Goal: Task Accomplishment & Management: Manage account settings

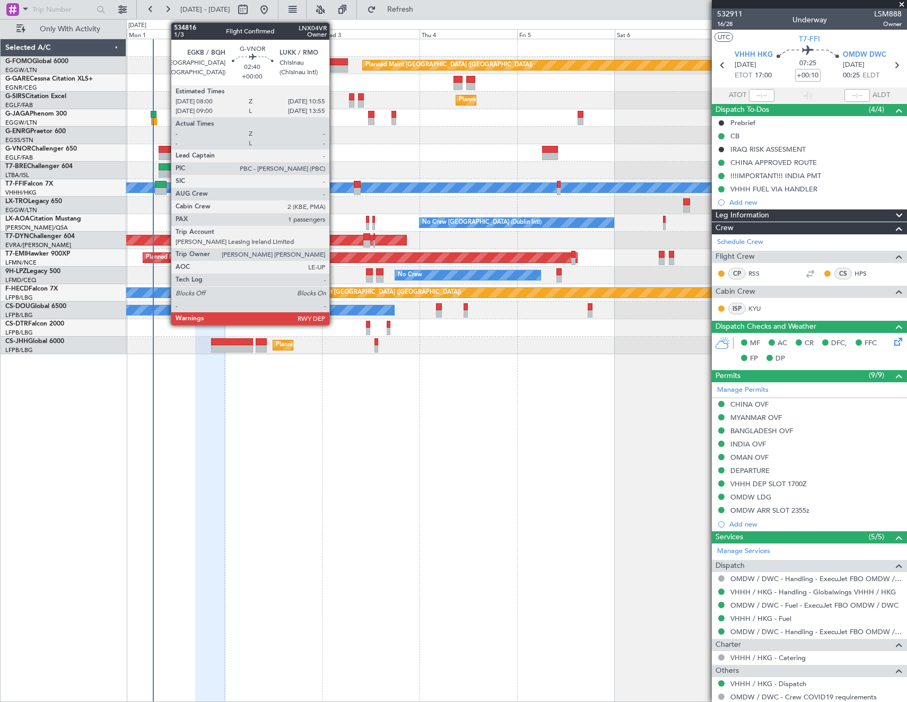
click at [166, 153] on div at bounding box center [165, 156] width 12 height 7
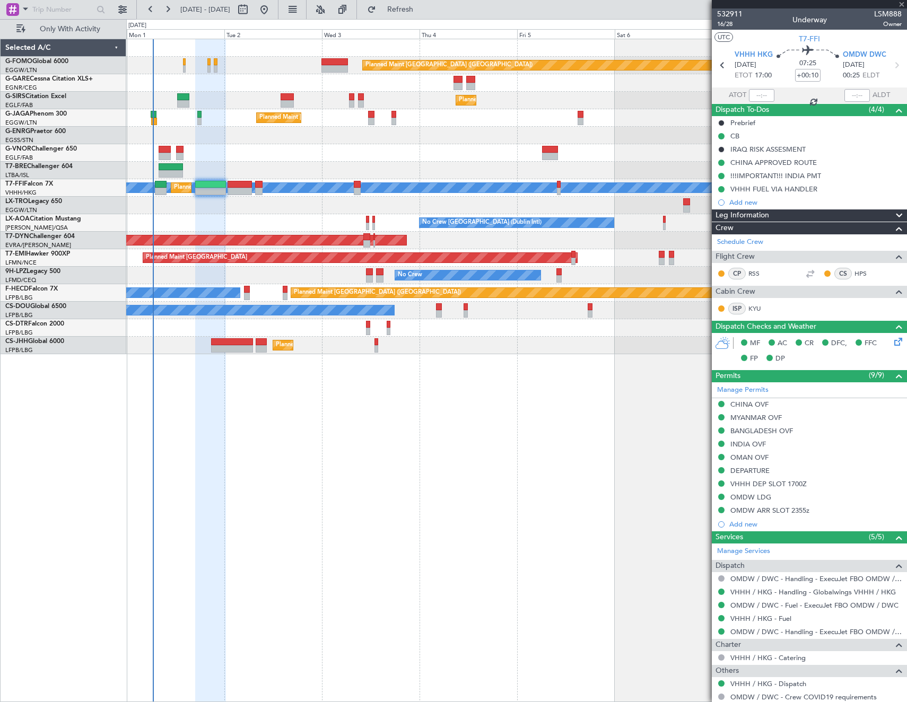
type input "1"
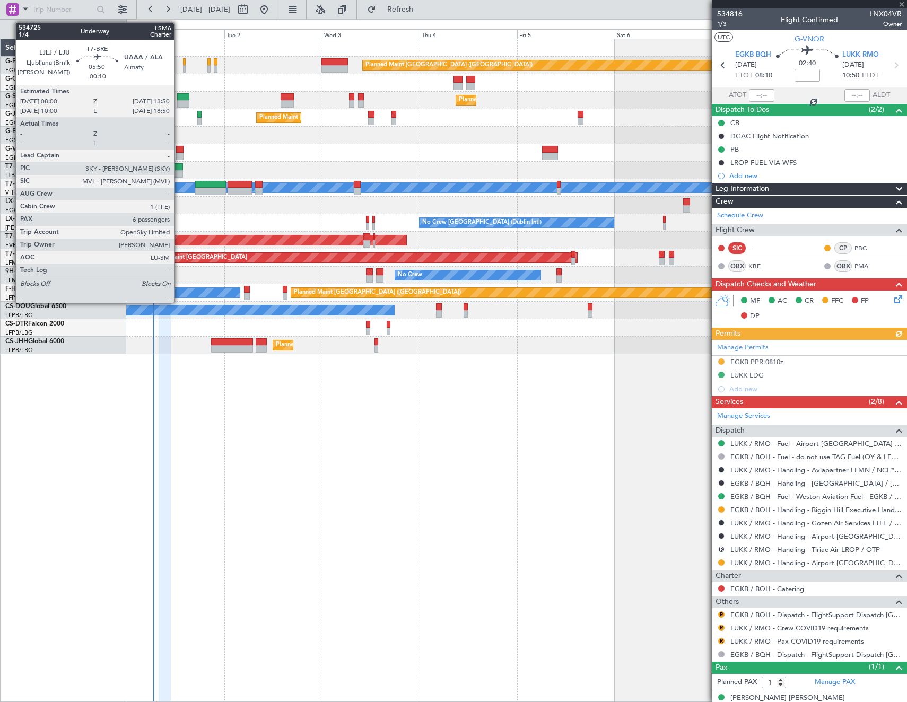
click at [179, 170] on div at bounding box center [171, 173] width 24 height 7
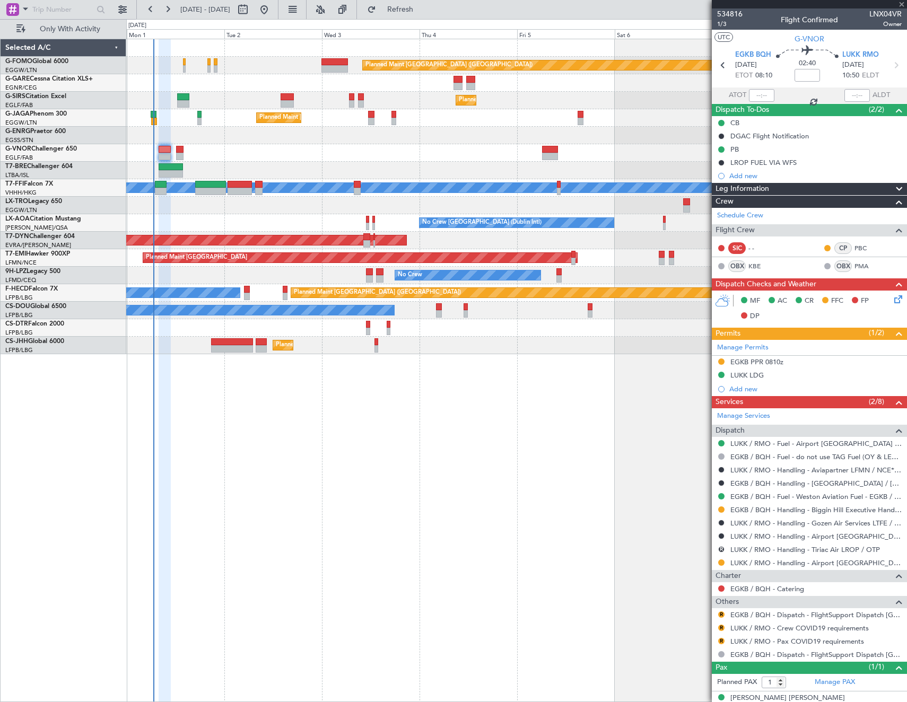
type input "-00:10"
type input "6"
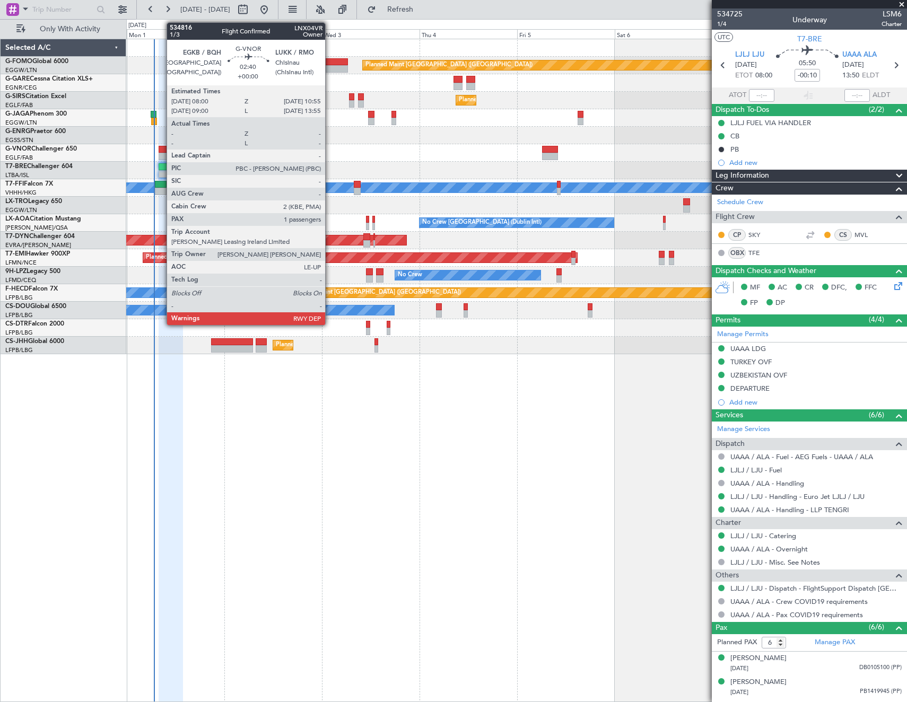
click at [161, 146] on div at bounding box center [165, 149] width 12 height 7
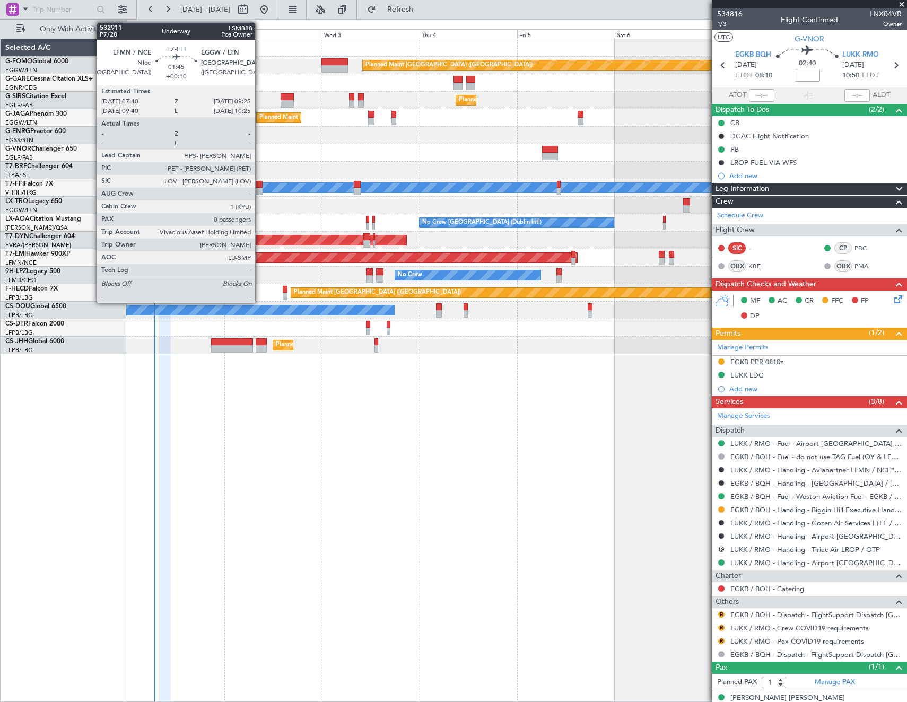
click at [527, 581] on div "Planned Maint [GEOGRAPHIC_DATA] ([GEOGRAPHIC_DATA]) Planned Maint [GEOGRAPHIC_D…" at bounding box center [516, 371] width 781 height 664
click at [516, 531] on div "Planned Maint [GEOGRAPHIC_DATA] ([GEOGRAPHIC_DATA]) Planned Maint [GEOGRAPHIC_D…" at bounding box center [516, 371] width 781 height 664
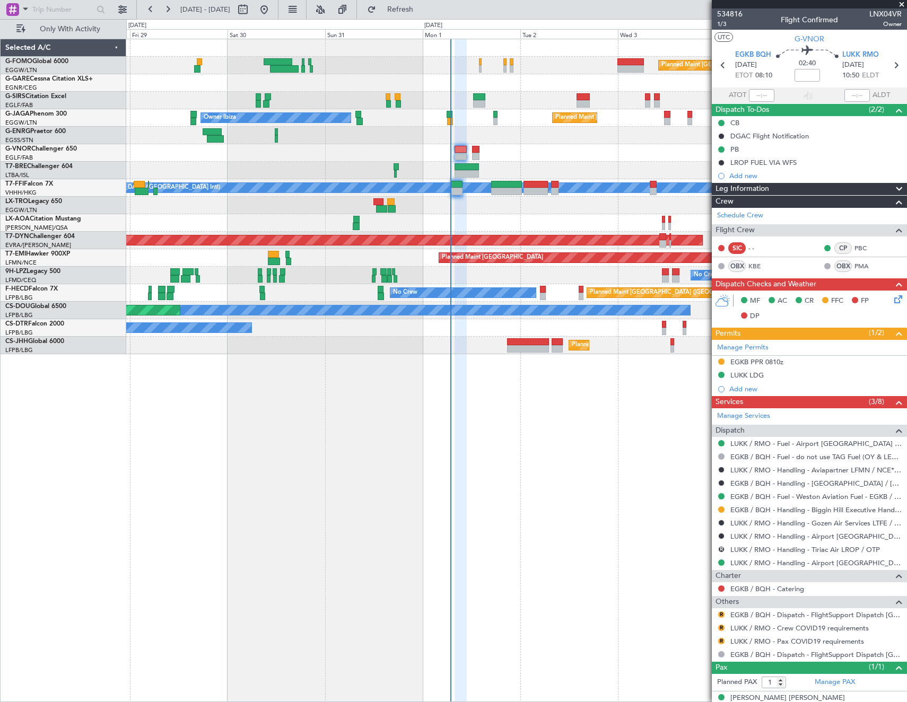
click at [561, 327] on div "Planned Maint [GEOGRAPHIC_DATA] ([GEOGRAPHIC_DATA]) Planned Maint [GEOGRAPHIC_D…" at bounding box center [516, 196] width 780 height 315
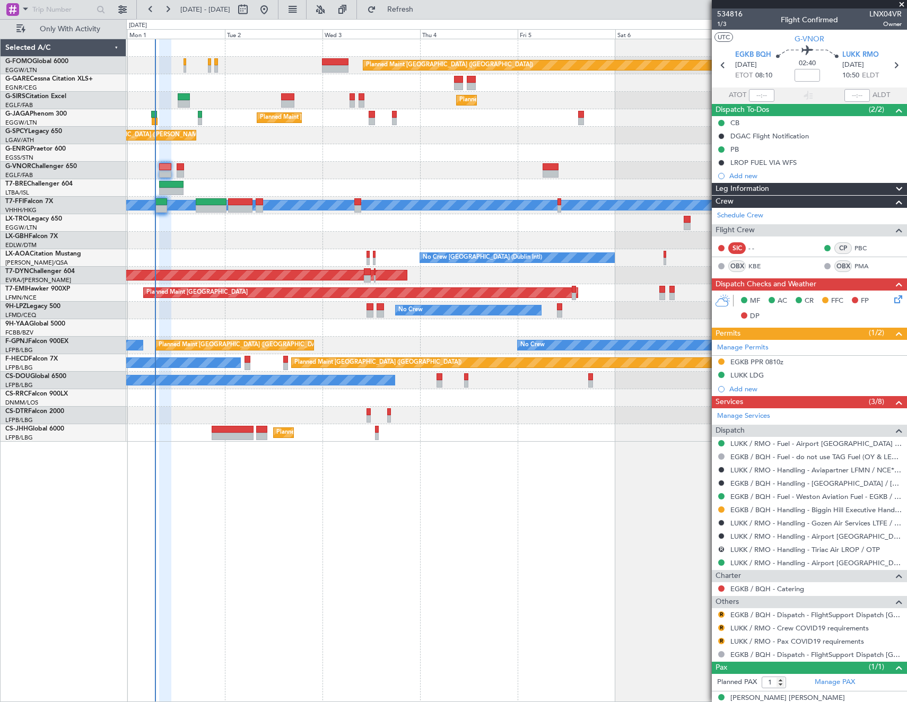
click at [253, 163] on div at bounding box center [516, 171] width 780 height 18
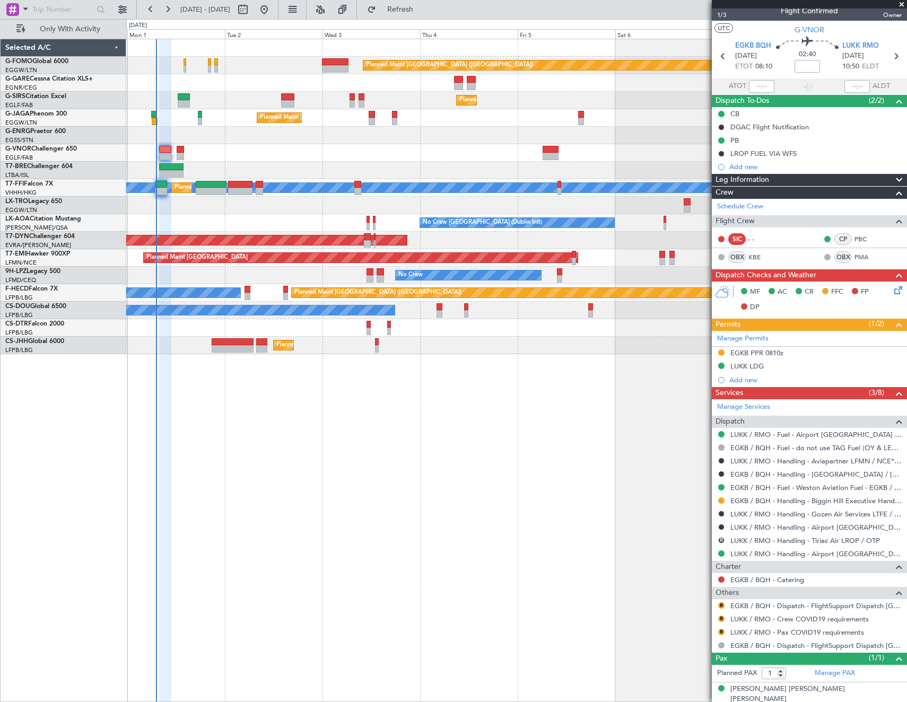
scroll to position [13, 0]
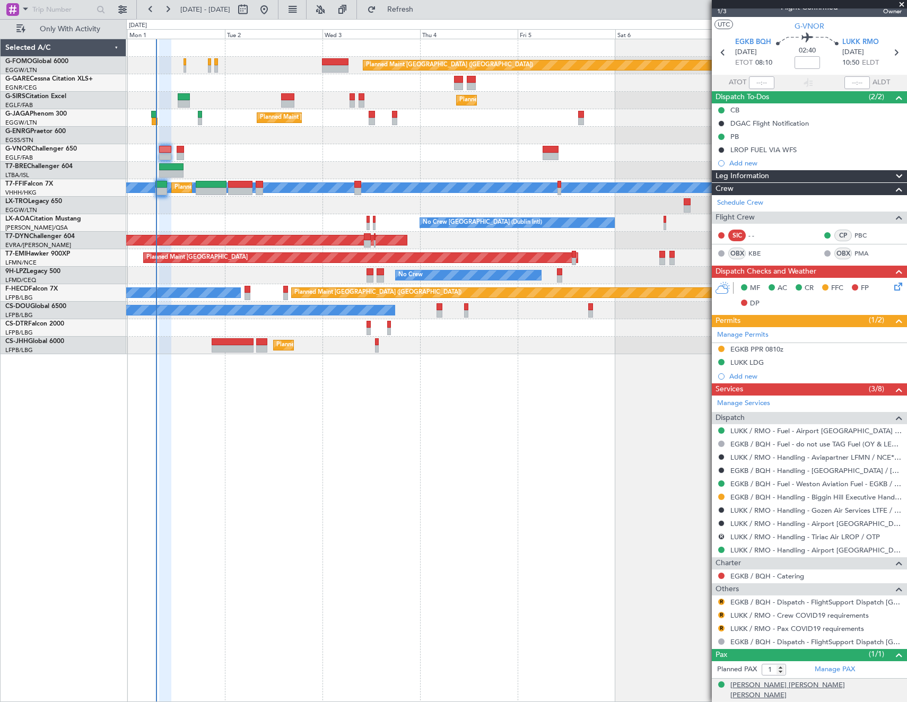
click at [811, 685] on div "[PERSON_NAME] [PERSON_NAME] [PERSON_NAME]" at bounding box center [815, 691] width 171 height 21
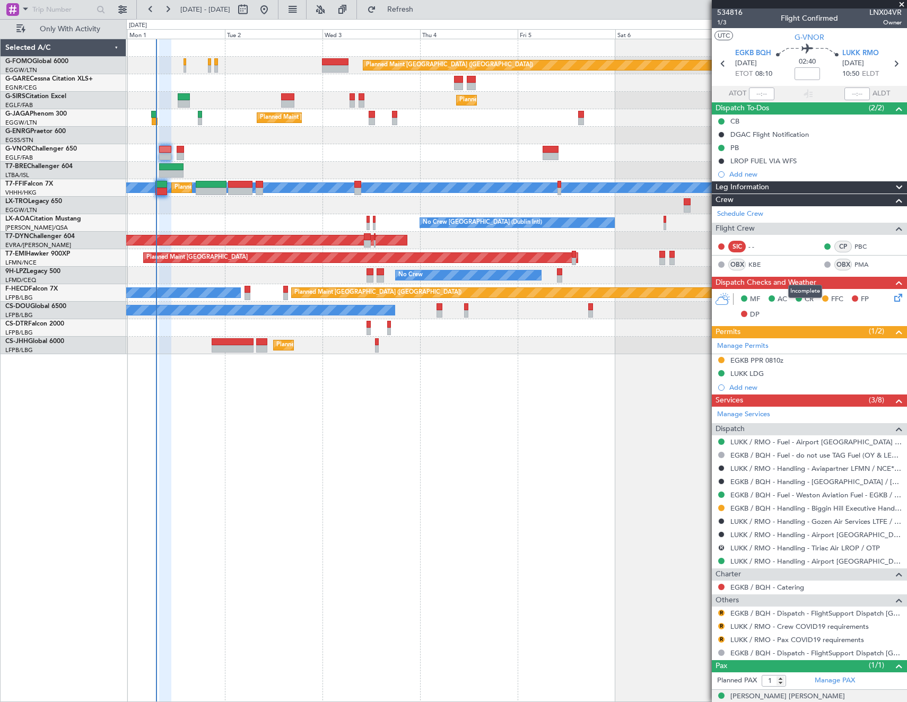
scroll to position [0, 0]
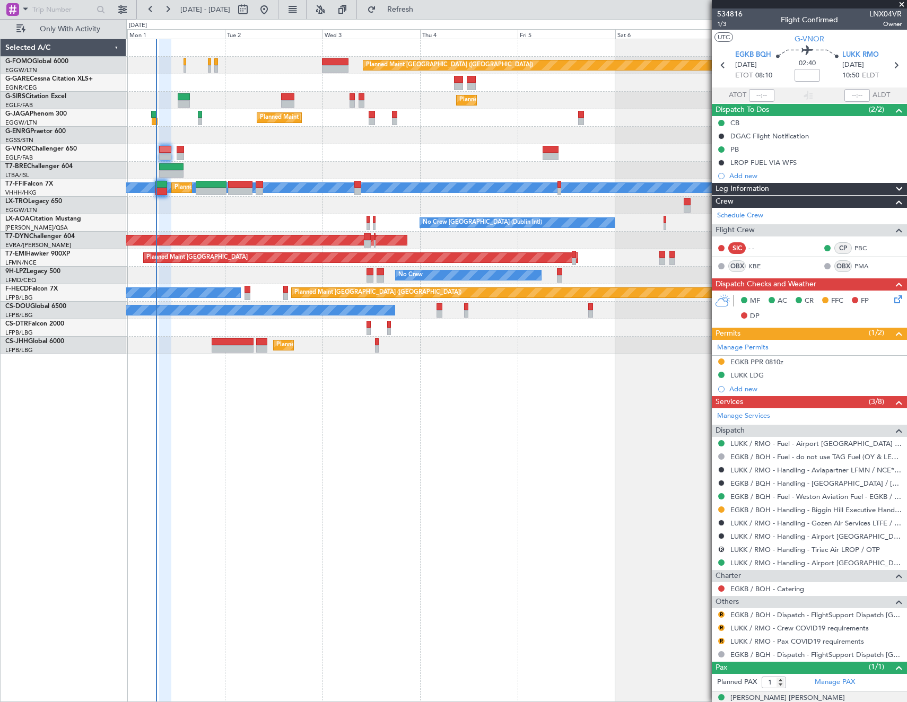
click at [812, 44] on mat-tooltip-component "Trip Stage" at bounding box center [805, 39] width 46 height 28
click at [803, 37] on span "G-VNOR" at bounding box center [810, 38] width 30 height 11
click at [410, 8] on button "Refresh" at bounding box center [394, 9] width 64 height 17
click at [410, 12] on button "Refresh" at bounding box center [394, 9] width 64 height 17
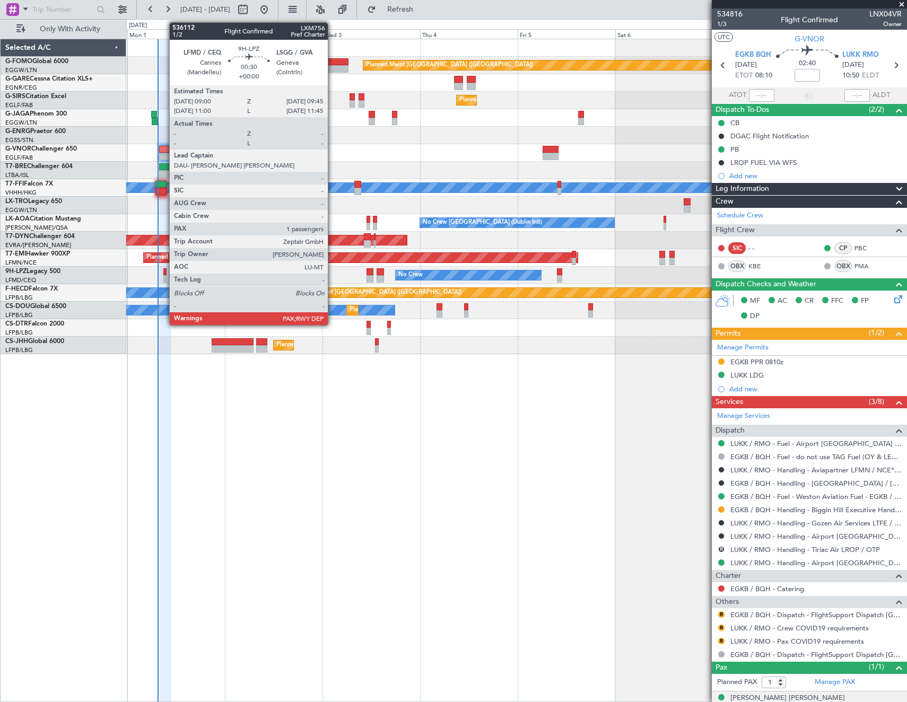
click at [164, 273] on div at bounding box center [164, 271] width 3 height 7
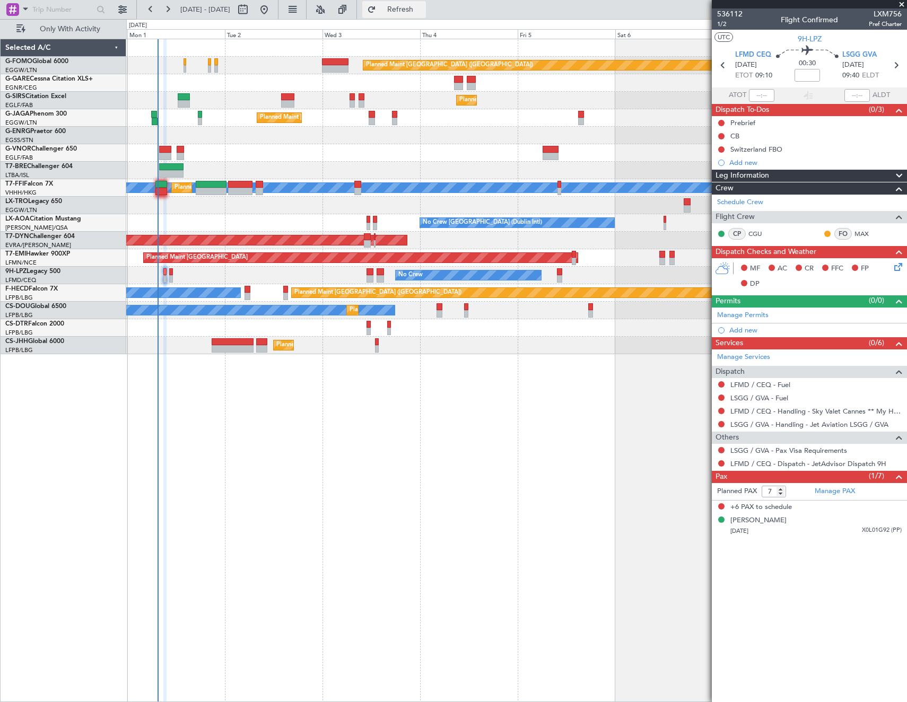
click at [423, 6] on span "Refresh" at bounding box center [400, 9] width 45 height 7
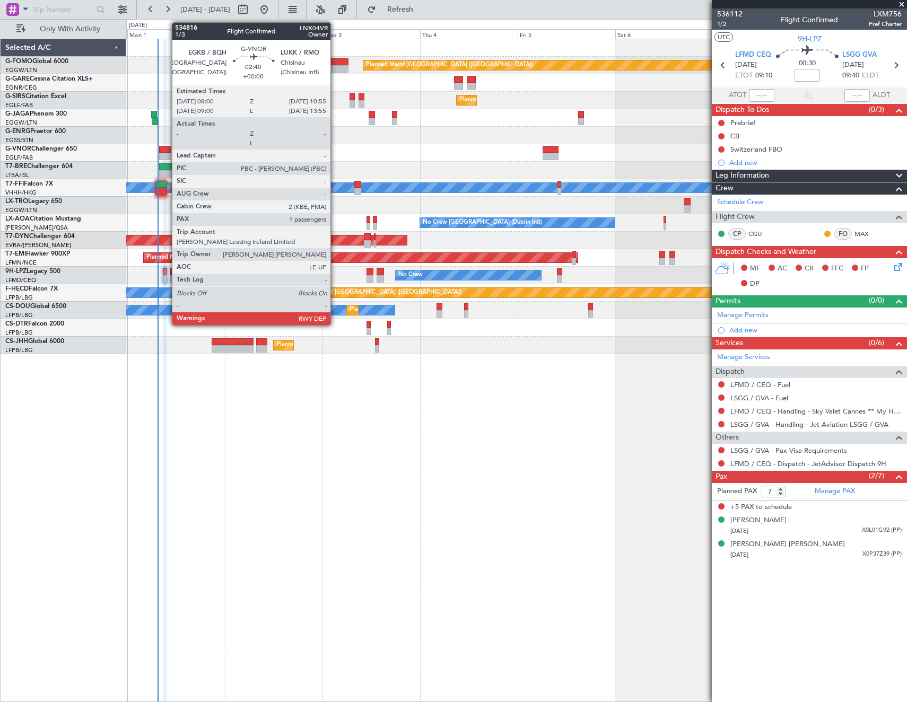
click at [167, 150] on div at bounding box center [165, 149] width 12 height 7
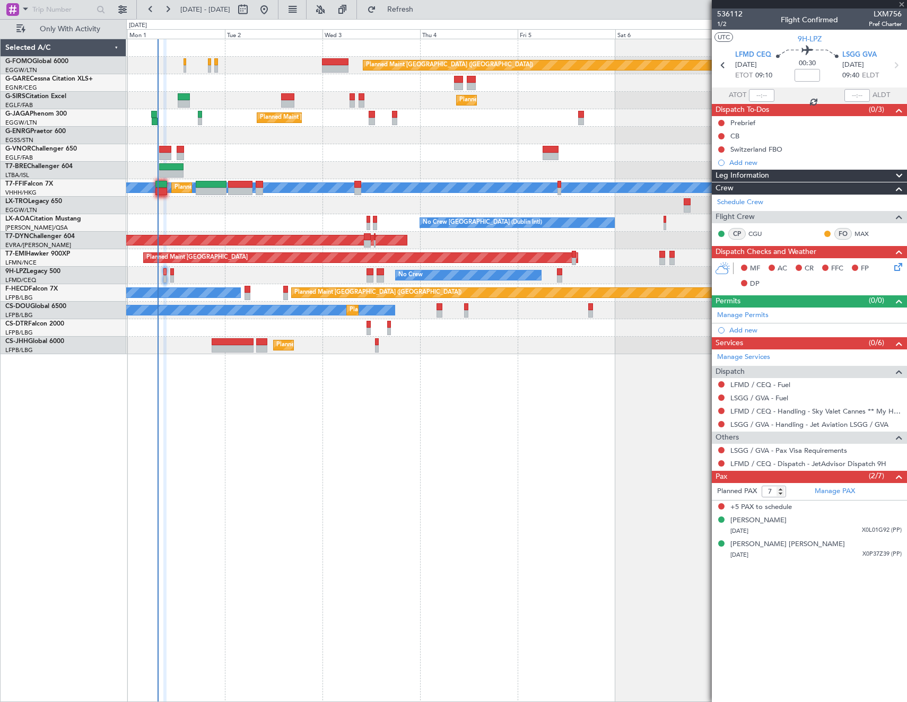
type input "1"
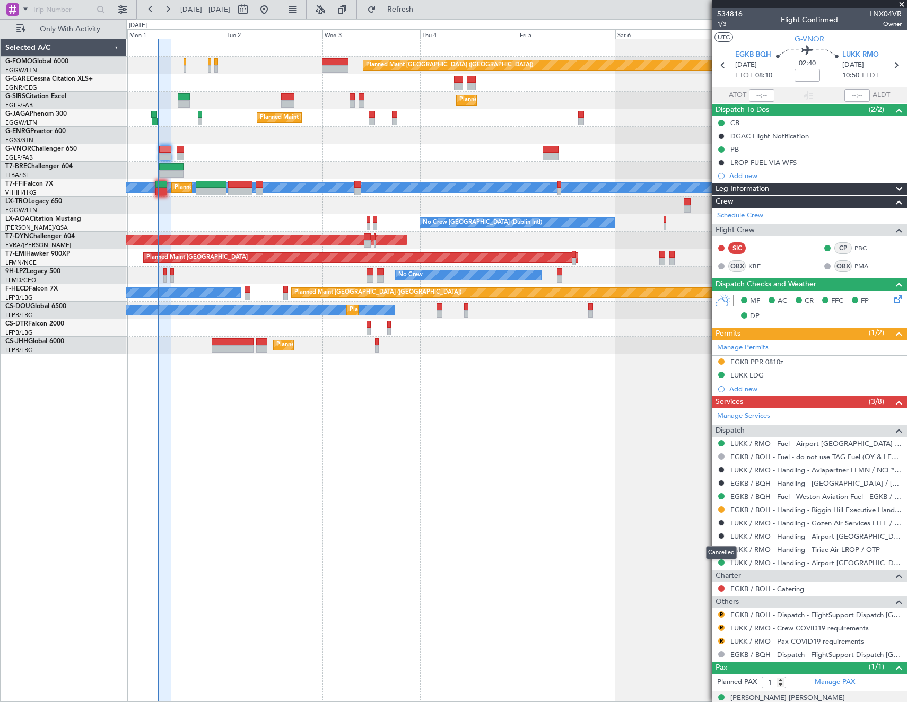
click at [721, 547] on div "Cancelled" at bounding box center [721, 552] width 31 height 13
click at [721, 550] on button "R" at bounding box center [721, 549] width 6 height 6
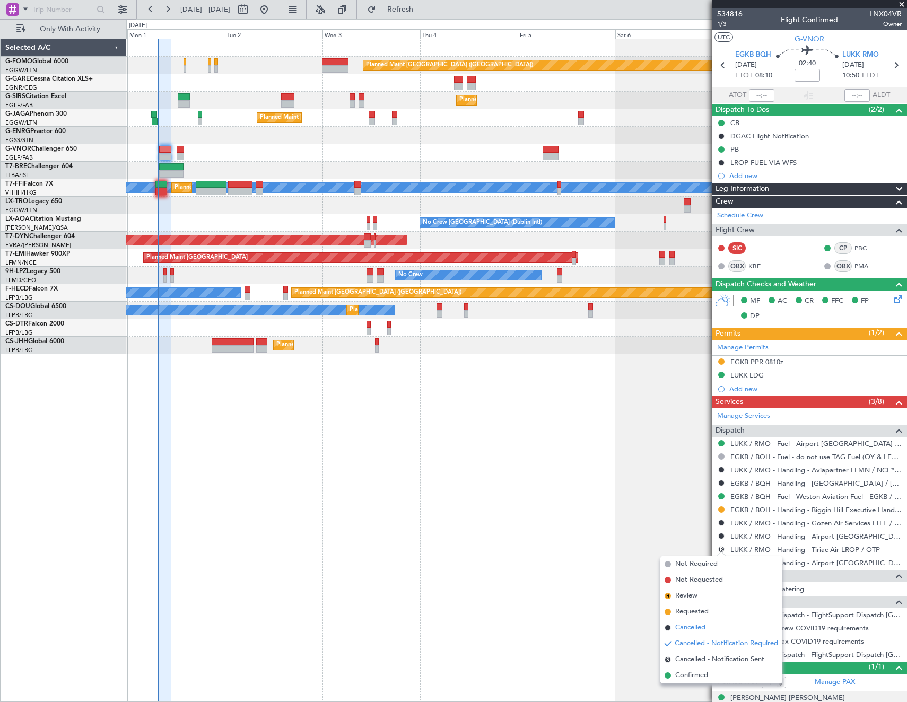
click at [699, 630] on span "Cancelled" at bounding box center [690, 628] width 30 height 11
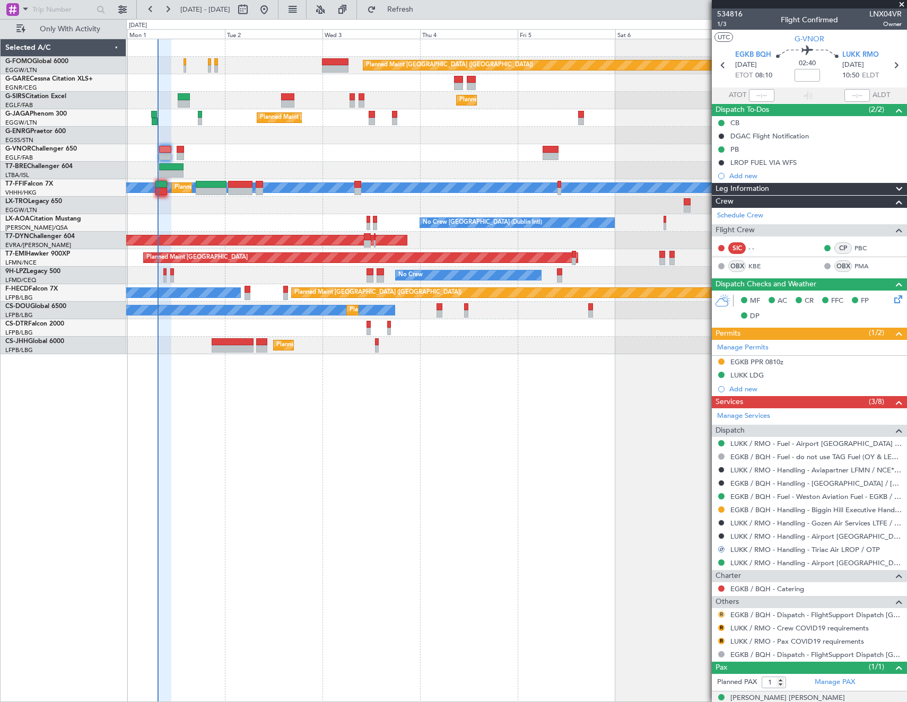
click at [722, 614] on button "R" at bounding box center [721, 615] width 6 height 6
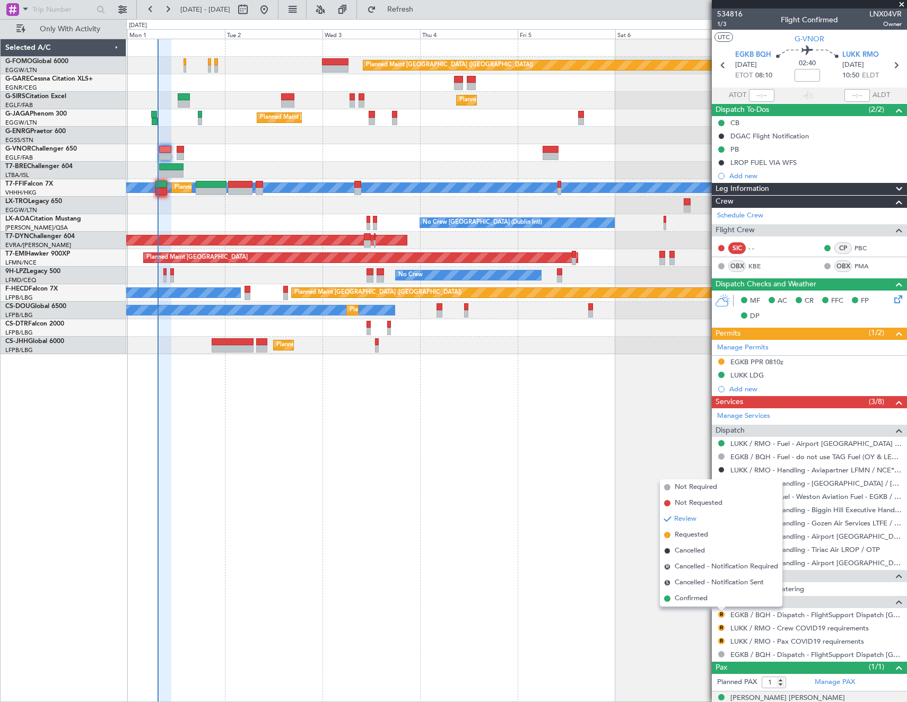
drag, startPoint x: 699, startPoint y: 598, endPoint x: 709, endPoint y: 605, distance: 13.0
click at [700, 598] on span "Confirmed" at bounding box center [691, 599] width 33 height 11
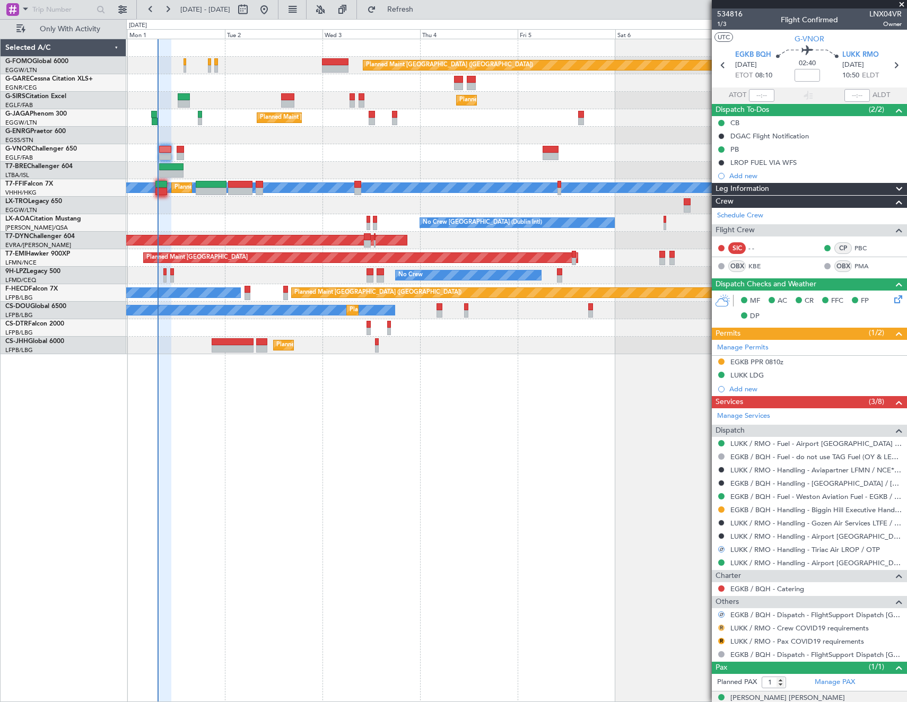
click at [721, 629] on button "R" at bounding box center [721, 628] width 6 height 6
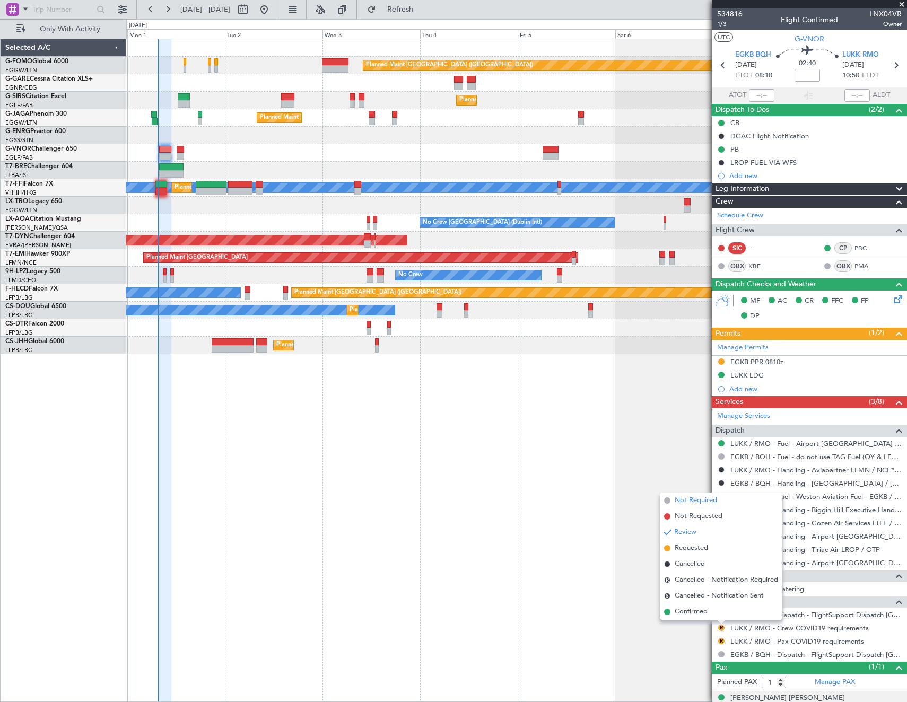
click at [685, 500] on span "Not Required" at bounding box center [696, 500] width 42 height 11
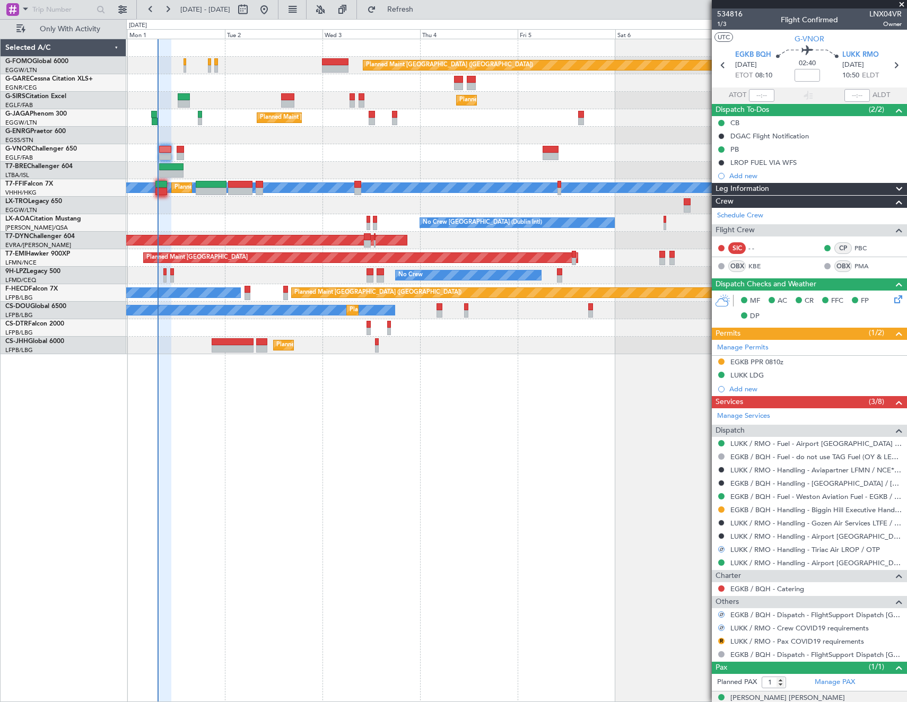
click at [718, 638] on div "R" at bounding box center [721, 641] width 8 height 8
drag, startPoint x: 721, startPoint y: 640, endPoint x: 696, endPoint y: 559, distance: 84.9
click at [721, 637] on div "R" at bounding box center [721, 641] width 8 height 8
click at [722, 640] on button "R" at bounding box center [721, 641] width 6 height 6
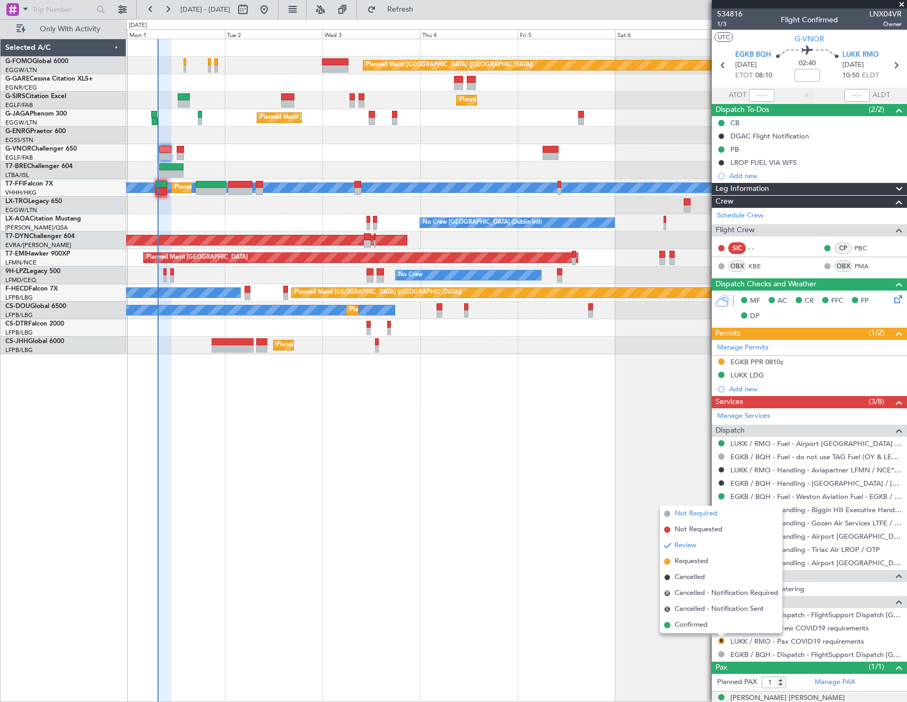
click at [687, 511] on span "Not Required" at bounding box center [696, 514] width 42 height 11
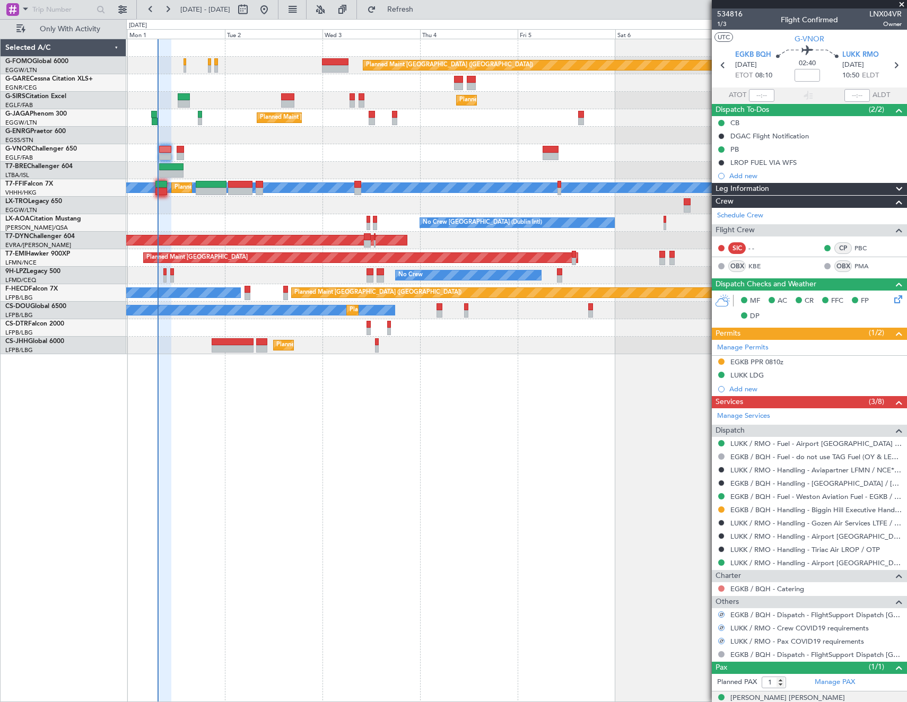
click at [719, 587] on button at bounding box center [721, 589] width 6 height 6
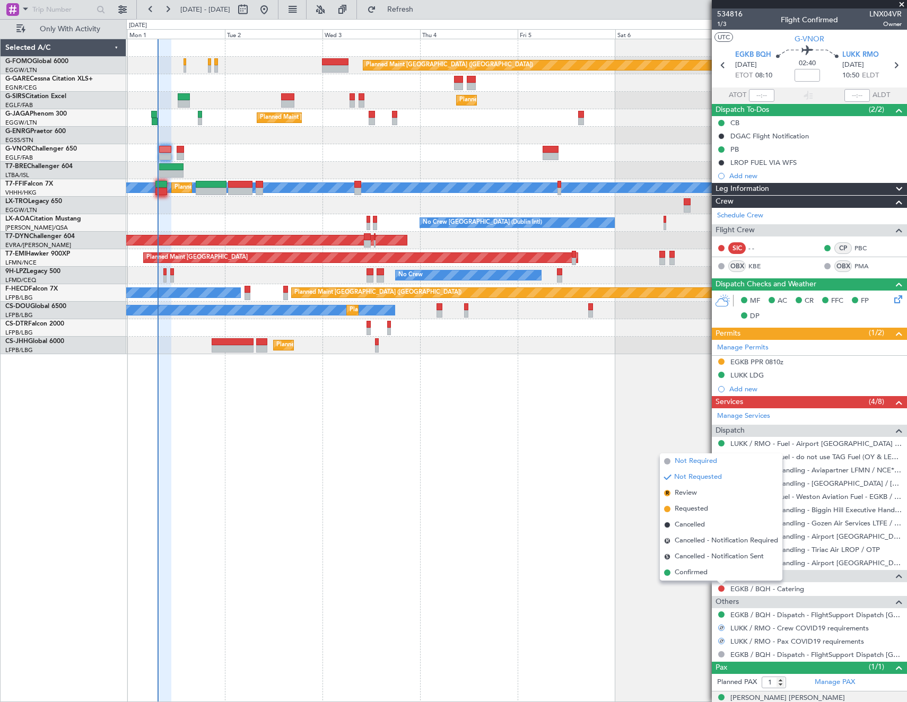
click at [690, 460] on span "Not Required" at bounding box center [696, 461] width 42 height 11
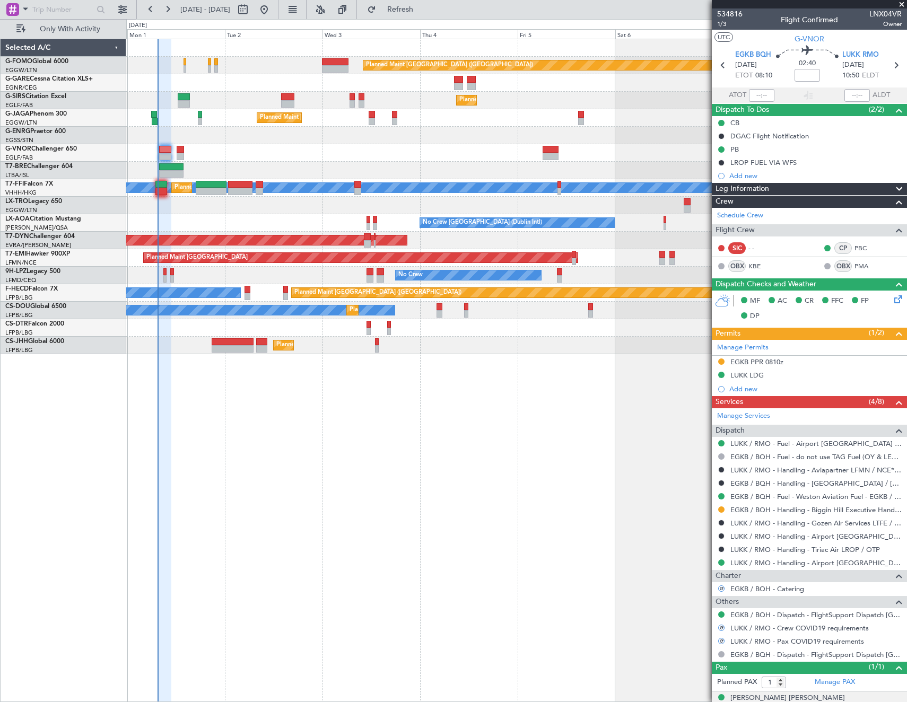
click at [725, 509] on div at bounding box center [721, 510] width 8 height 8
click at [721, 509] on button at bounding box center [721, 510] width 6 height 6
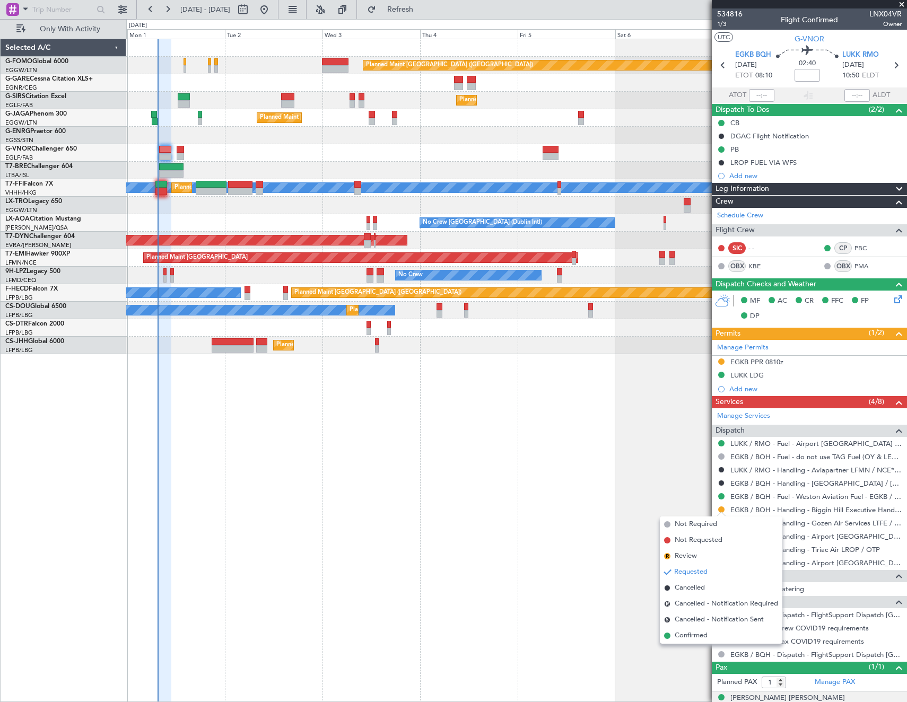
drag, startPoint x: 700, startPoint y: 640, endPoint x: 706, endPoint y: 604, distance: 36.5
click at [700, 640] on span "Confirmed" at bounding box center [691, 636] width 33 height 11
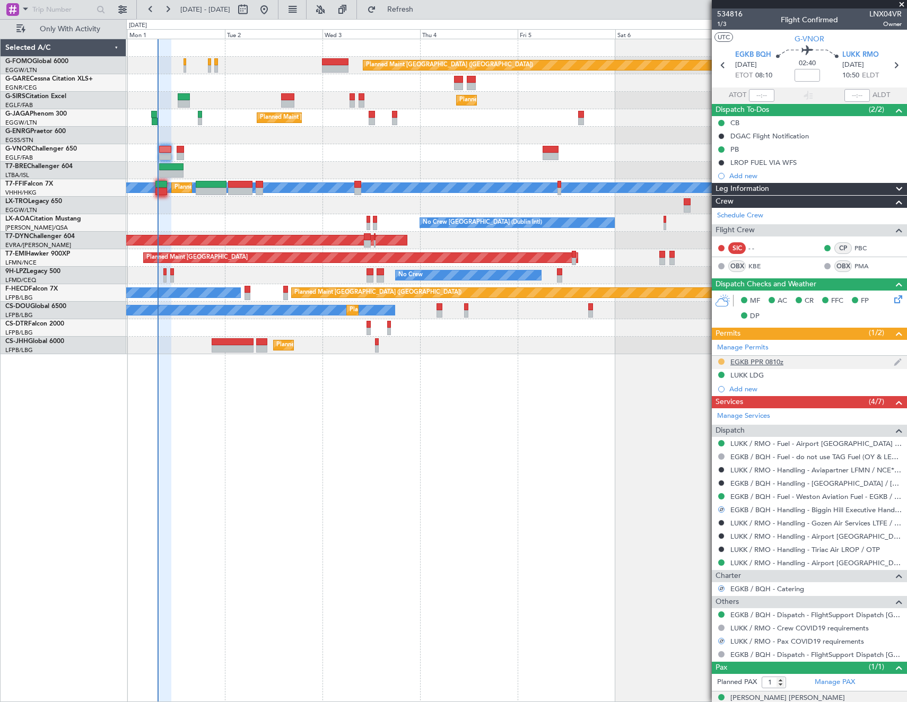
click at [721, 360] on button at bounding box center [721, 362] width 6 height 6
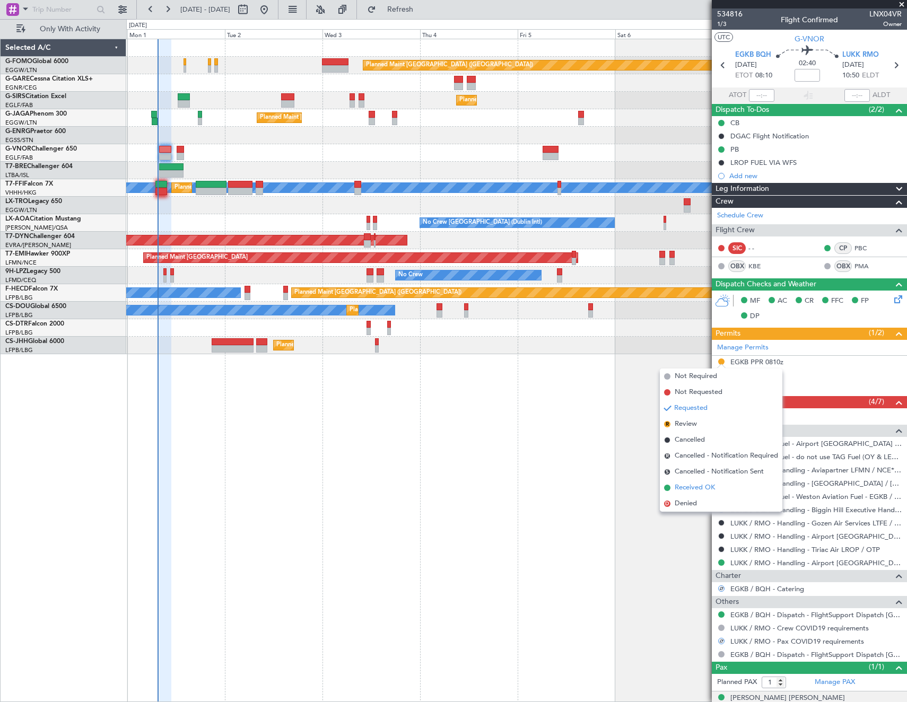
click at [700, 490] on span "Received OK" at bounding box center [695, 488] width 40 height 11
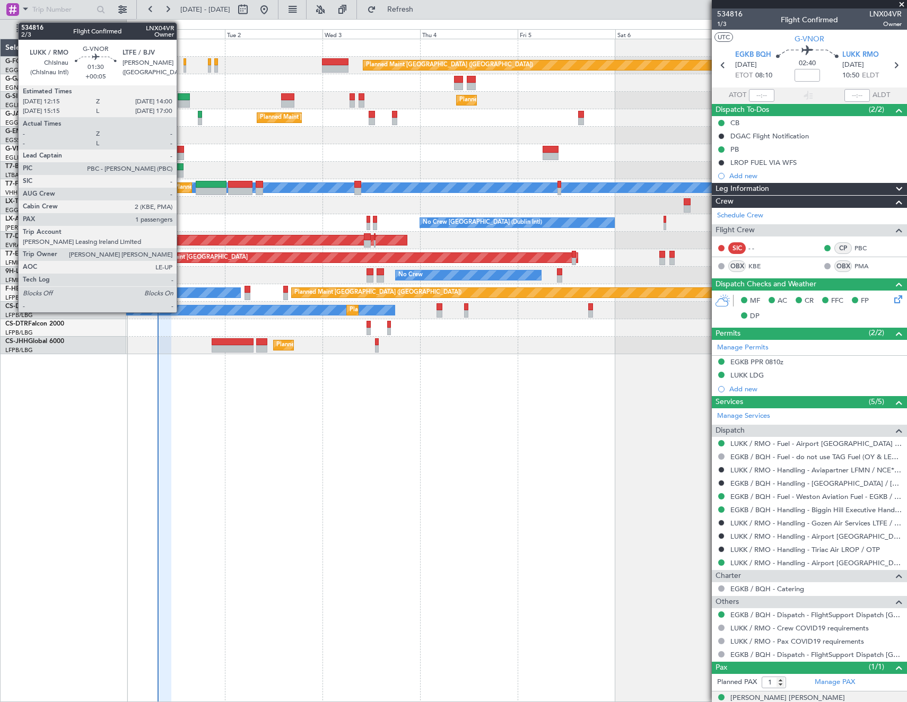
click at [181, 149] on div at bounding box center [180, 149] width 7 height 7
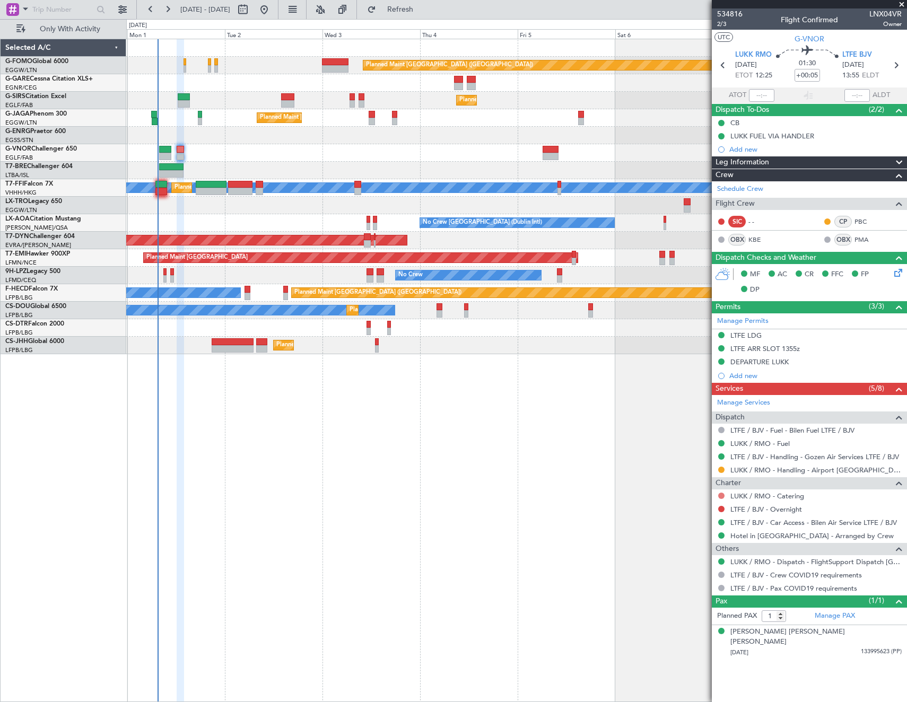
click at [720, 494] on button at bounding box center [721, 496] width 6 height 6
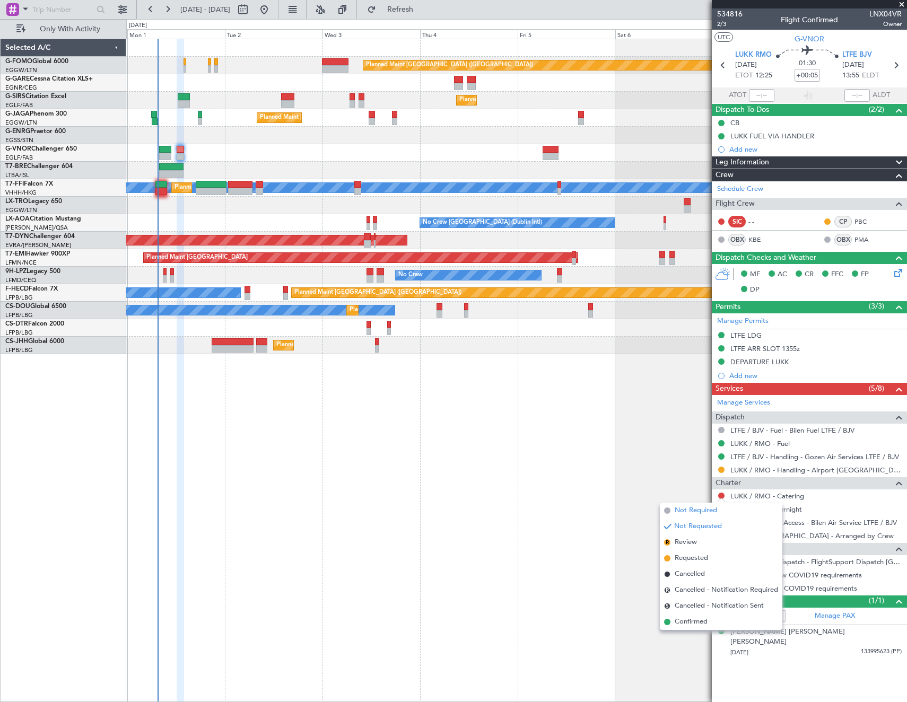
click at [684, 510] on span "Not Required" at bounding box center [696, 511] width 42 height 11
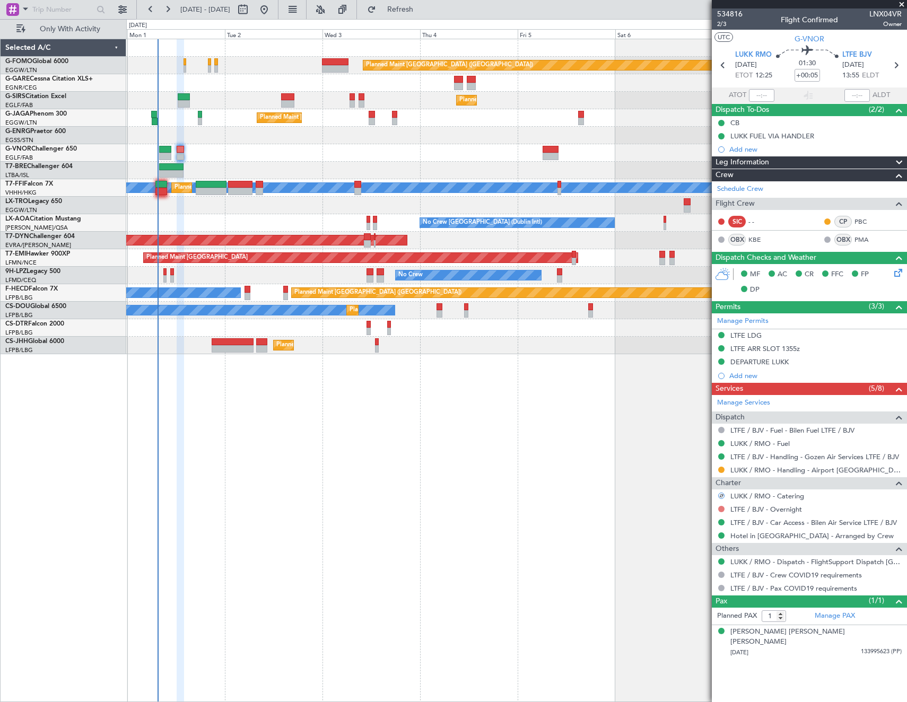
click at [722, 510] on button at bounding box center [721, 509] width 6 height 6
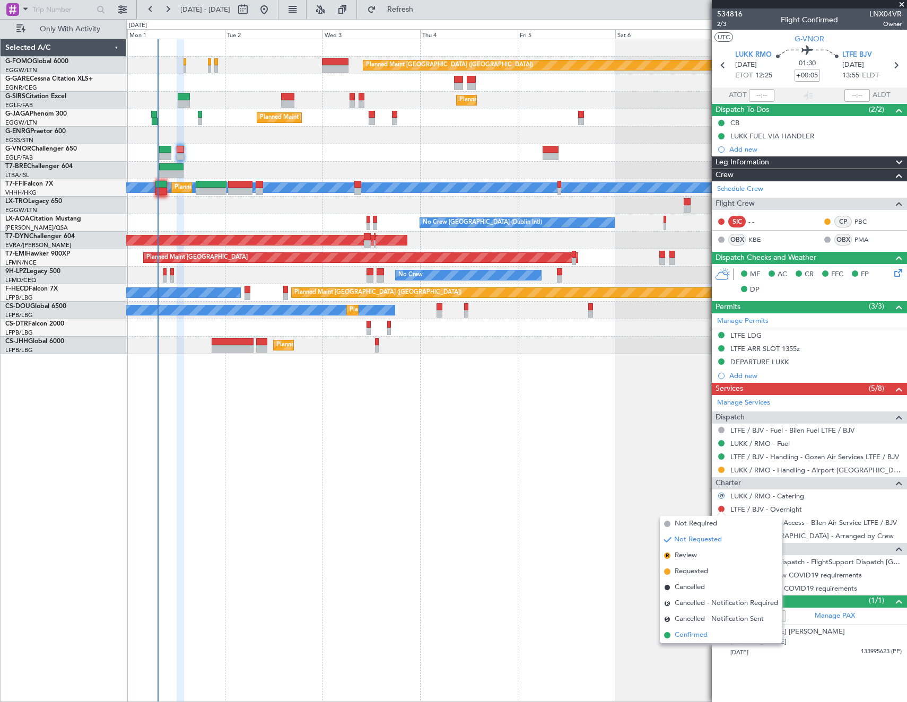
click at [687, 636] on span "Confirmed" at bounding box center [691, 635] width 33 height 11
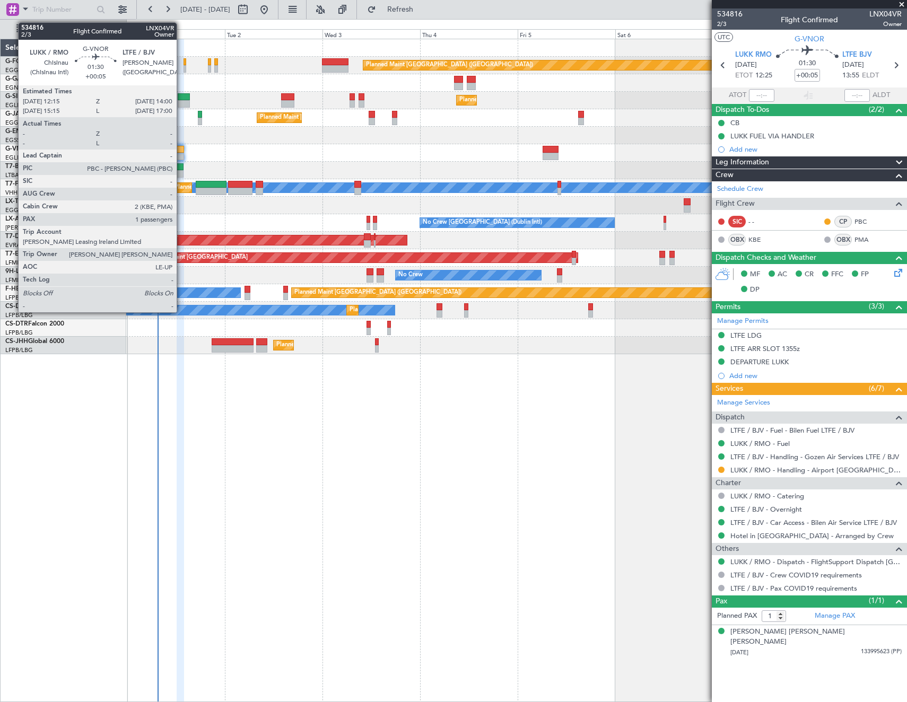
click at [181, 154] on div at bounding box center [180, 156] width 7 height 7
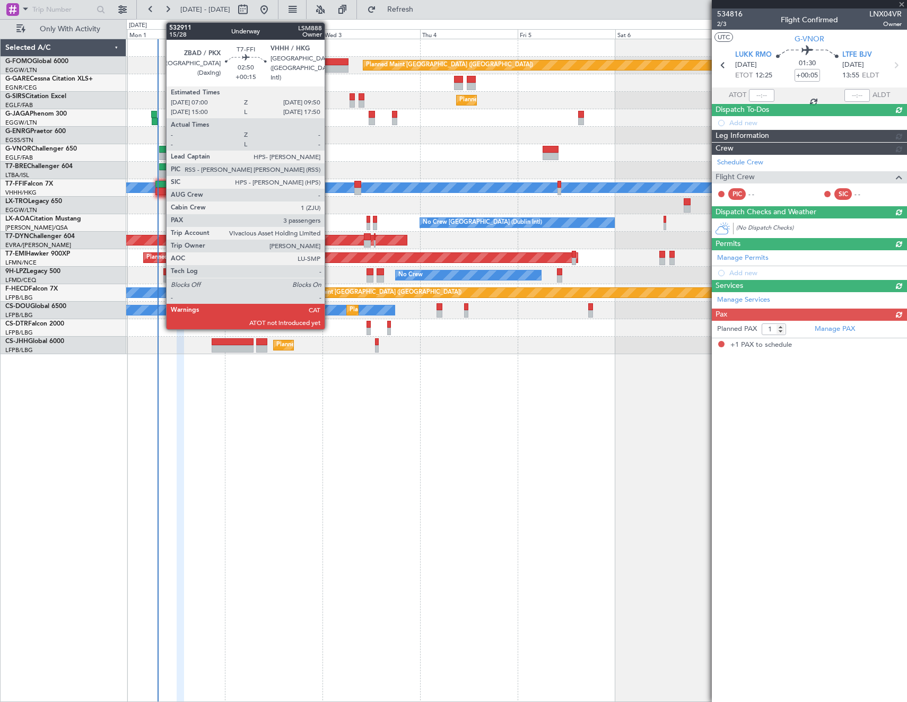
click at [161, 184] on div at bounding box center [161, 184] width 12 height 7
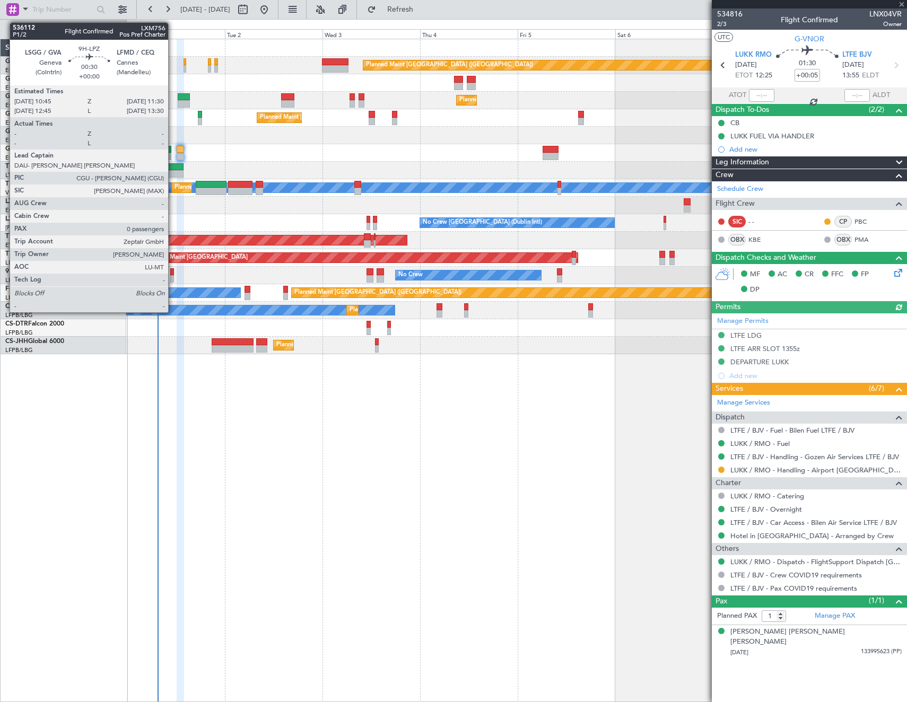
type input "+00:15"
type input "3"
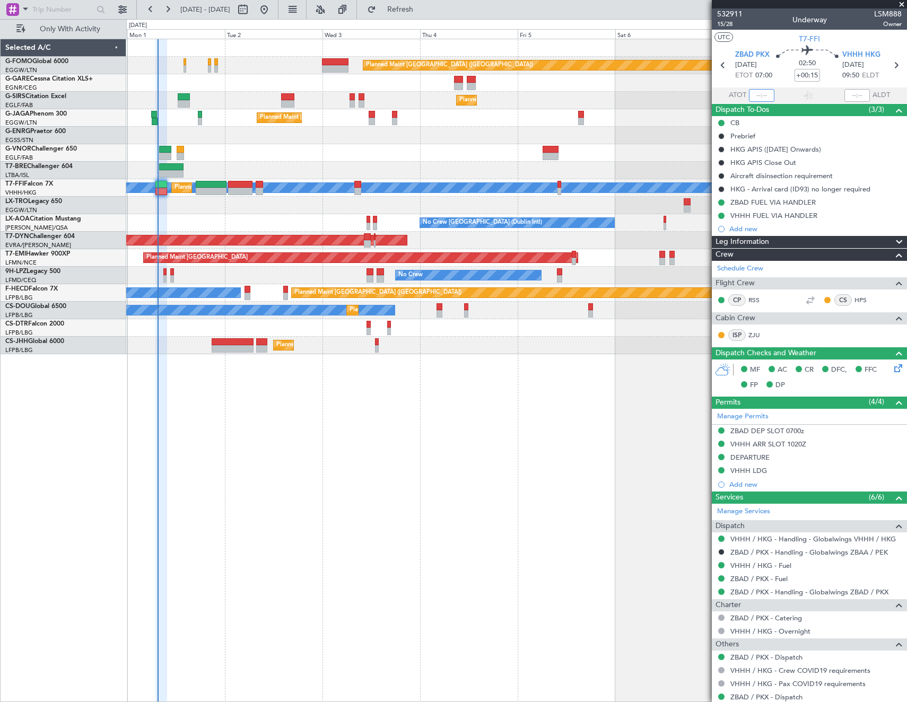
click at [764, 95] on input "text" at bounding box center [761, 95] width 25 height 13
click at [773, 34] on section "UTC T7-FFI" at bounding box center [809, 38] width 195 height 16
type input "07:31"
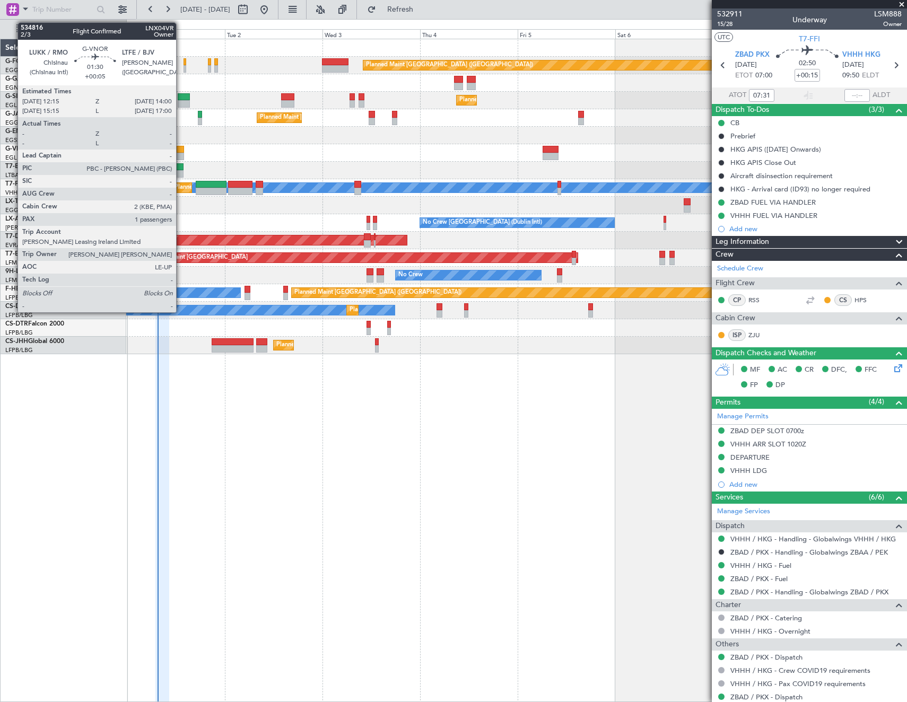
click at [181, 152] on div at bounding box center [180, 149] width 7 height 7
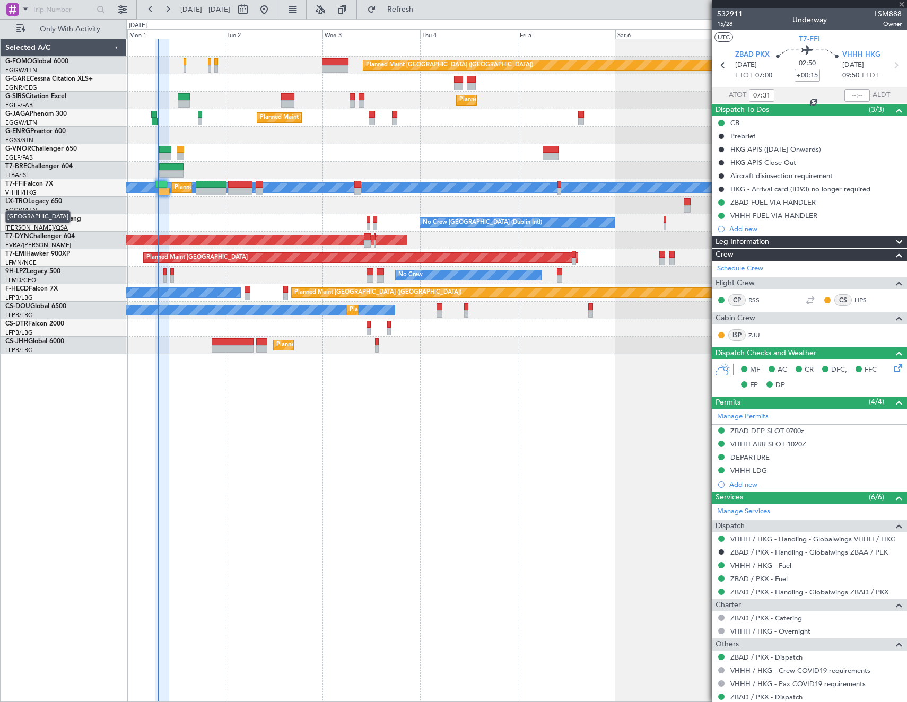
type input "+00:05"
type input "1"
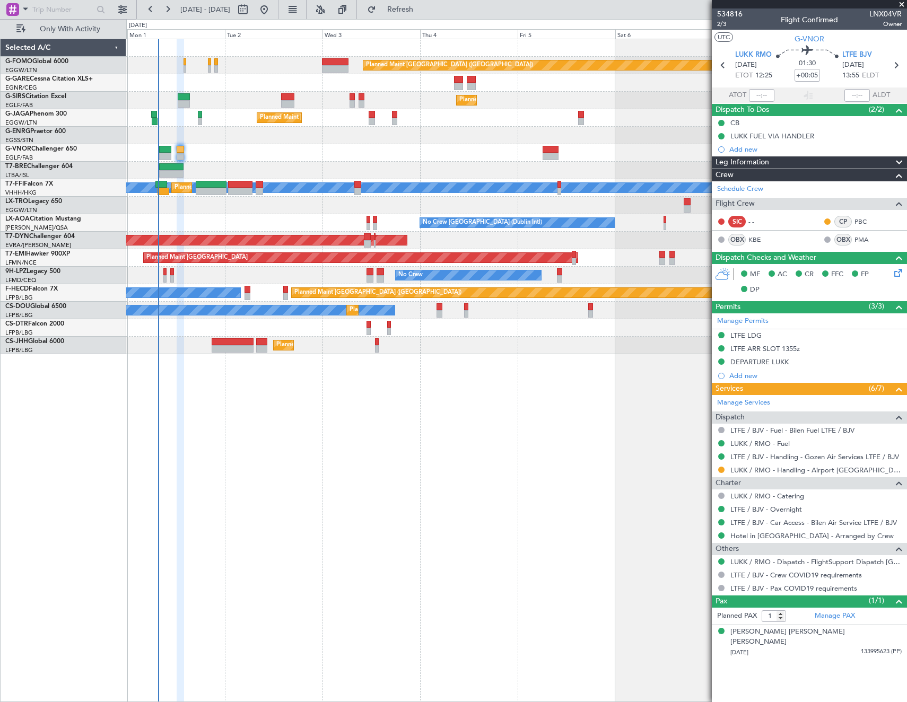
drag, startPoint x: 721, startPoint y: 469, endPoint x: 721, endPoint y: 487, distance: 17.5
click at [721, 469] on button at bounding box center [721, 470] width 6 height 6
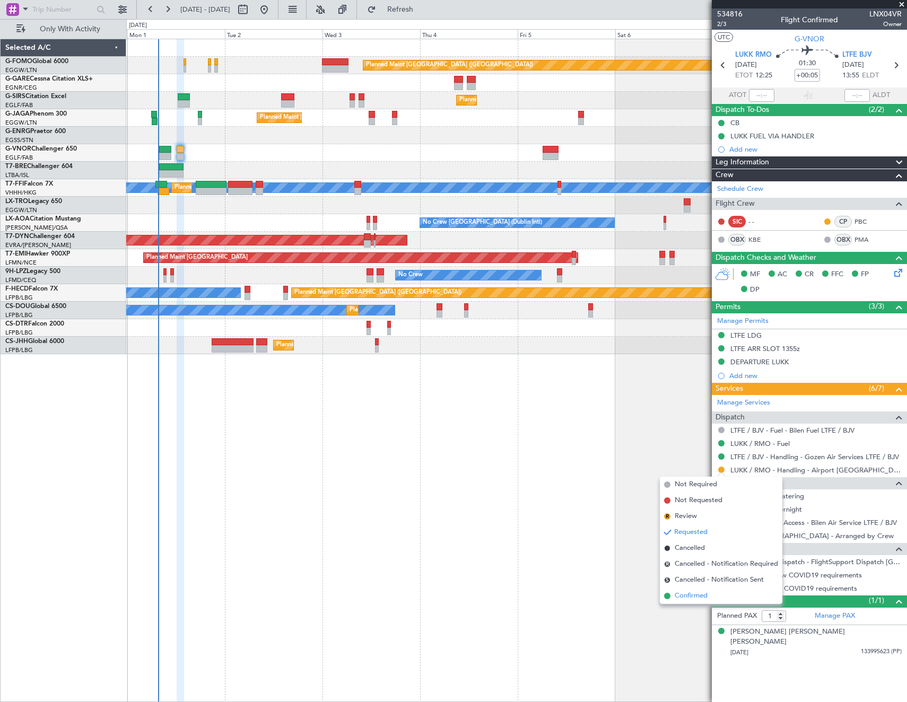
click at [693, 600] on span "Confirmed" at bounding box center [691, 596] width 33 height 11
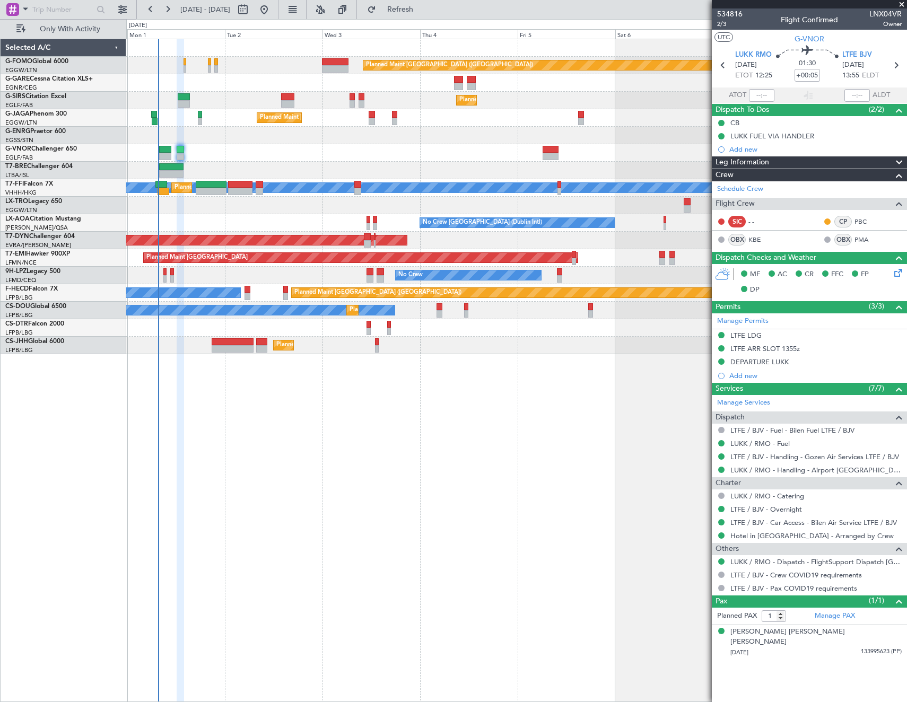
click at [183, 62] on div "Planned Maint [GEOGRAPHIC_DATA] ([GEOGRAPHIC_DATA])" at bounding box center [516, 66] width 780 height 18
click at [183, 65] on div "Planned Maint [GEOGRAPHIC_DATA] ([GEOGRAPHIC_DATA])" at bounding box center [516, 66] width 780 height 18
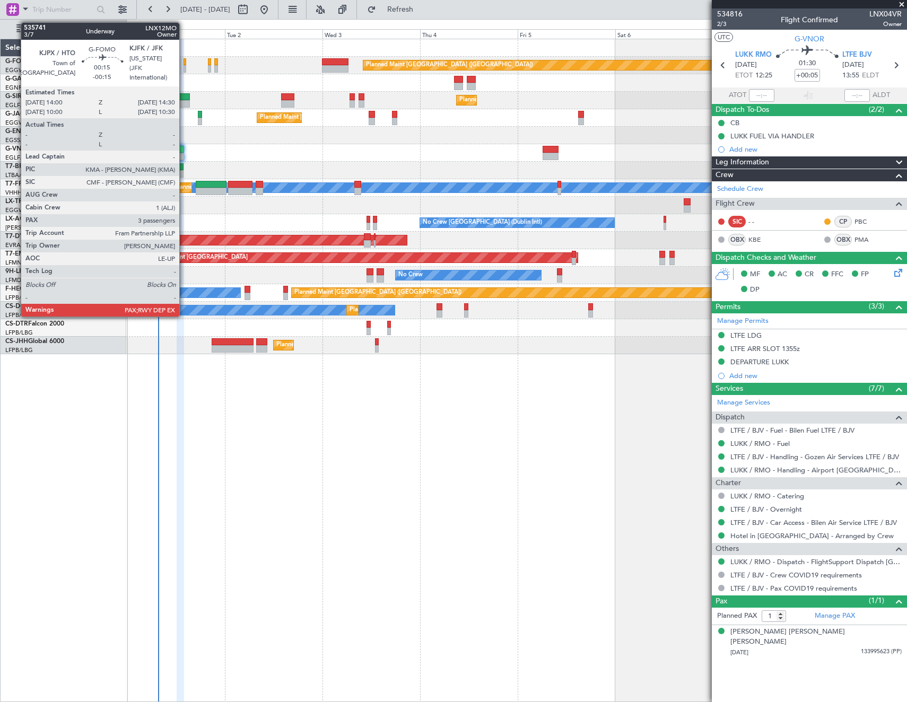
click at [184, 63] on div at bounding box center [185, 61] width 2 height 7
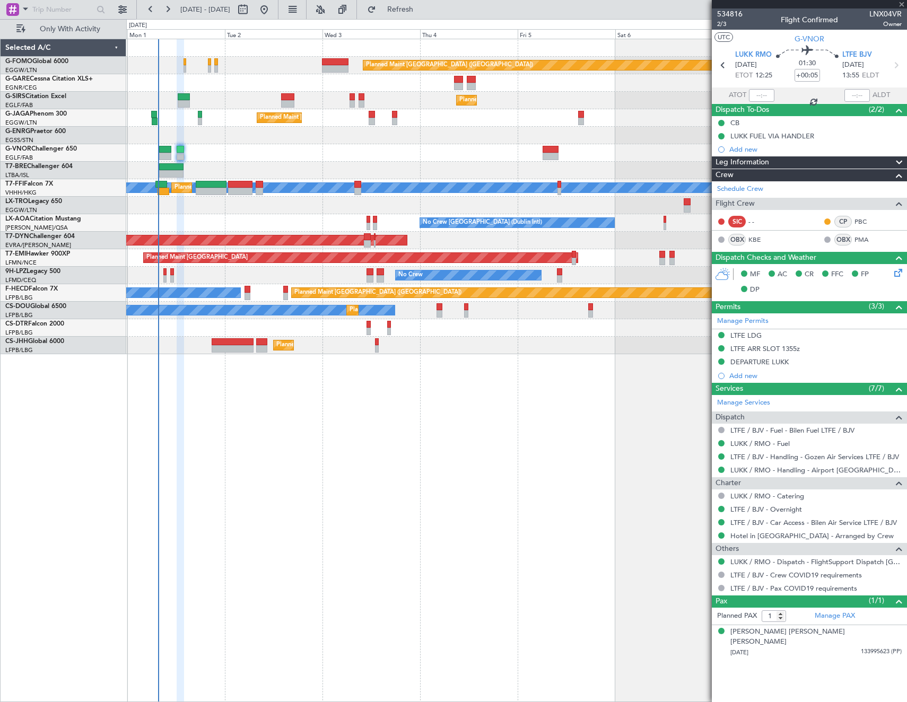
type input "-00:15"
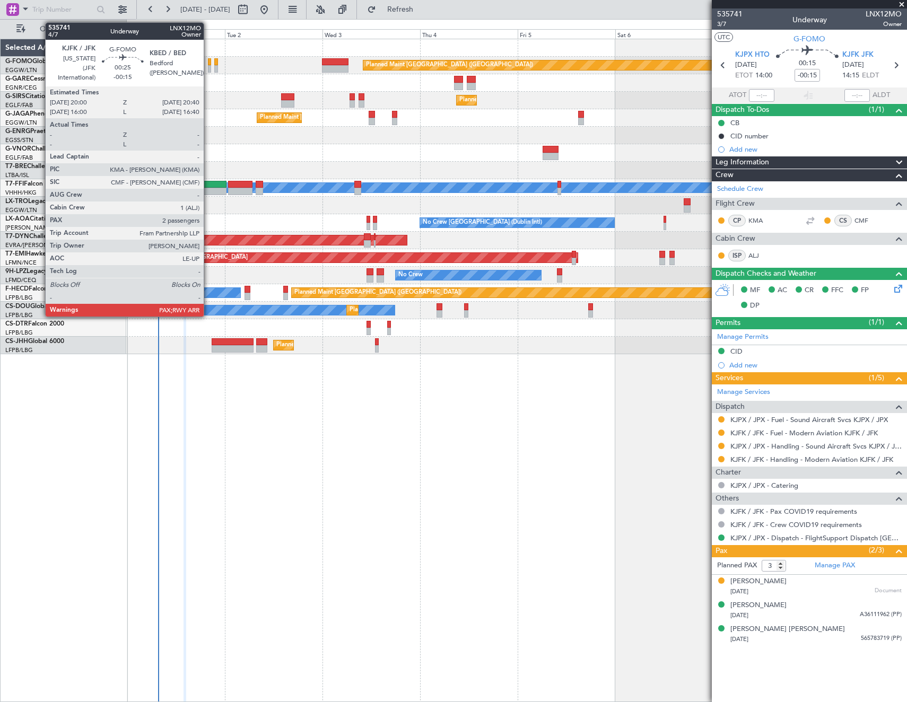
click at [208, 64] on div at bounding box center [209, 61] width 3 height 7
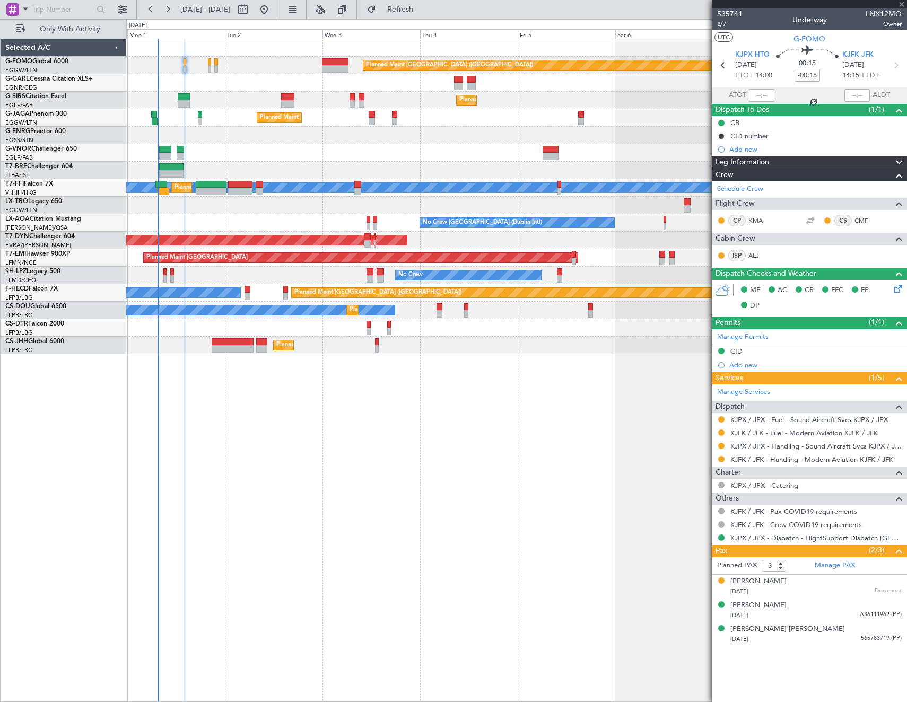
type input "2"
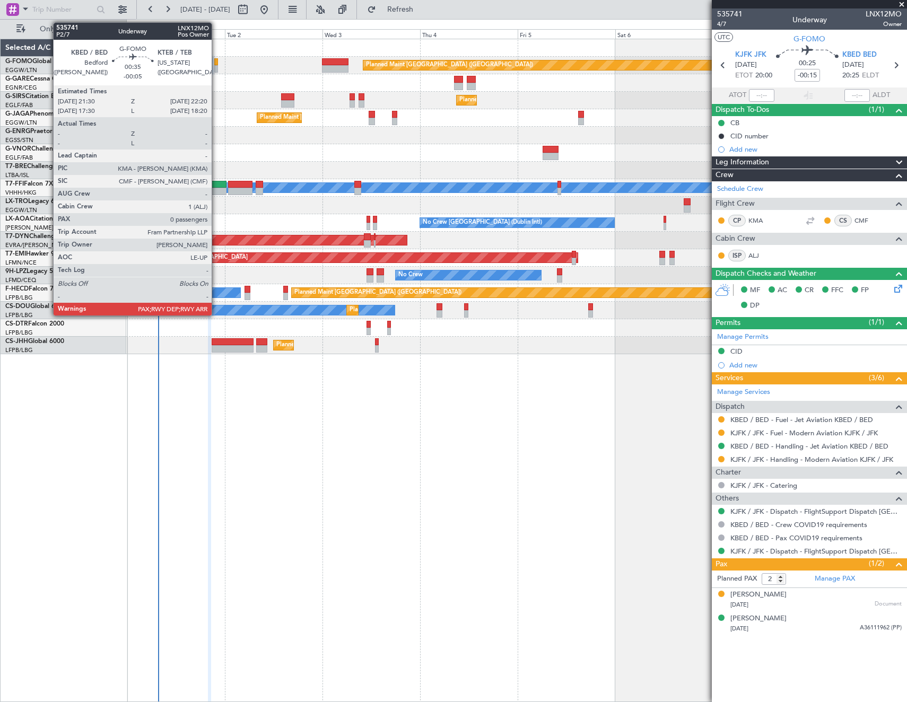
click at [216, 65] on div at bounding box center [216, 61] width 4 height 7
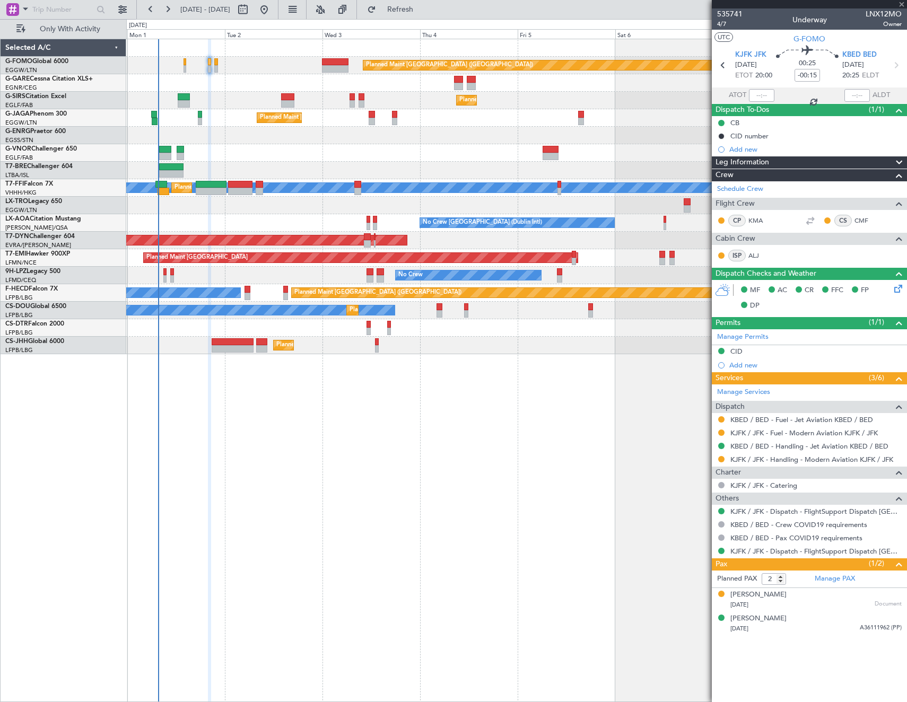
type input "-00:05"
type input "0"
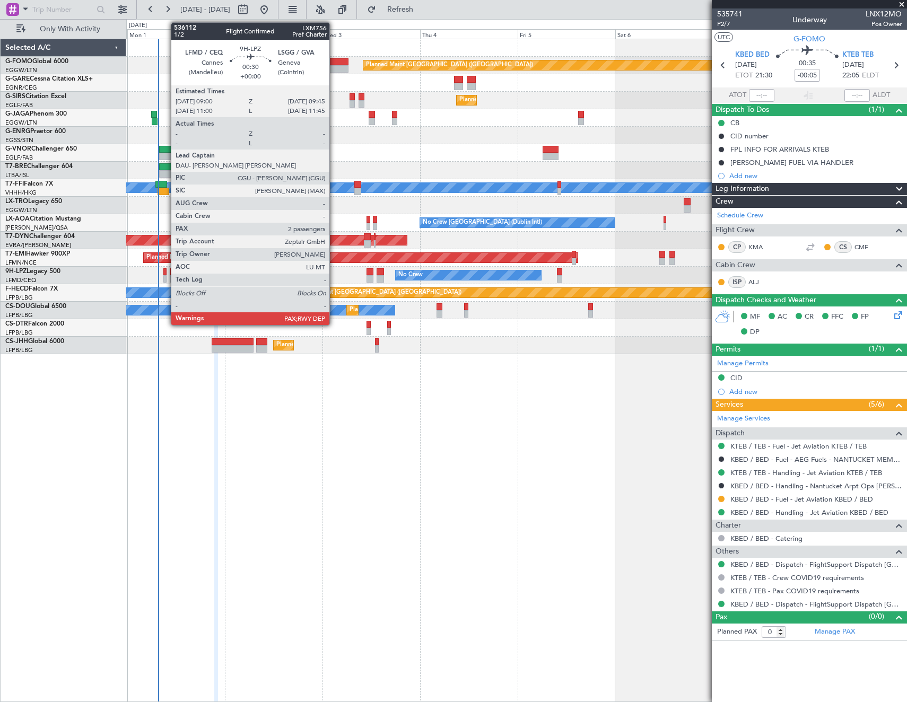
click at [166, 271] on div at bounding box center [164, 271] width 3 height 7
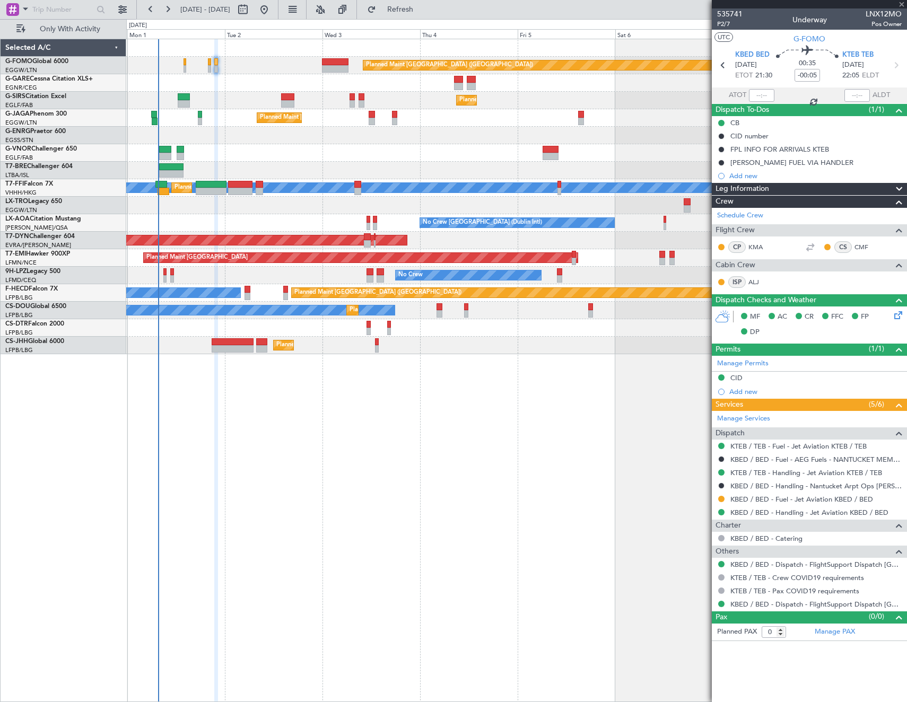
type input "7"
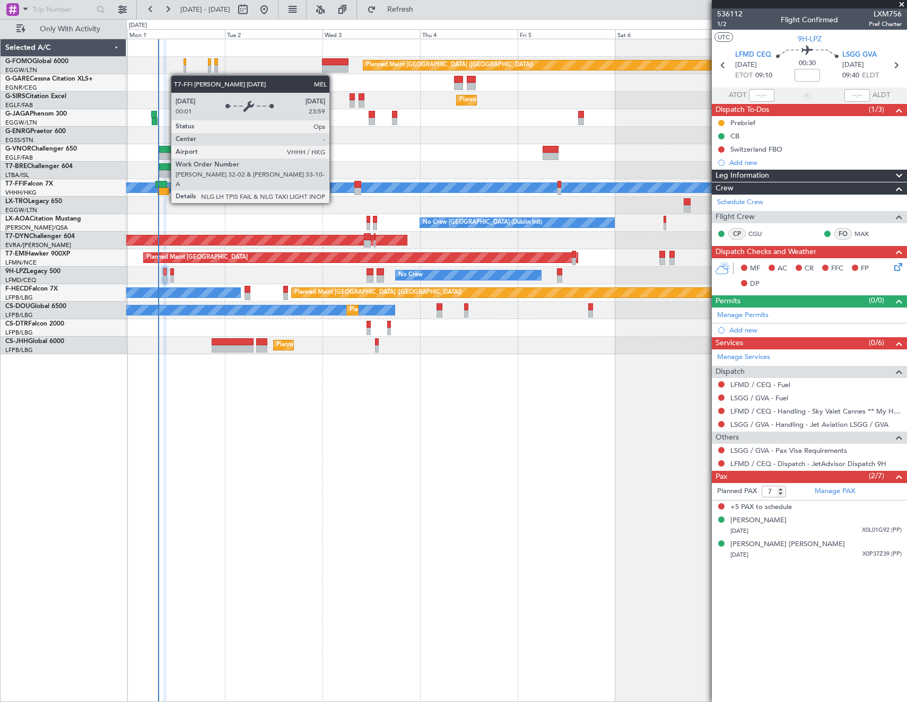
click at [217, 519] on div "Planned Maint [GEOGRAPHIC_DATA] ([GEOGRAPHIC_DATA]) Planned Maint [GEOGRAPHIC_D…" at bounding box center [516, 371] width 781 height 664
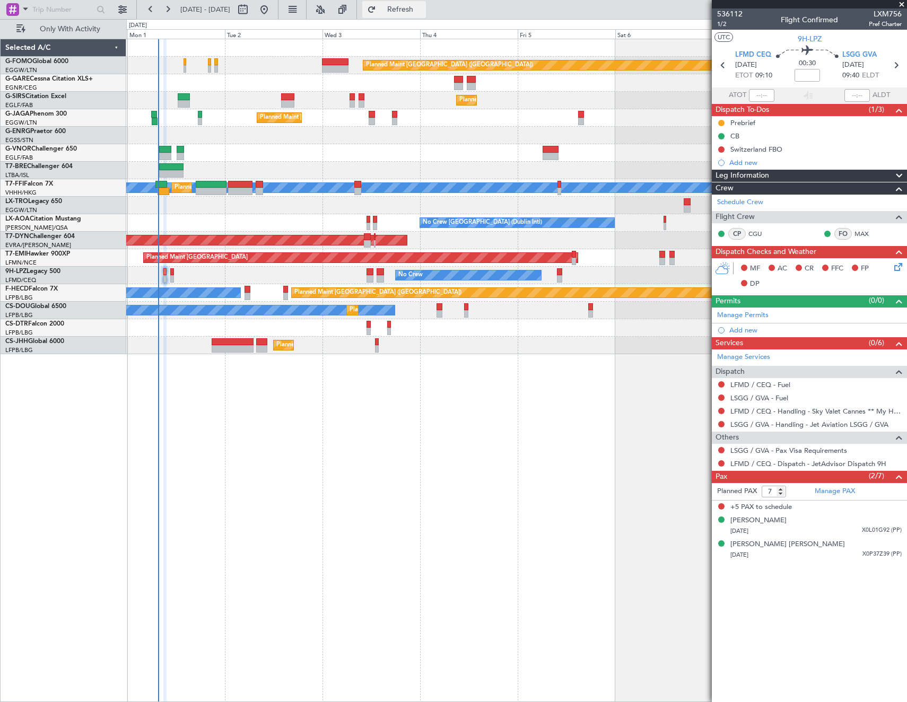
click at [417, 5] on button "Refresh" at bounding box center [394, 9] width 64 height 17
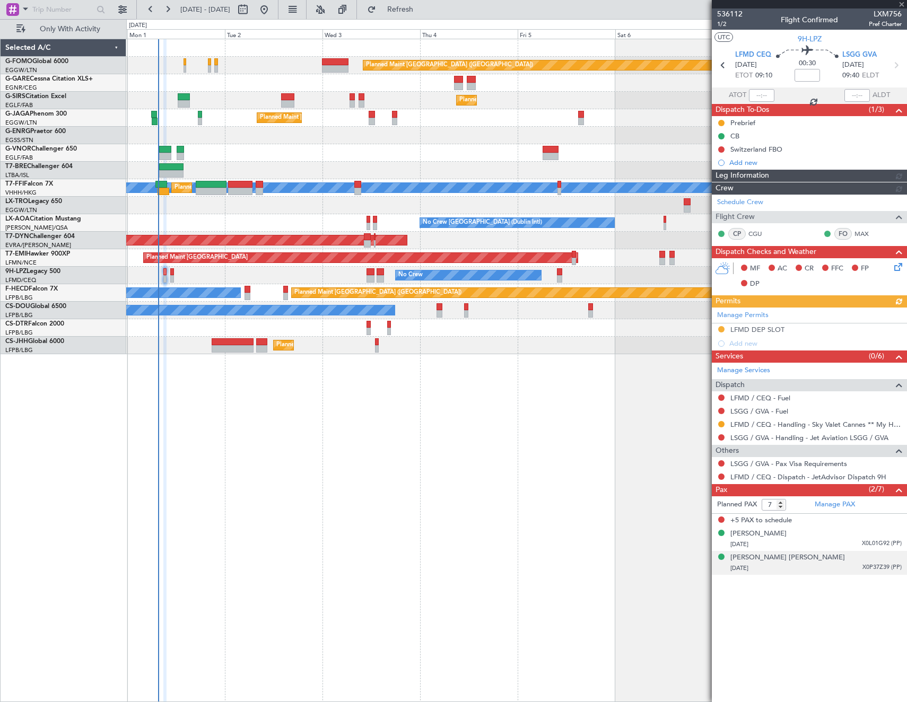
type input "+00:10"
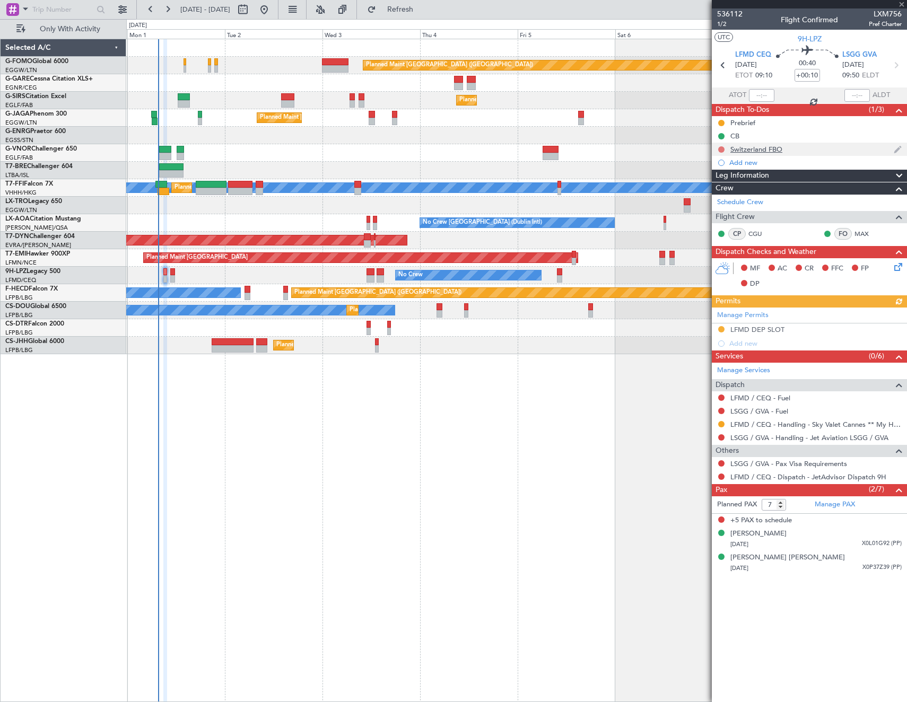
click at [723, 147] on button at bounding box center [721, 149] width 6 height 6
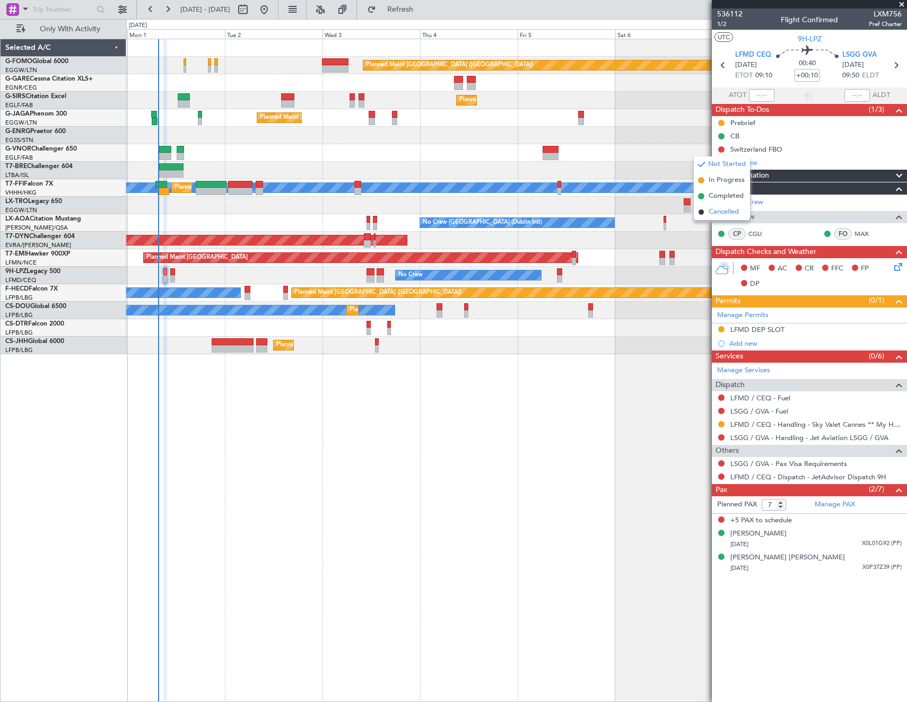
click at [720, 213] on span "Cancelled" at bounding box center [724, 212] width 30 height 11
click at [170, 277] on div "No Crew" at bounding box center [516, 276] width 780 height 18
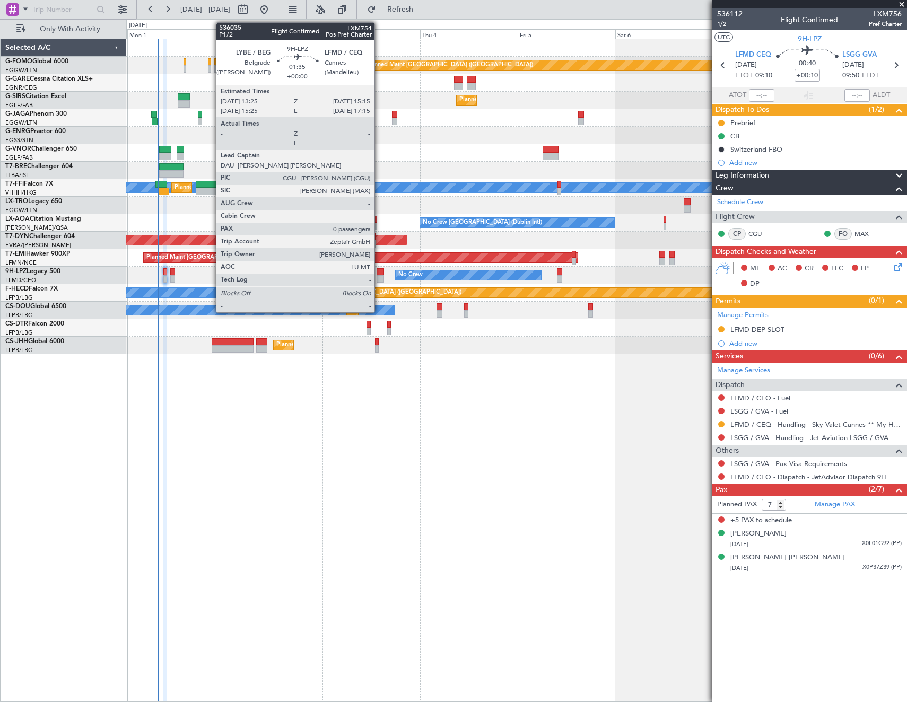
click at [379, 276] on div at bounding box center [381, 278] width 8 height 7
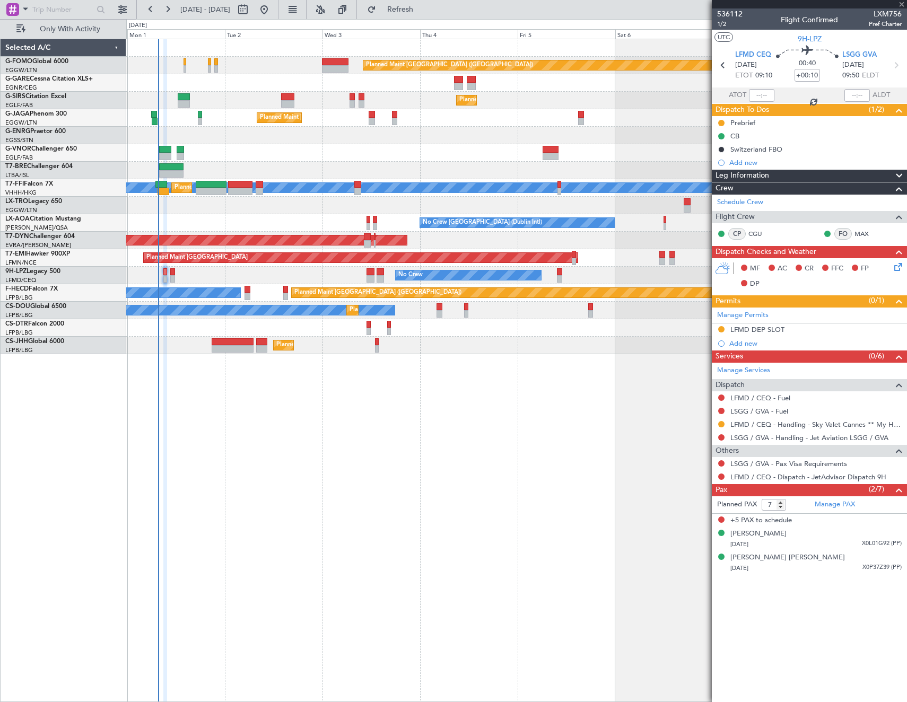
type input "0"
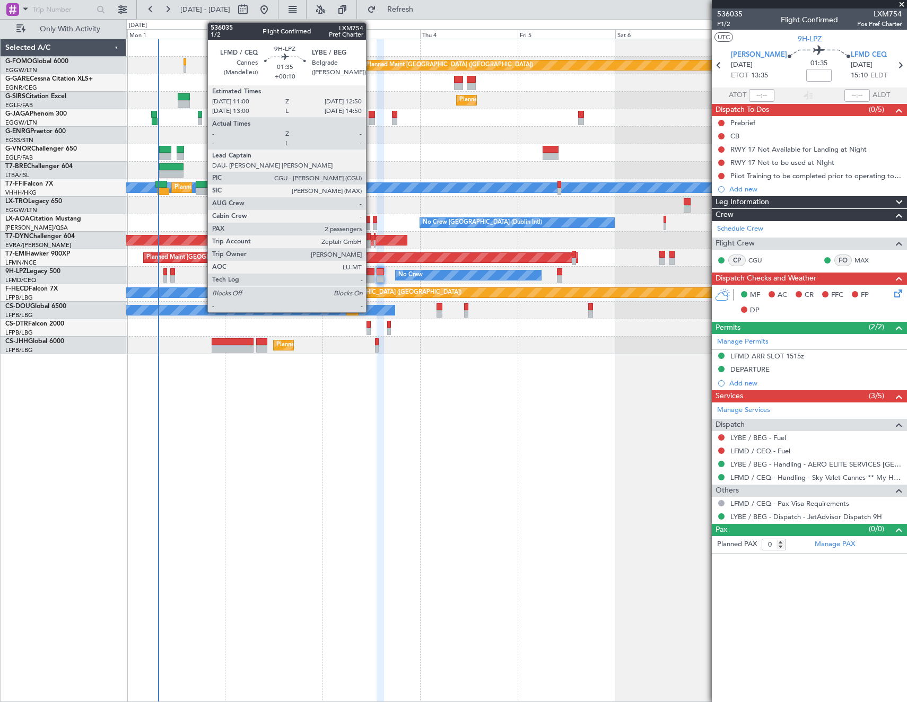
click at [371, 275] on div at bounding box center [371, 271] width 8 height 7
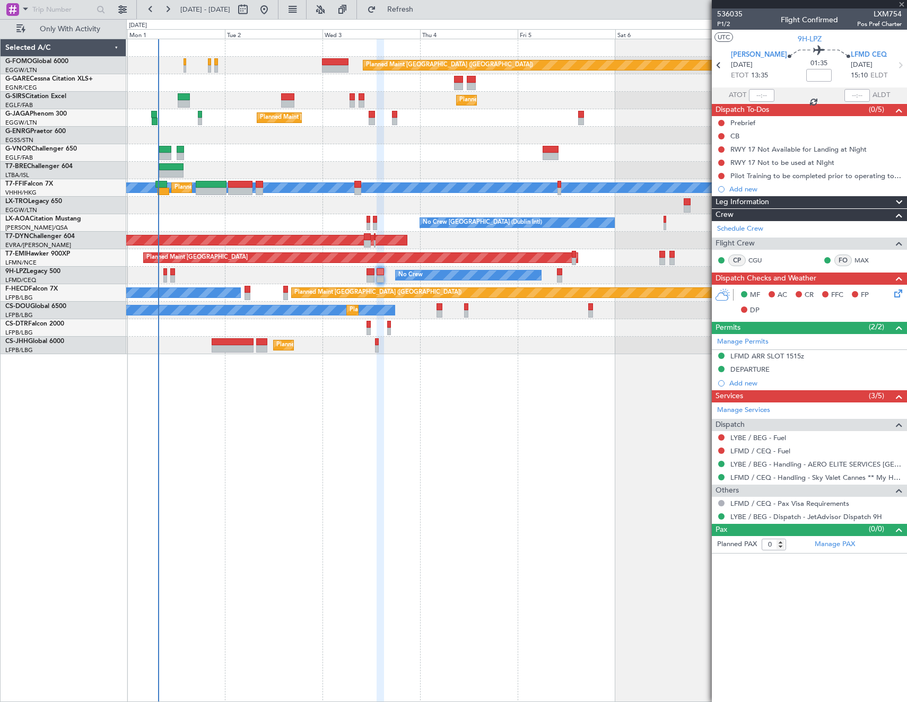
type input "+00:10"
type input "2"
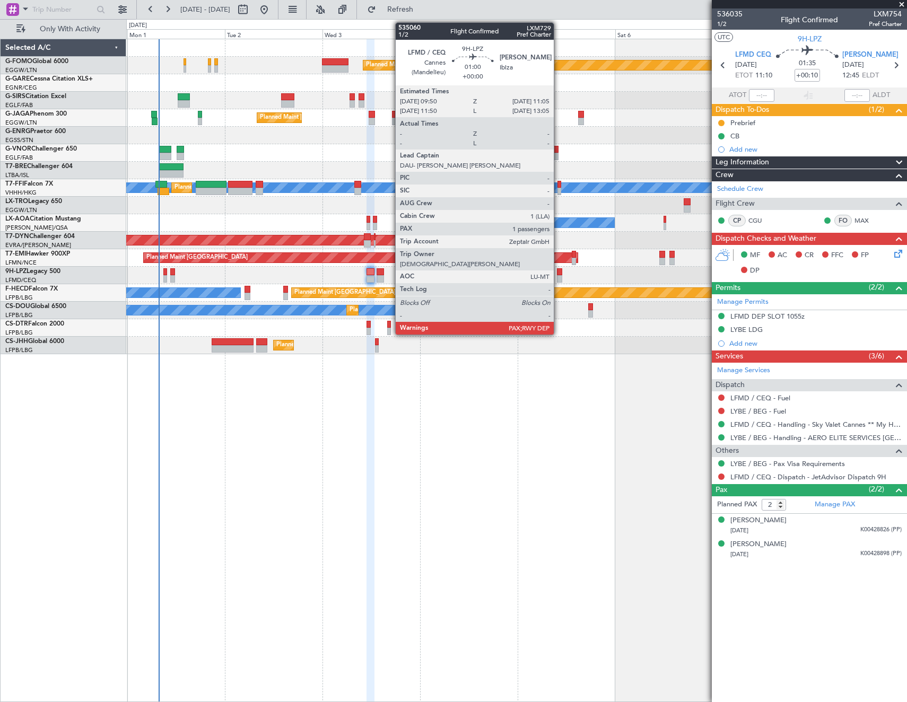
click at [559, 276] on div at bounding box center [559, 278] width 5 height 7
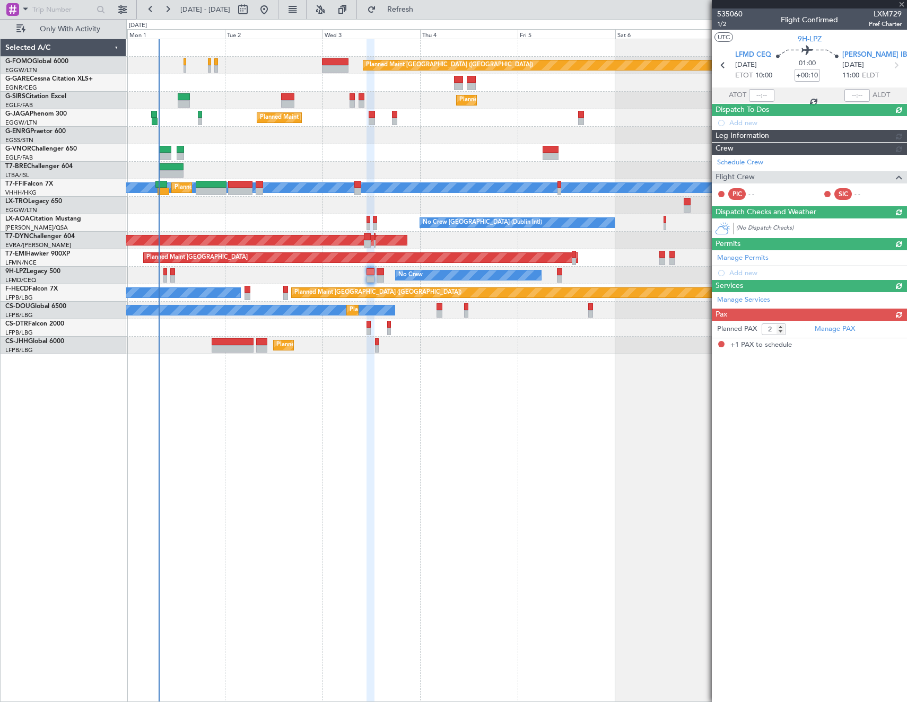
type input "1"
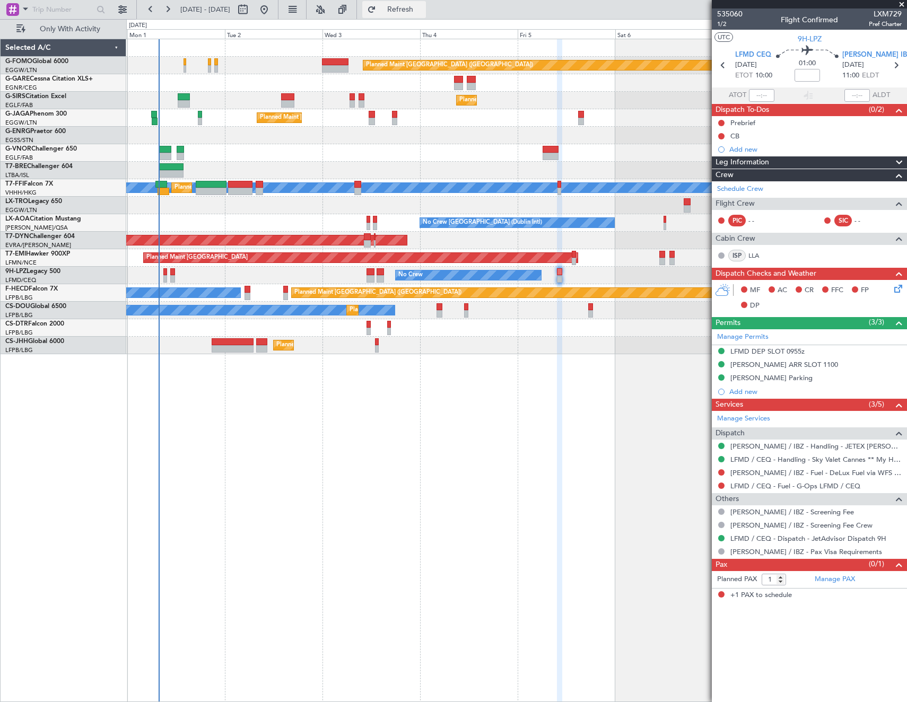
click at [426, 2] on button "Refresh" at bounding box center [394, 9] width 64 height 17
click at [423, 10] on span "Refreshing..." at bounding box center [400, 9] width 45 height 7
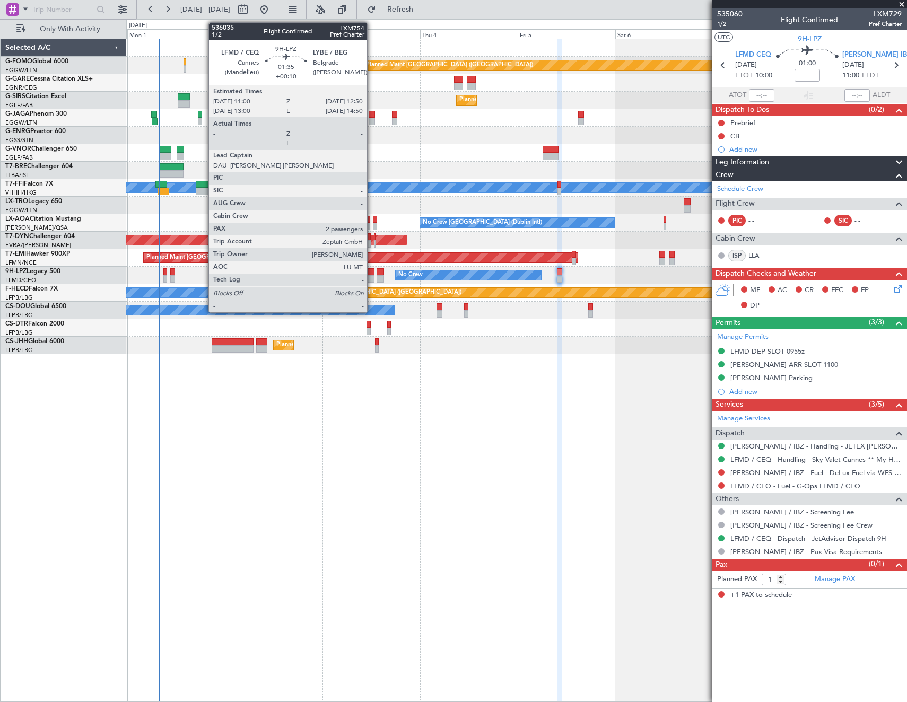
click at [372, 275] on div at bounding box center [371, 278] width 8 height 7
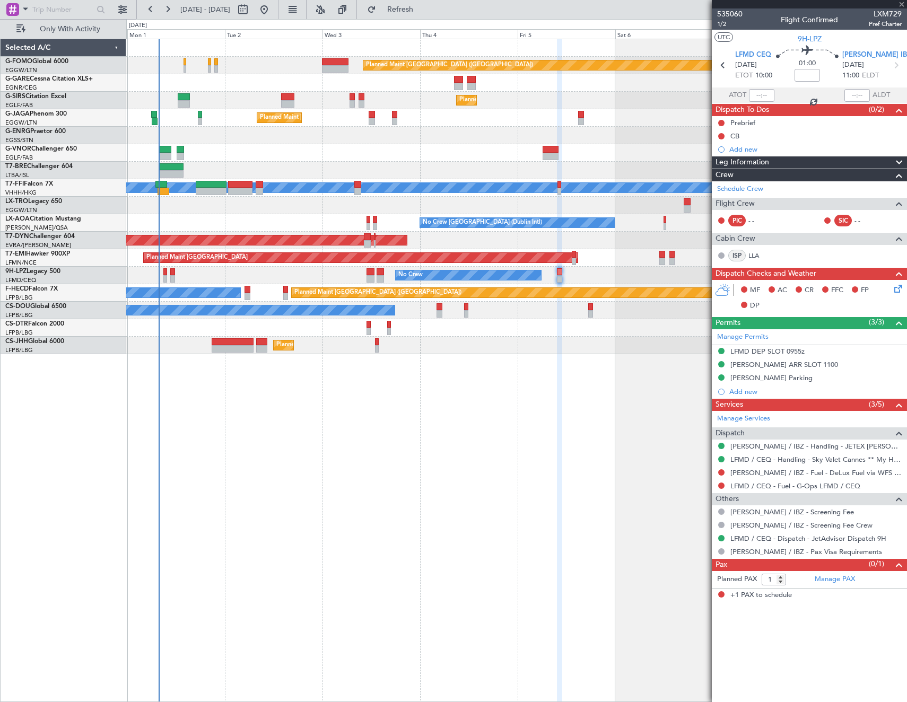
type input "+00:10"
type input "2"
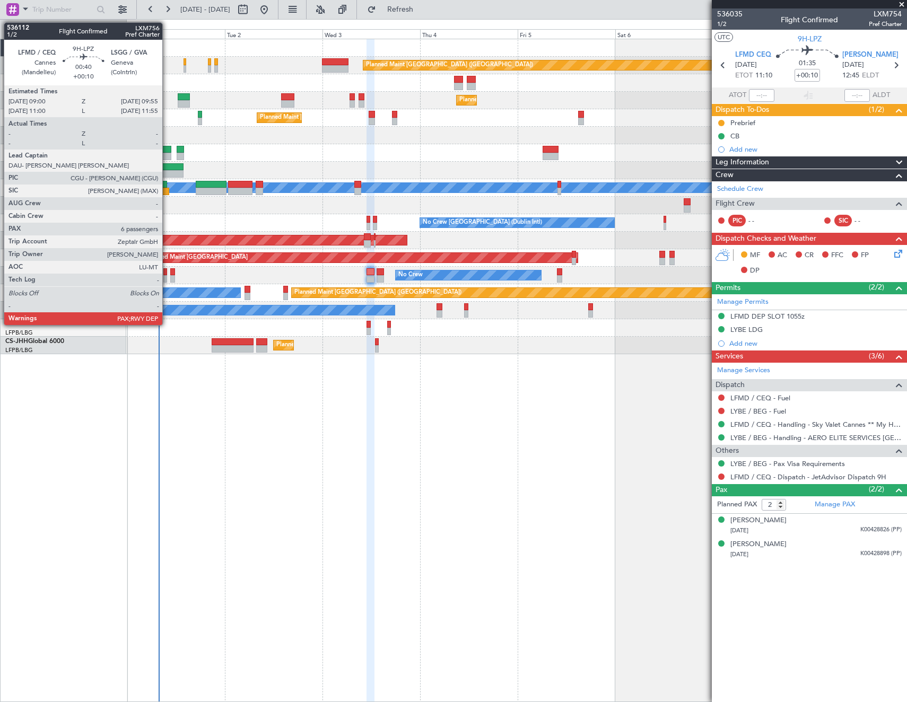
click at [167, 272] on div at bounding box center [165, 271] width 4 height 7
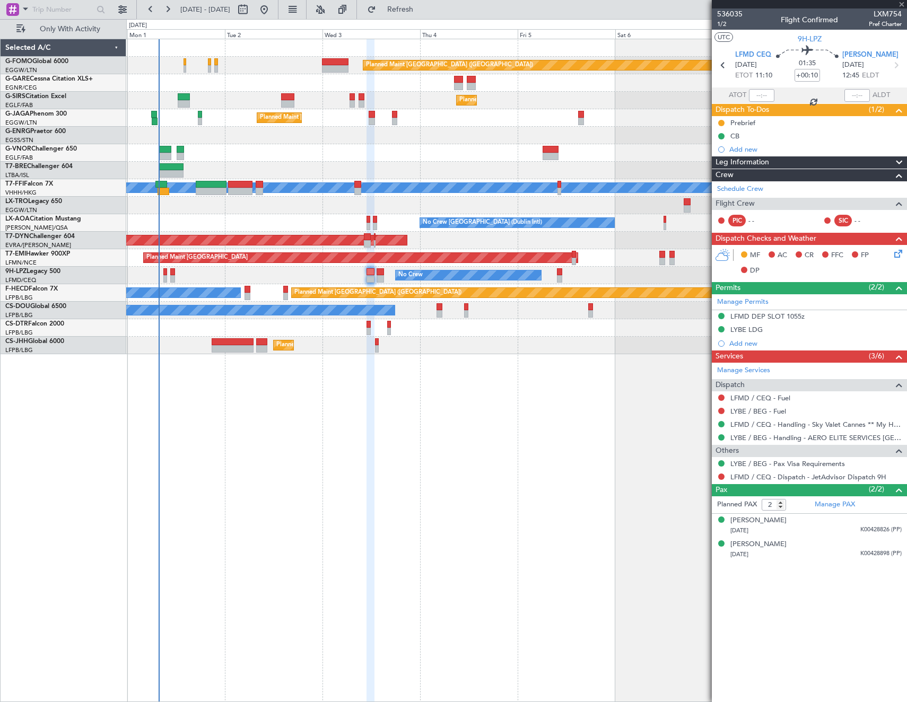
type input "7"
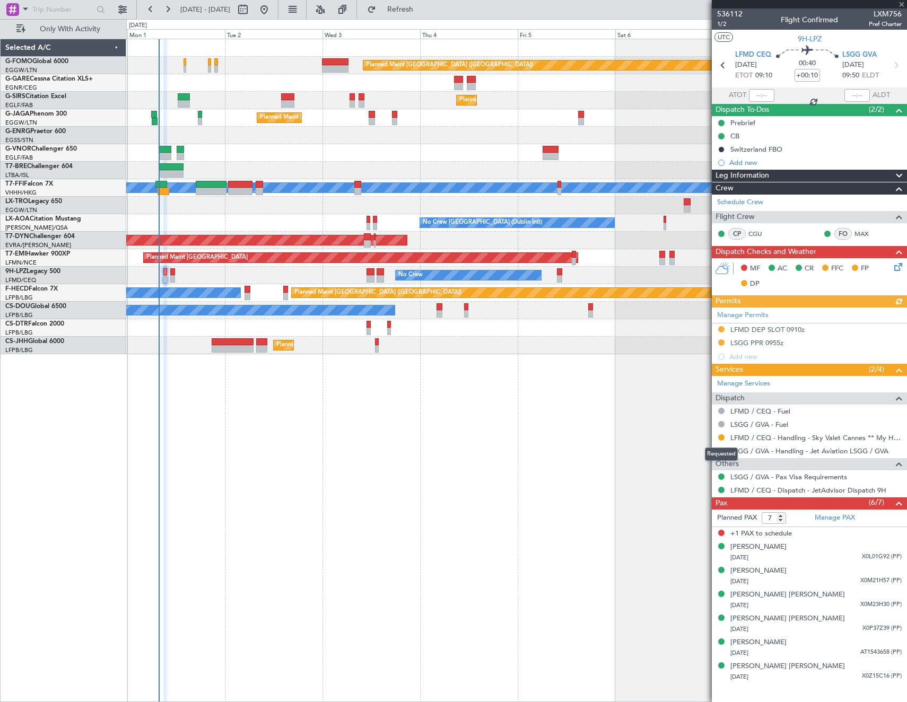
drag, startPoint x: 723, startPoint y: 437, endPoint x: 719, endPoint y: 464, distance: 27.3
click at [723, 437] on button at bounding box center [721, 437] width 6 height 6
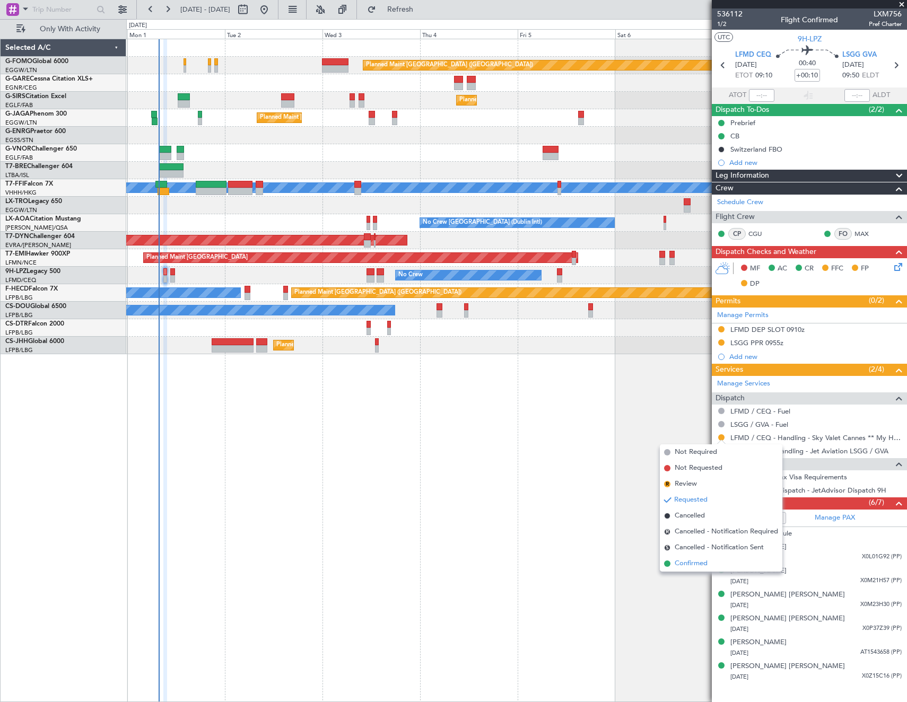
click at [697, 566] on span "Confirmed" at bounding box center [691, 564] width 33 height 11
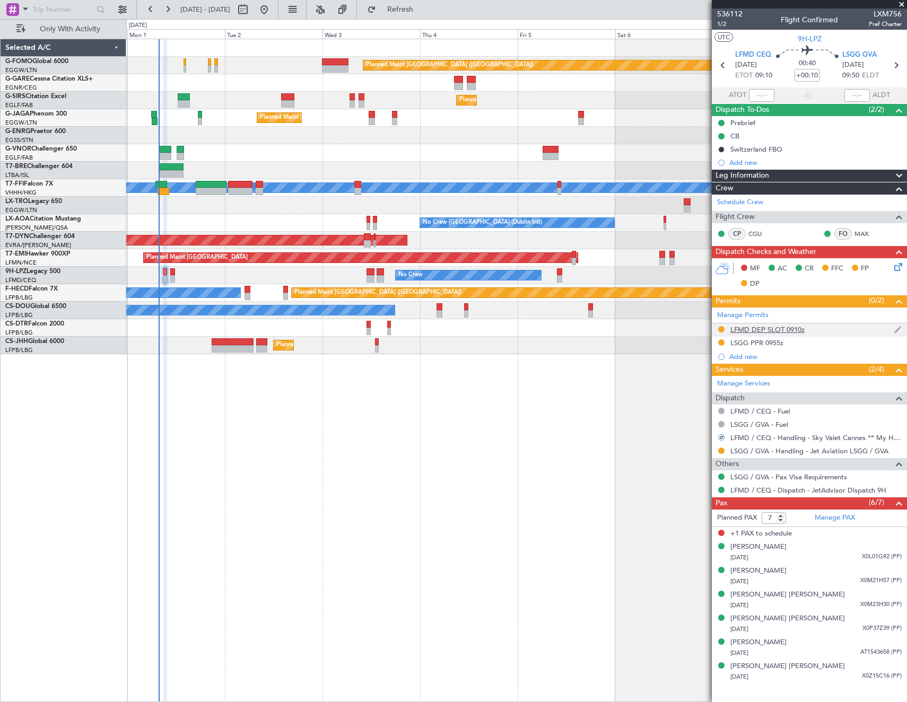
click at [779, 329] on div "LFMD DEP SLOT 0910z" at bounding box center [767, 329] width 74 height 9
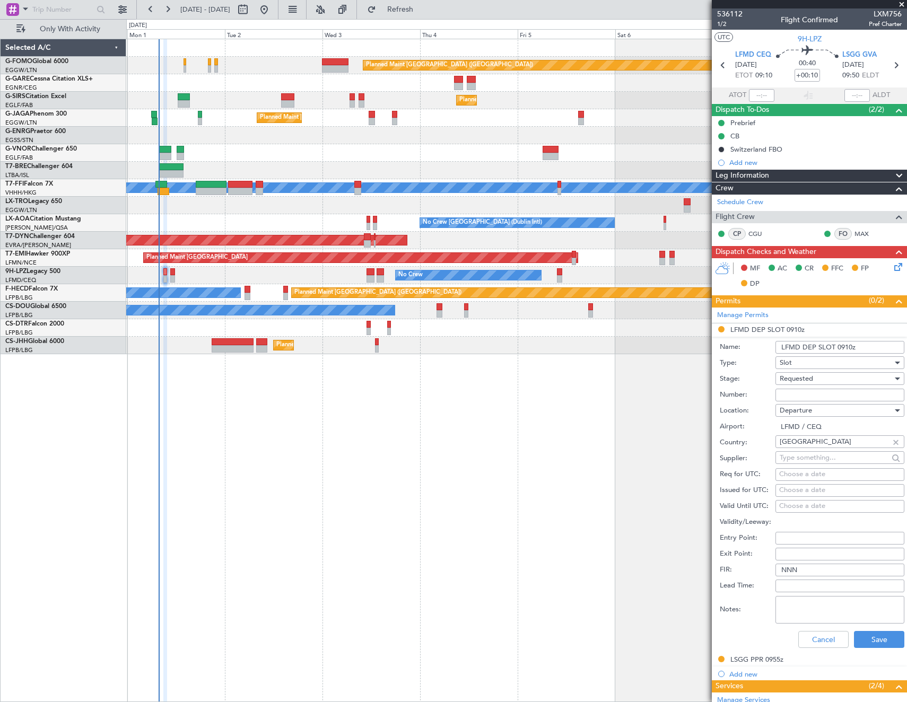
click at [831, 395] on input "Number:" at bounding box center [840, 395] width 129 height 13
paste input "LFMDD000011642"
type input "LFMDD000011642"
click at [811, 379] on span "Requested" at bounding box center [796, 379] width 33 height 10
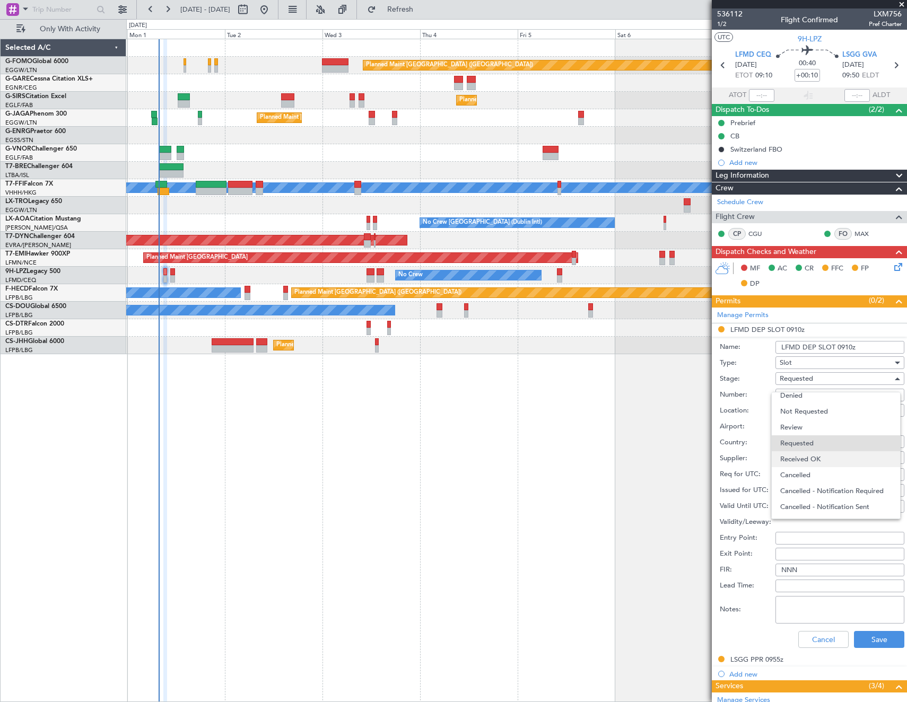
click at [824, 460] on span "Received OK" at bounding box center [835, 459] width 111 height 16
click at [873, 642] on button "Save" at bounding box center [879, 639] width 50 height 17
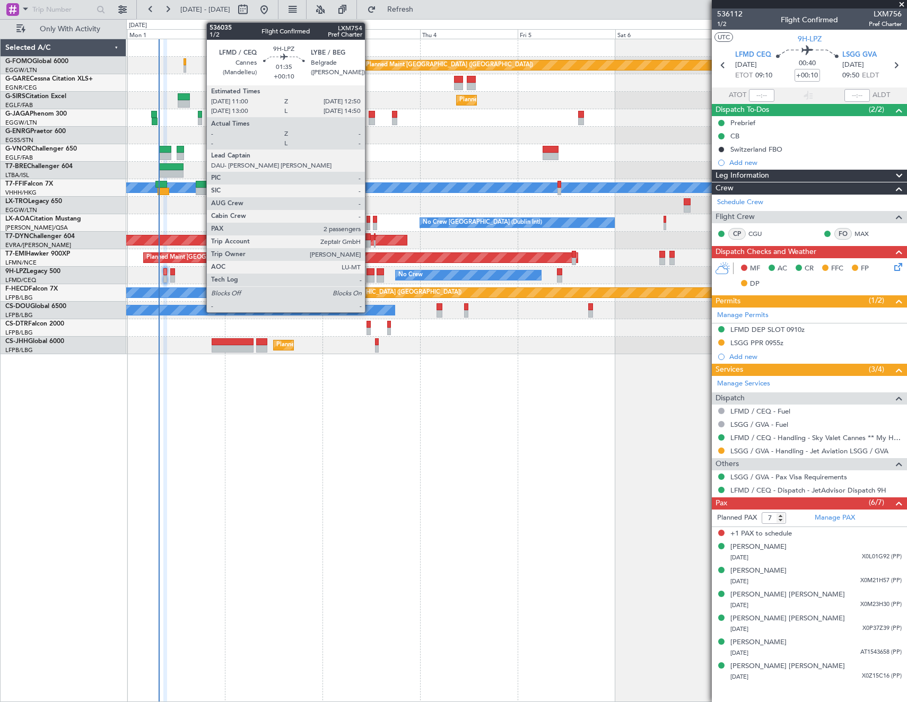
click at [370, 271] on div at bounding box center [371, 271] width 8 height 7
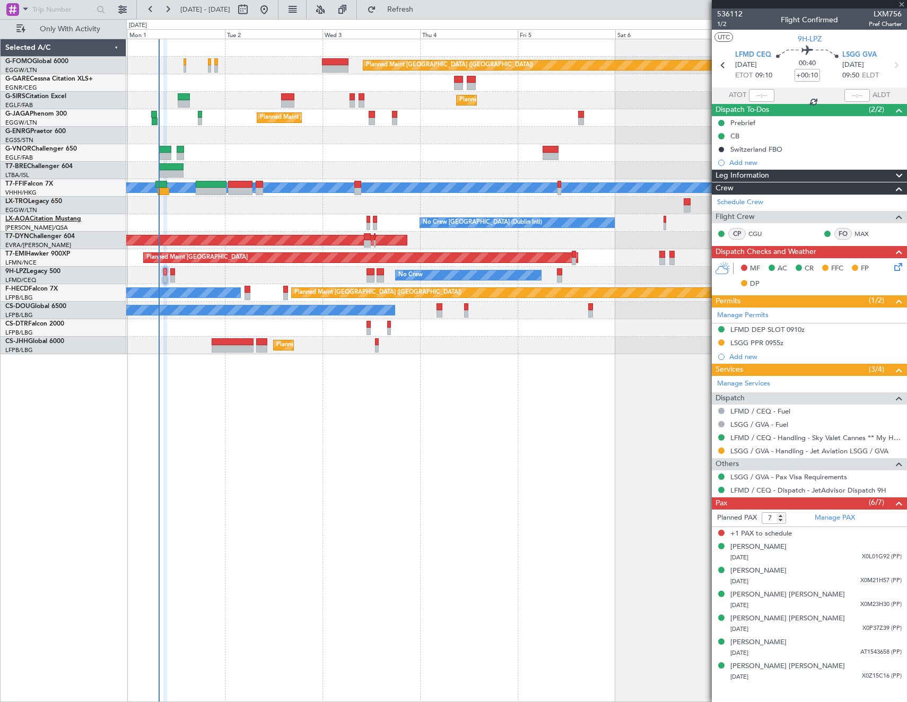
type input "2"
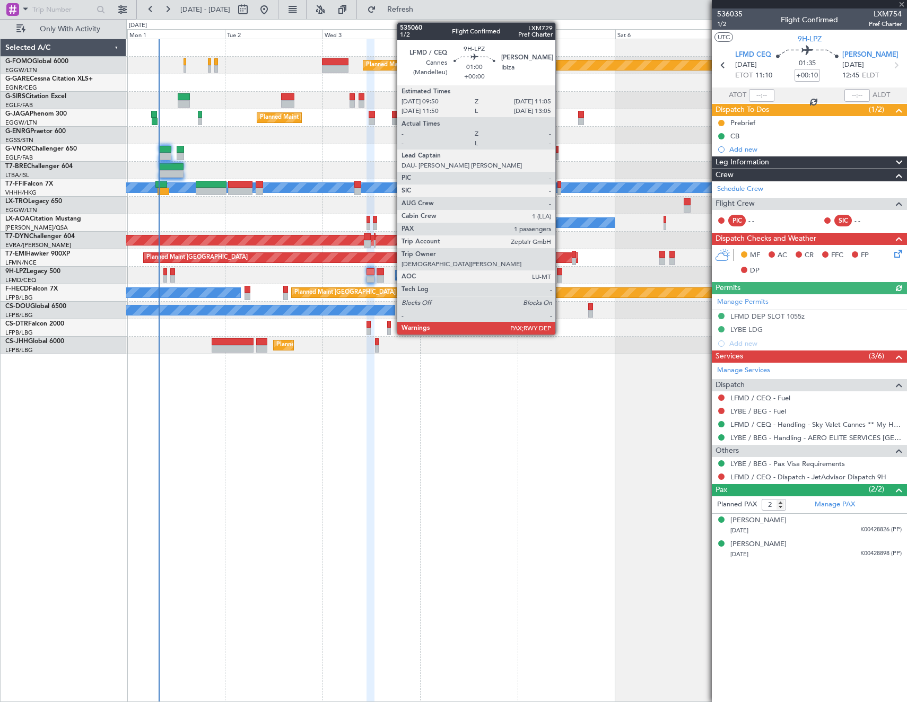
click at [560, 275] on div at bounding box center [559, 278] width 5 height 7
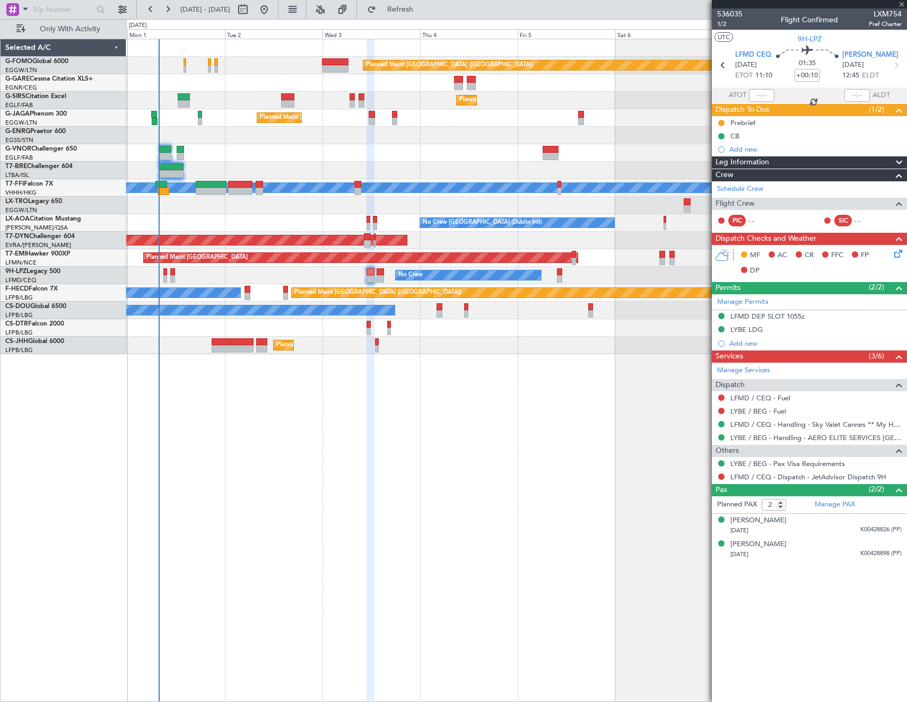
type input "1"
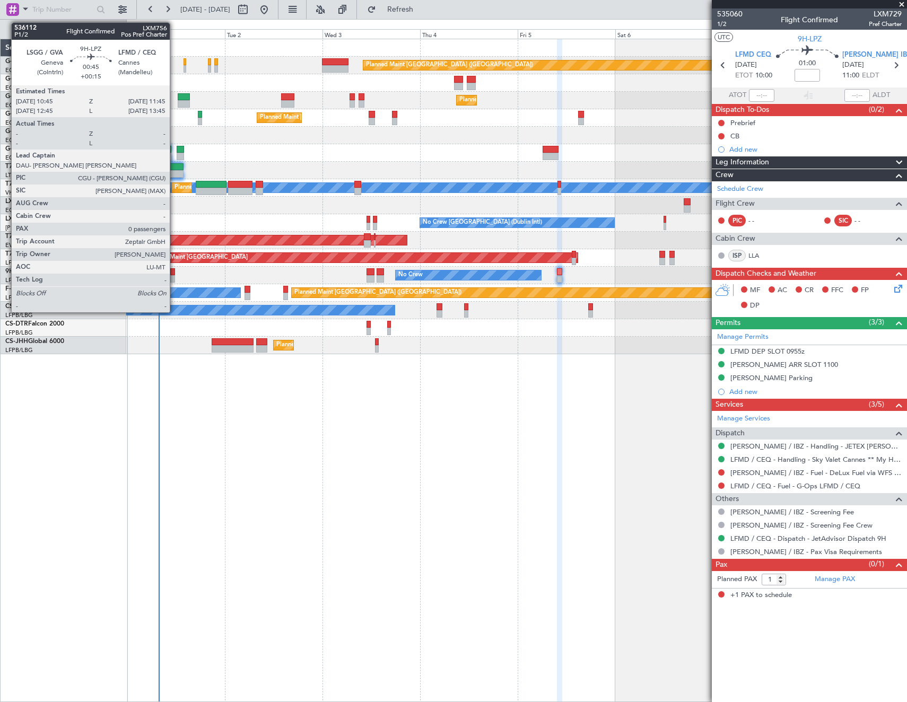
click at [175, 274] on div at bounding box center [172, 271] width 4 height 7
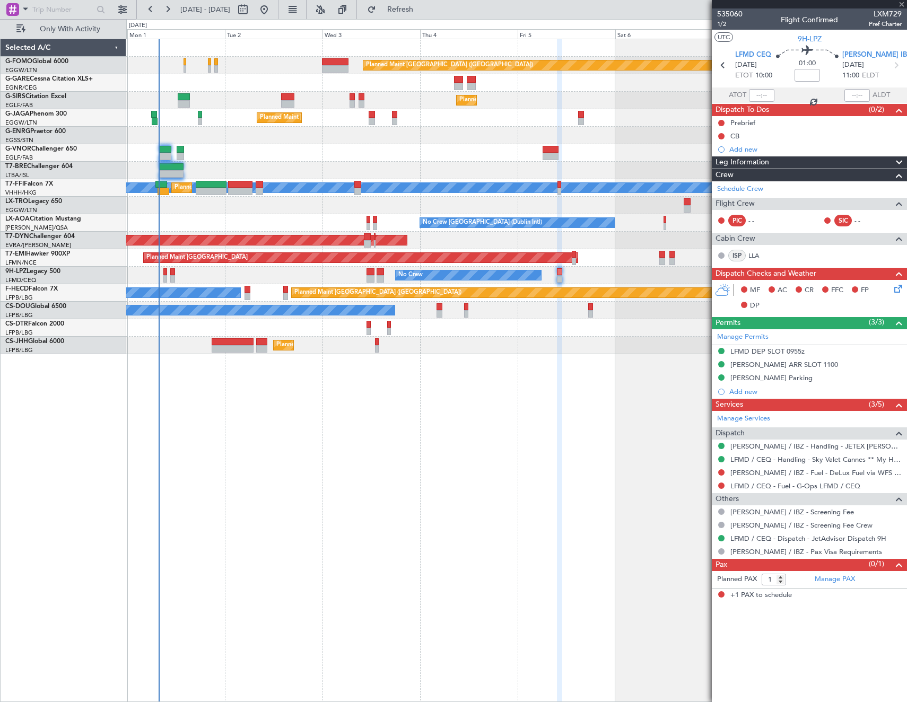
type input "+00:15"
type input "0"
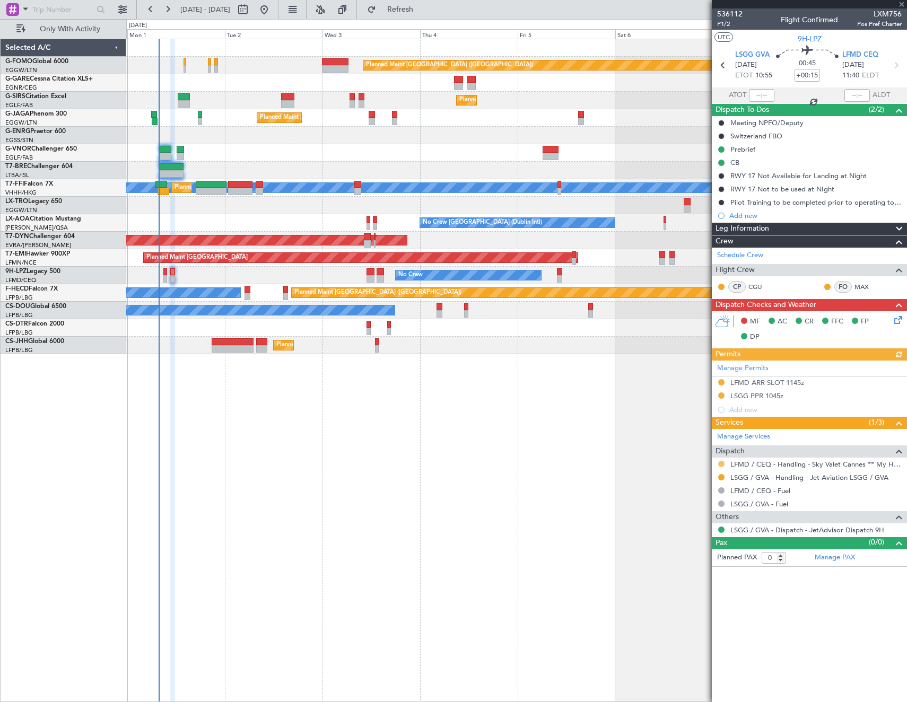
click at [720, 463] on button at bounding box center [721, 464] width 6 height 6
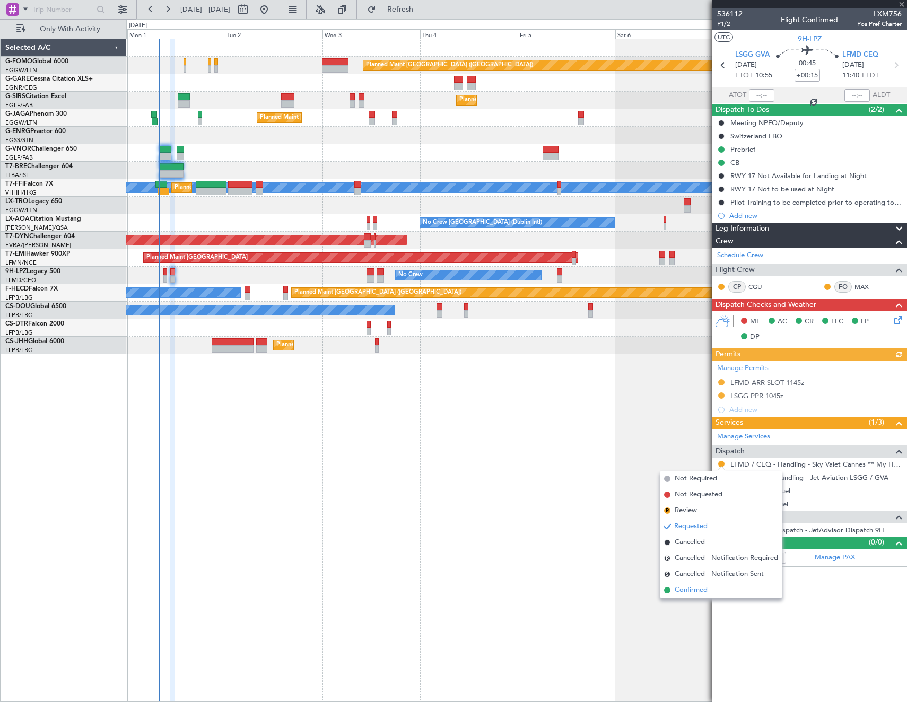
click at [695, 589] on span "Confirmed" at bounding box center [691, 590] width 33 height 11
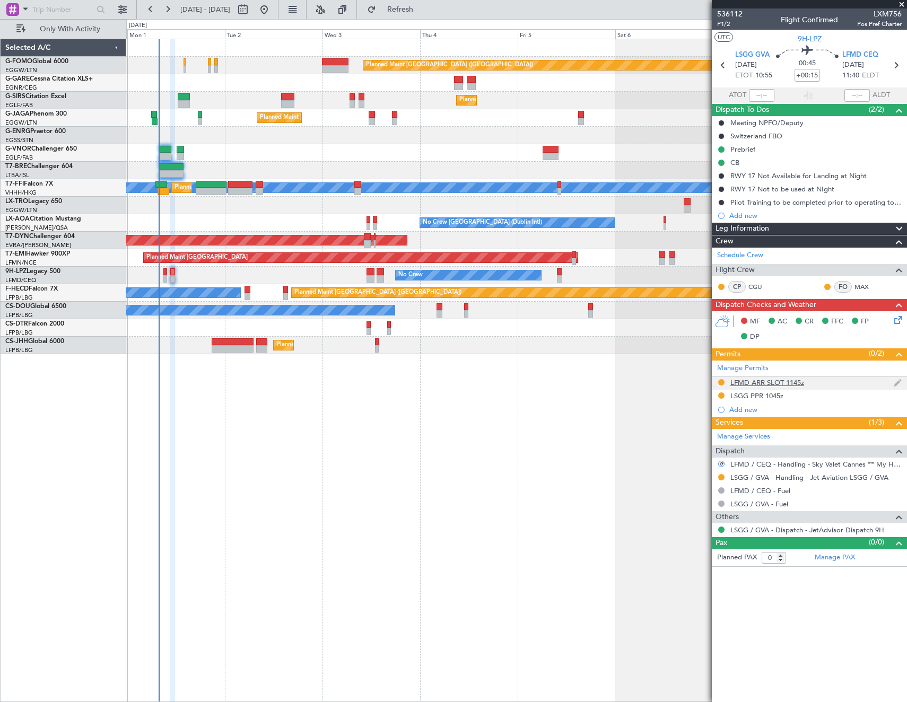
click at [761, 384] on div "LFMD ARR SLOT 1145z" at bounding box center [767, 382] width 74 height 9
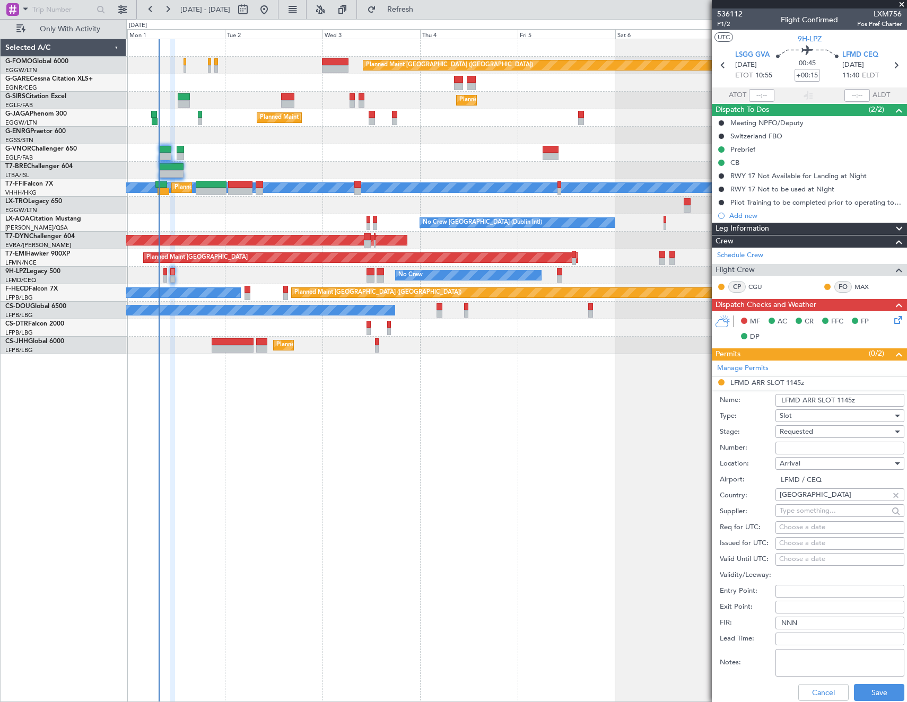
click at [827, 445] on input "Number:" at bounding box center [840, 448] width 129 height 13
paste input "LFMDA000013843"
type input "LFMDA000013843"
click at [814, 431] on div "Requested" at bounding box center [836, 432] width 113 height 16
click at [822, 507] on span "Received OK" at bounding box center [835, 513] width 111 height 16
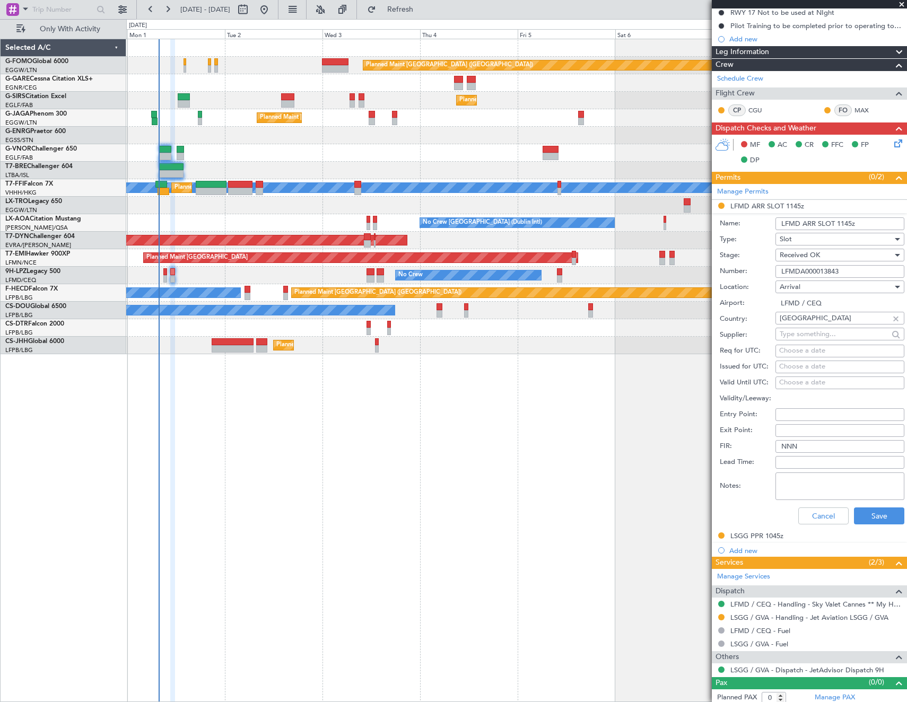
scroll to position [181, 0]
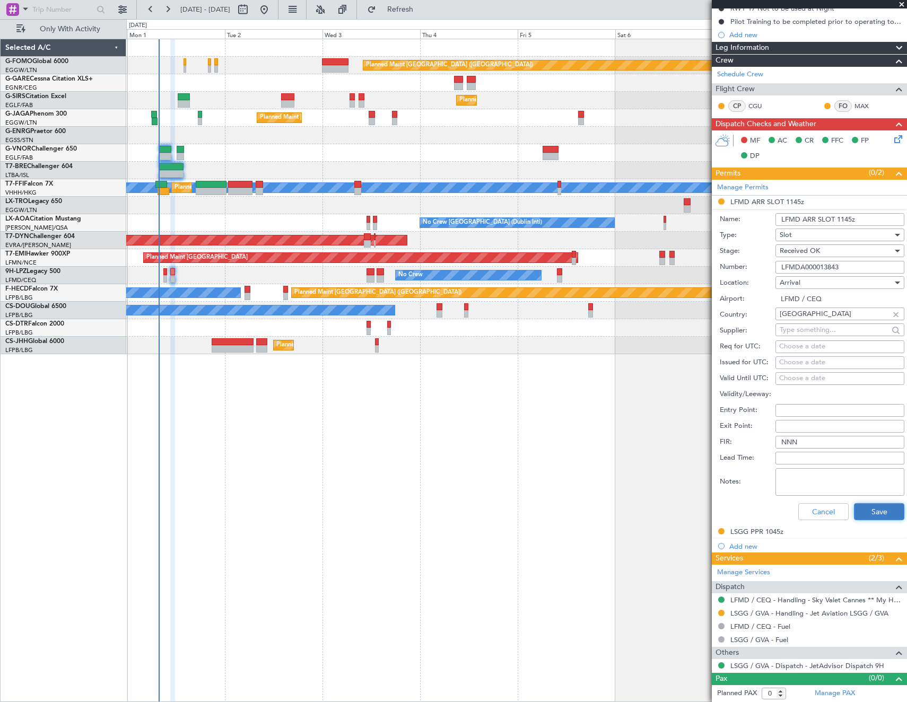
click at [871, 518] on button "Save" at bounding box center [879, 511] width 50 height 17
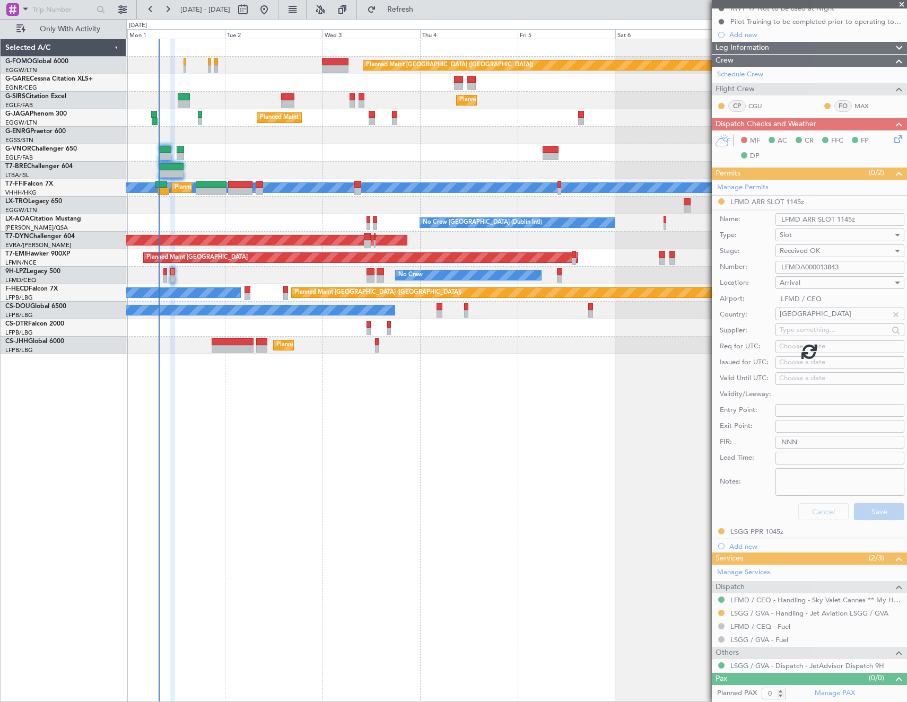
scroll to position [0, 0]
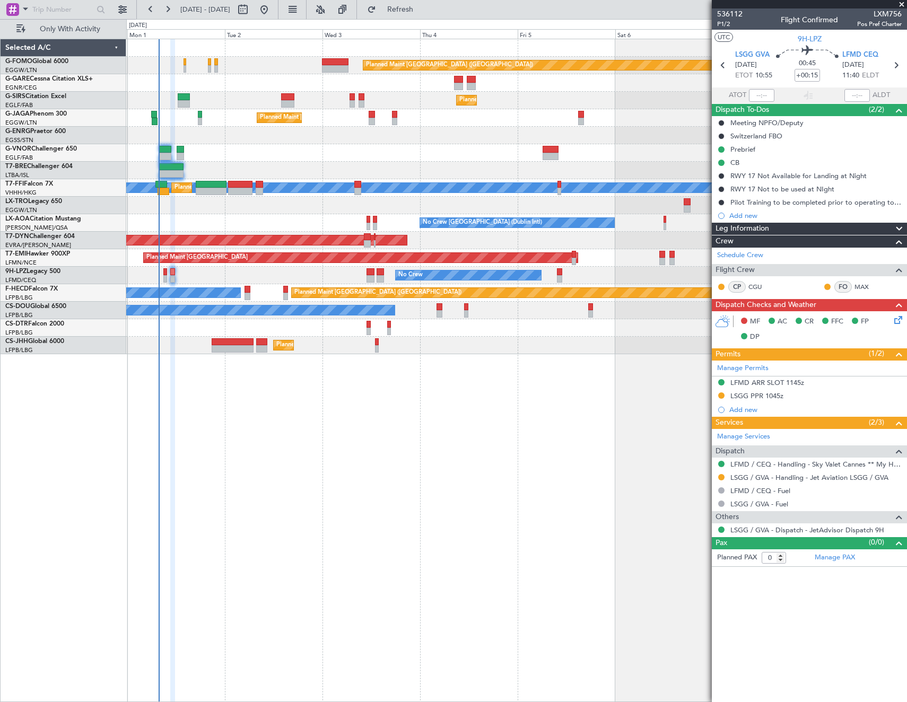
click at [556, 276] on div "No Crew" at bounding box center [516, 276] width 780 height 18
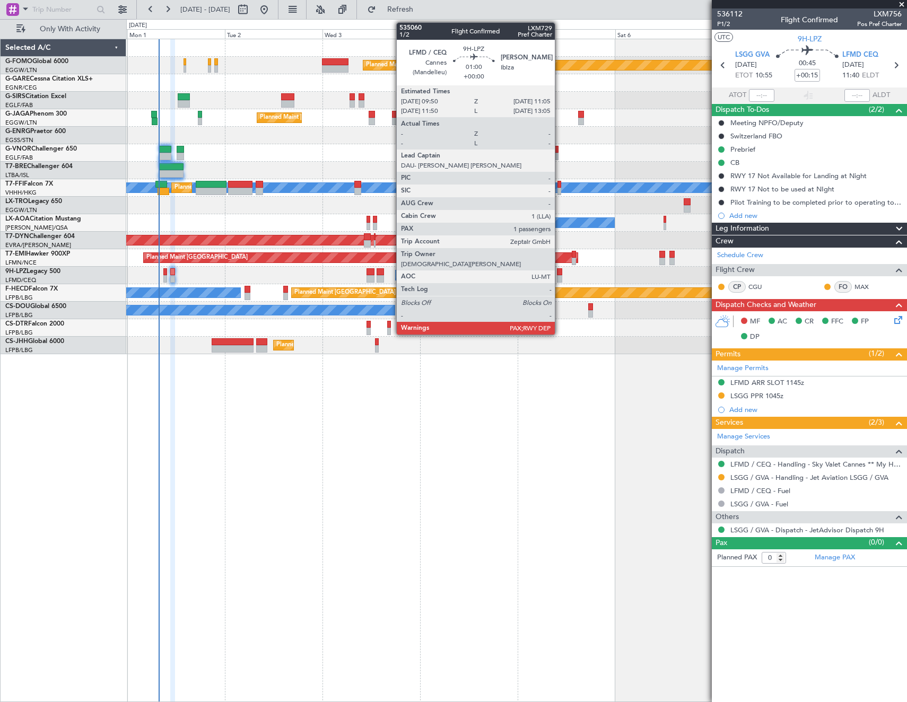
click at [560, 275] on div at bounding box center [559, 271] width 5 height 7
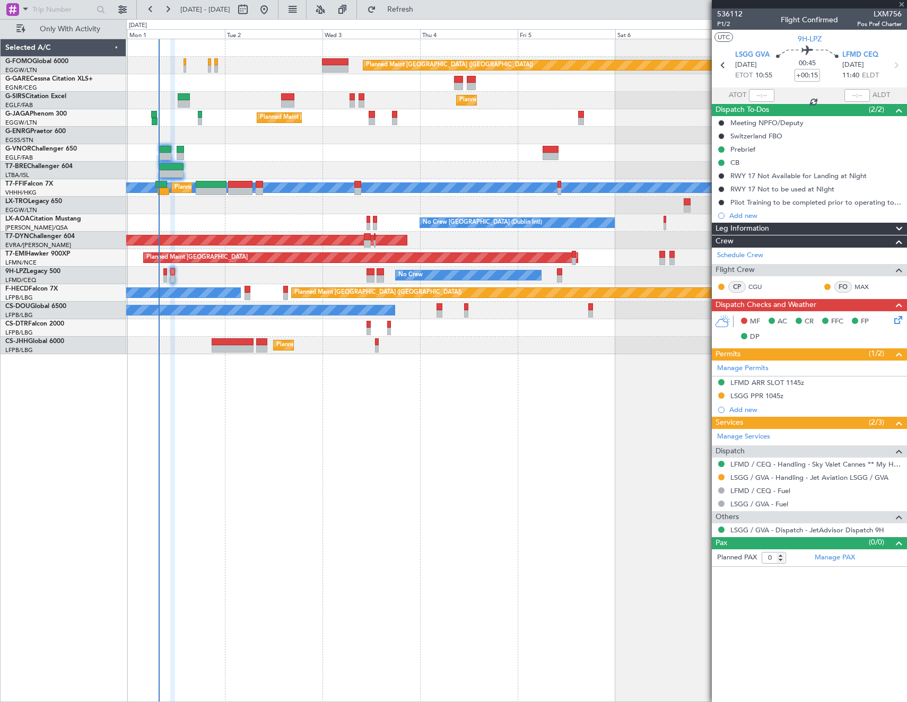
type input "1"
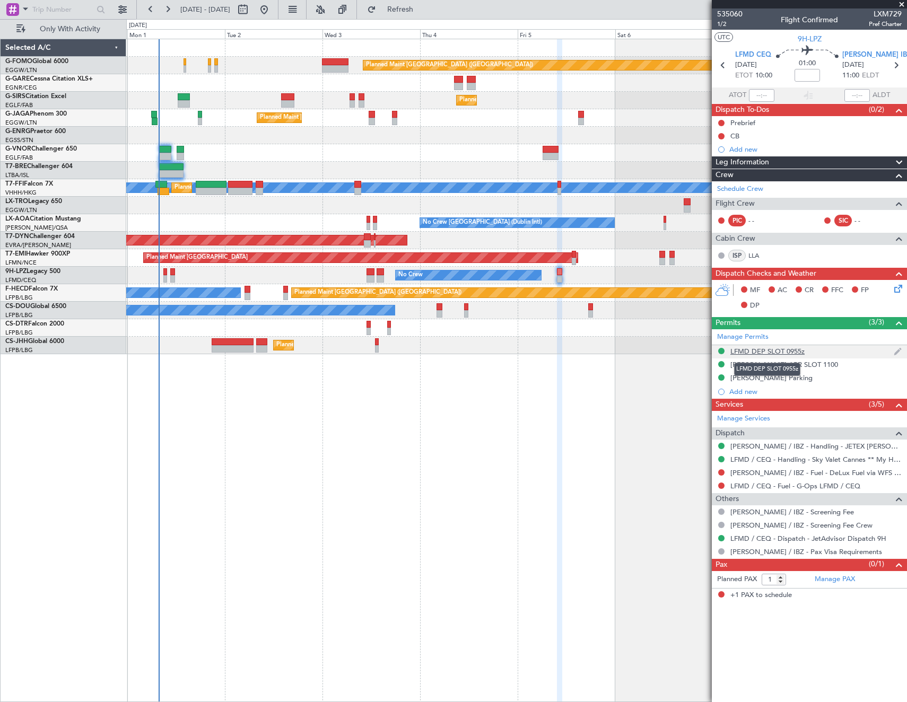
click at [795, 353] on div "LFMD DEP SLOT 0955z" at bounding box center [767, 351] width 74 height 9
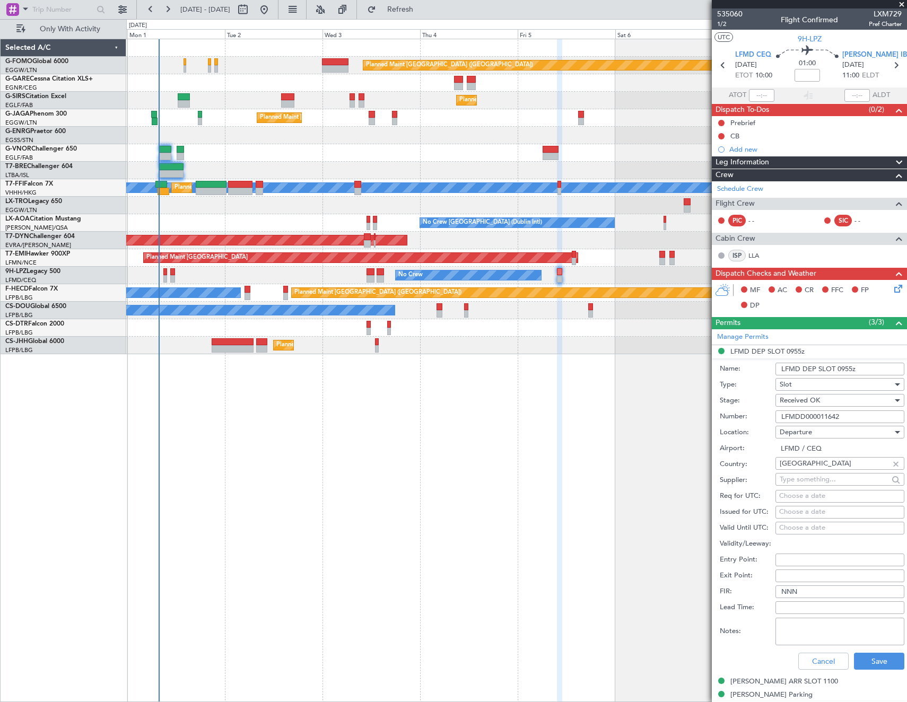
click at [841, 370] on input "LFMD DEP SLOT 0955z" at bounding box center [840, 369] width 129 height 13
type input "LFMD DEP SLOT 0935z"
click at [856, 412] on input "LFMDD000011642" at bounding box center [840, 417] width 129 height 13
paste input "3844"
type input "LFMDD000013844"
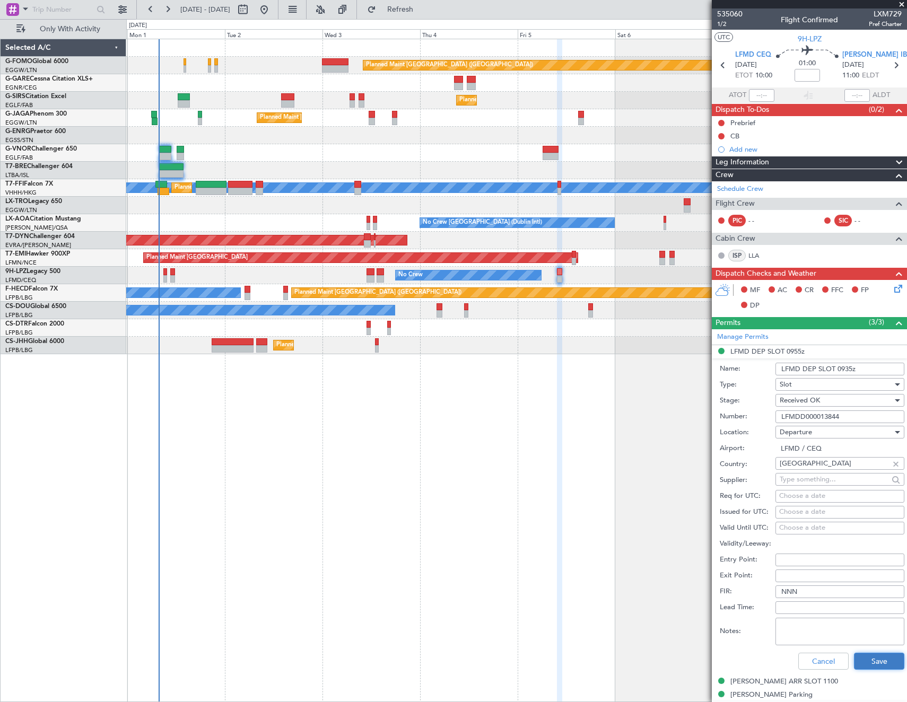
click at [875, 654] on button "Save" at bounding box center [879, 661] width 50 height 17
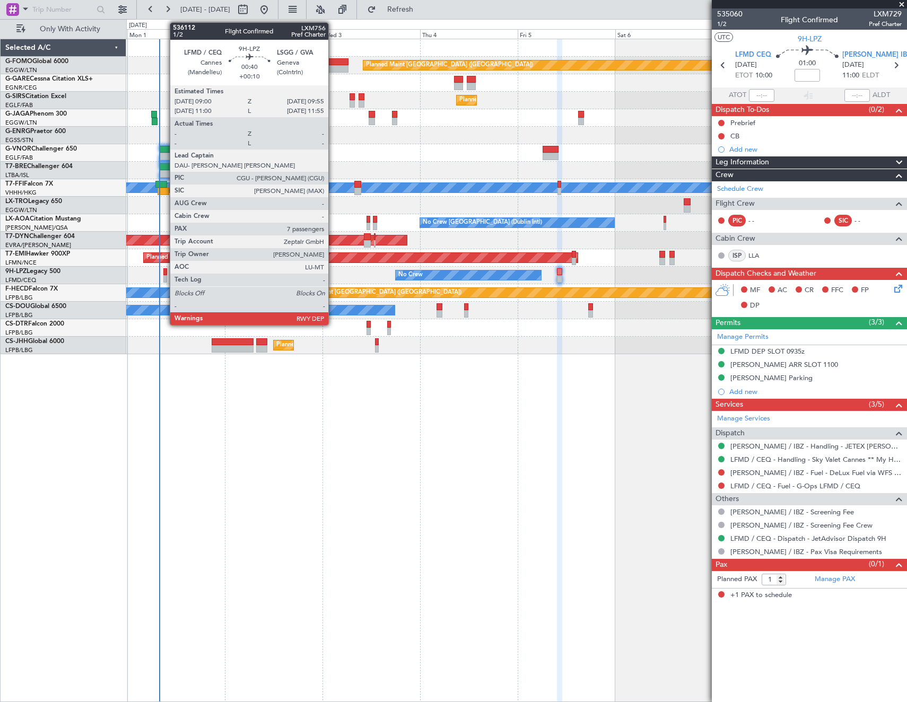
click at [164, 273] on div at bounding box center [165, 271] width 4 height 7
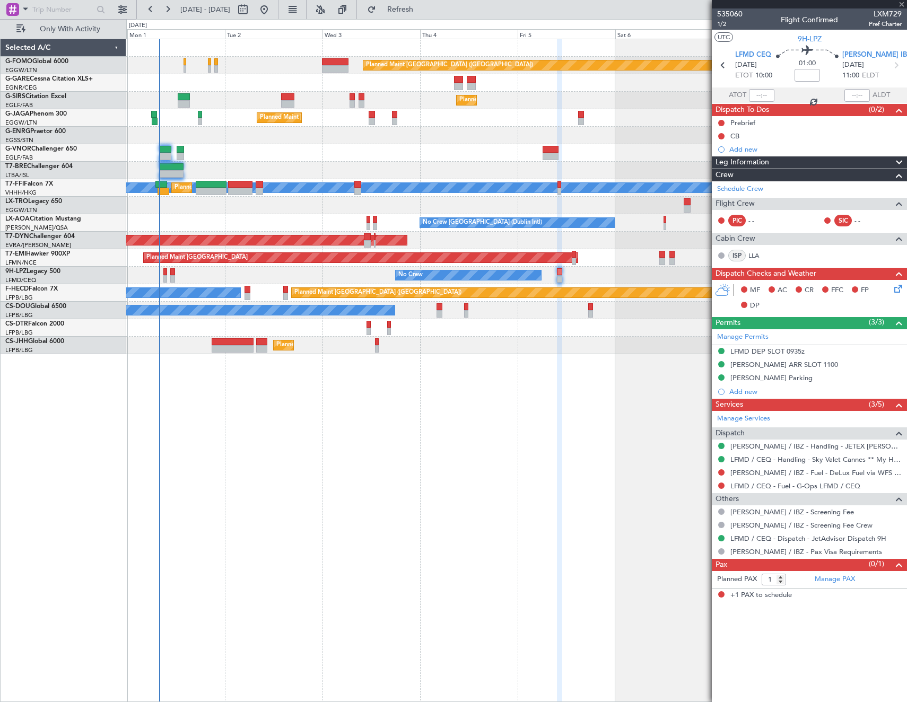
type input "+00:10"
type input "7"
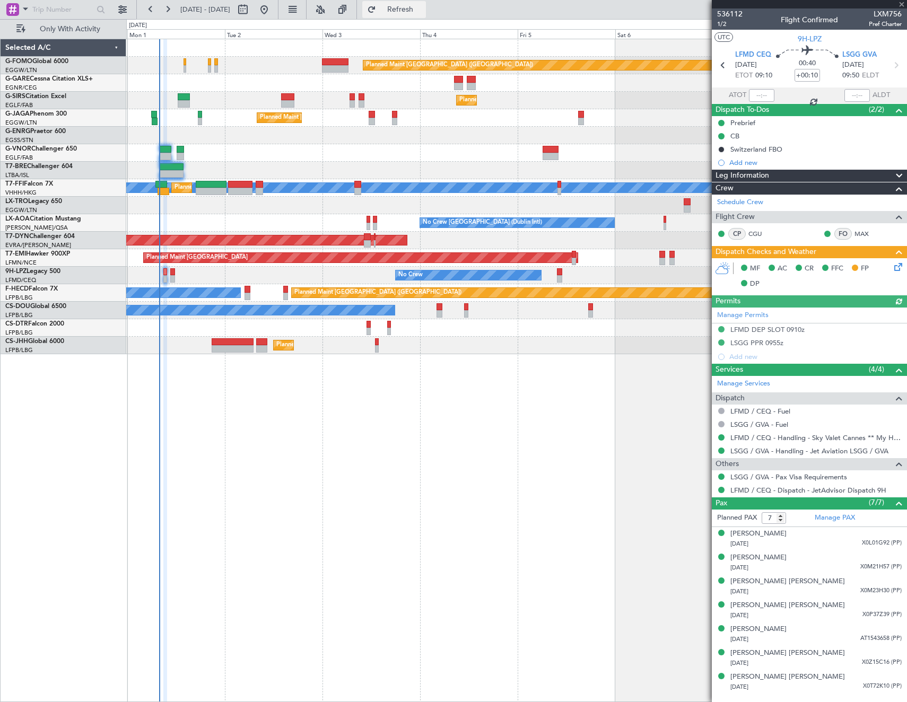
click at [423, 13] on span "Refresh" at bounding box center [400, 9] width 45 height 7
click at [900, 268] on icon at bounding box center [896, 265] width 8 height 8
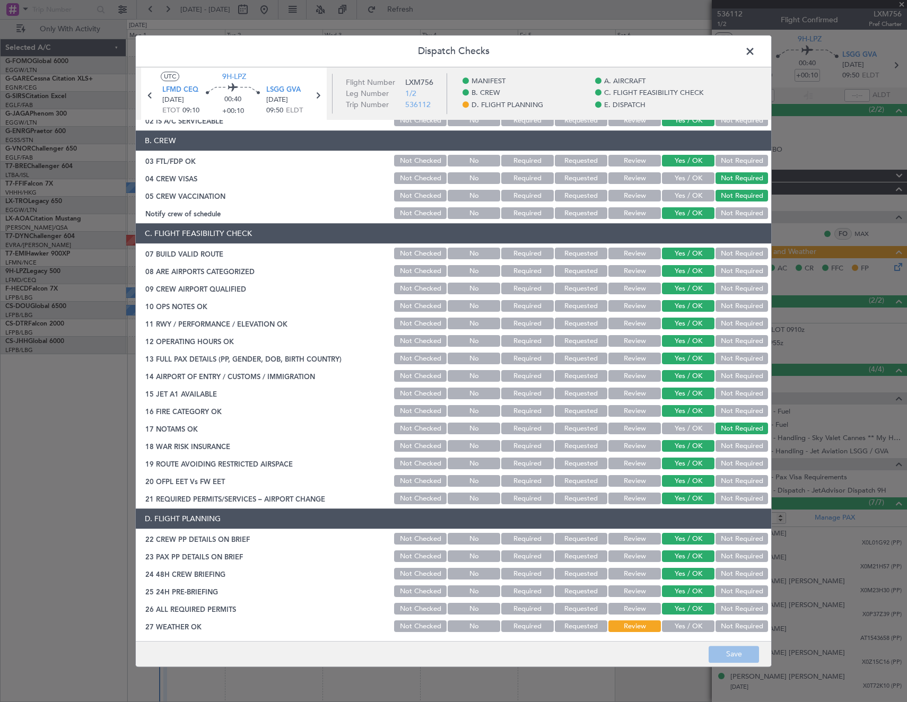
scroll to position [318, 0]
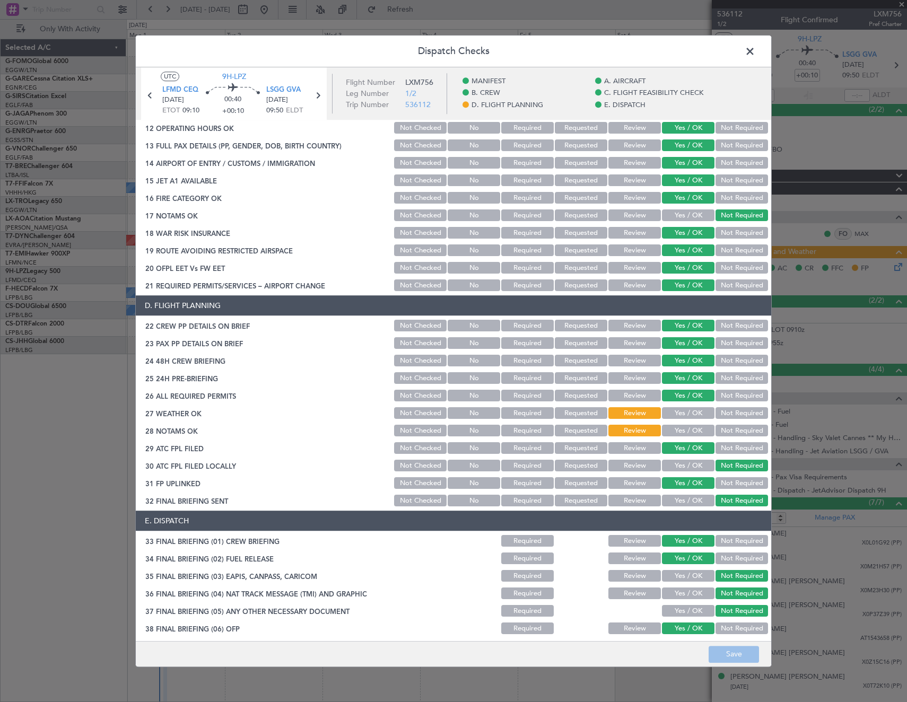
click at [688, 420] on div "Yes / OK" at bounding box center [687, 413] width 54 height 15
click at [686, 418] on button "Yes / OK" at bounding box center [688, 414] width 53 height 12
click at [684, 433] on button "Yes / OK" at bounding box center [688, 431] width 53 height 12
click at [741, 657] on button "Save" at bounding box center [734, 654] width 50 height 17
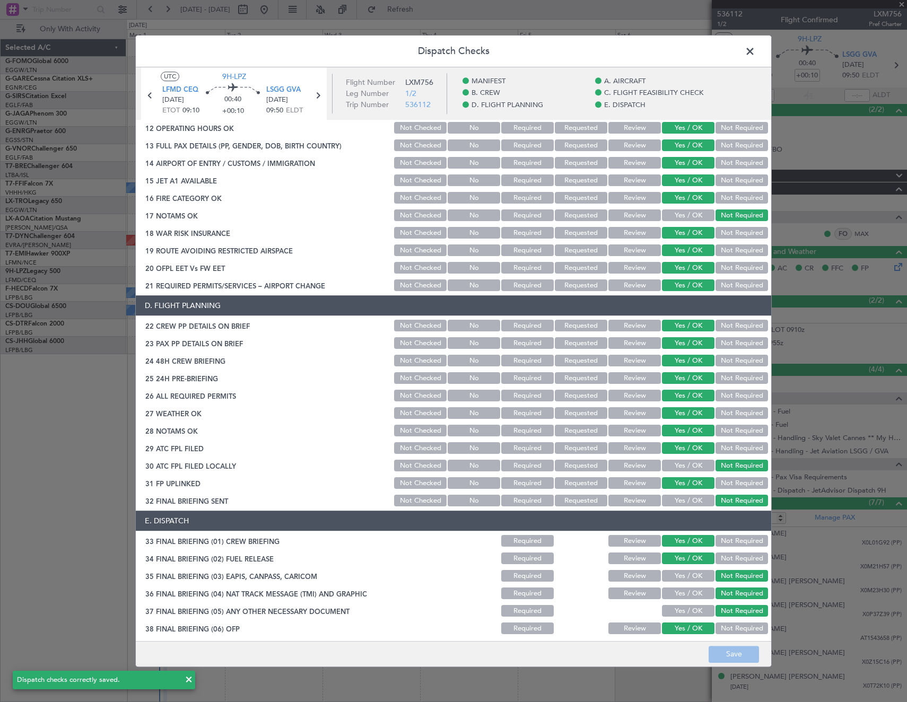
click at [755, 51] on span at bounding box center [755, 54] width 0 height 21
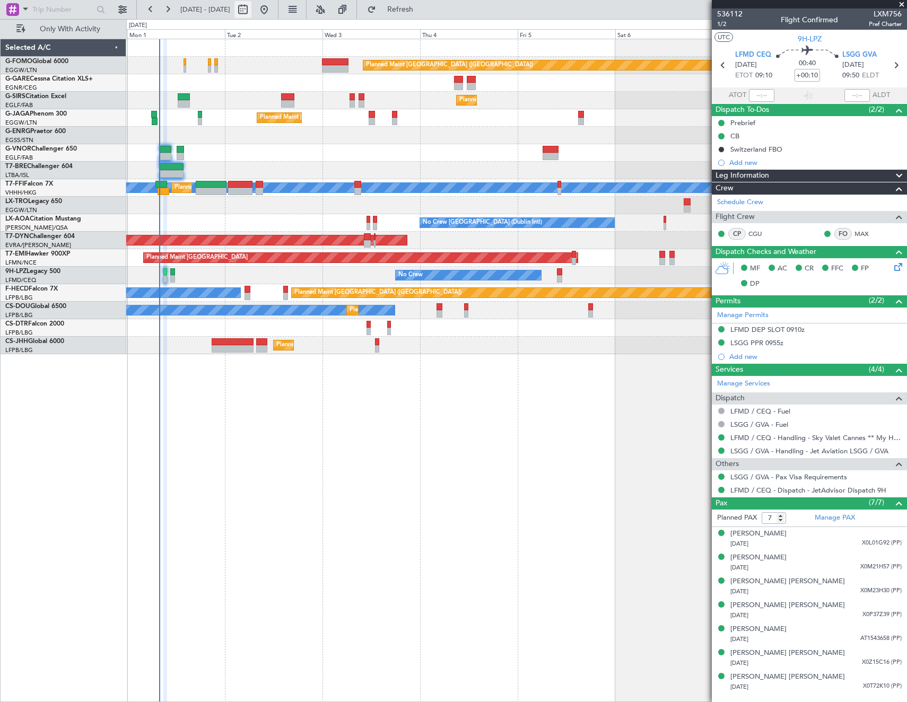
click at [251, 9] on button at bounding box center [242, 9] width 17 height 17
select select "8"
select select "2025"
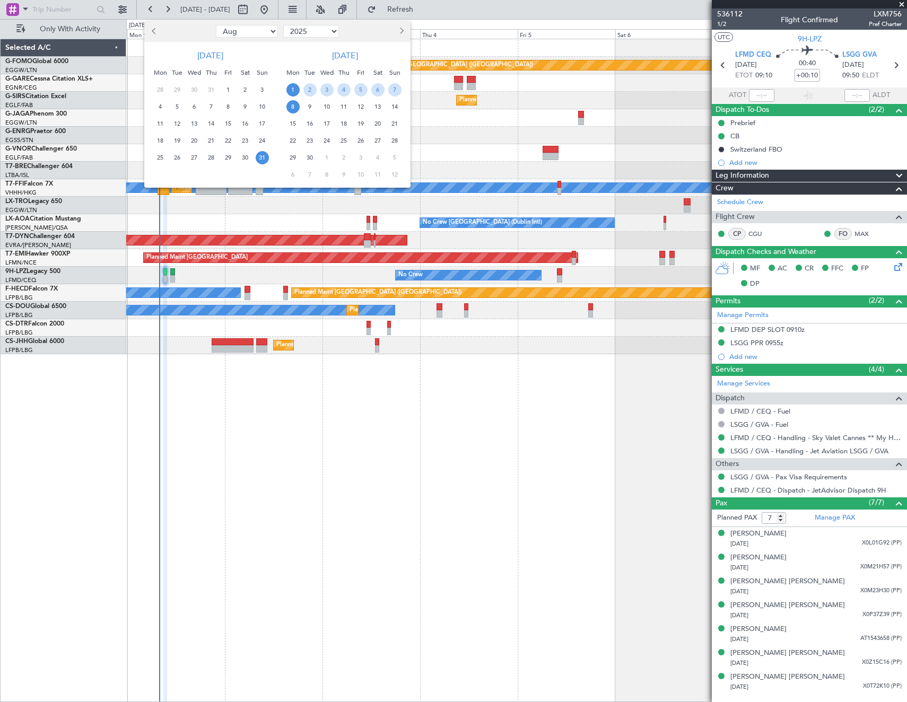
click at [294, 90] on span "1" at bounding box center [292, 89] width 13 height 13
click at [295, 106] on span "8" at bounding box center [292, 106] width 13 height 13
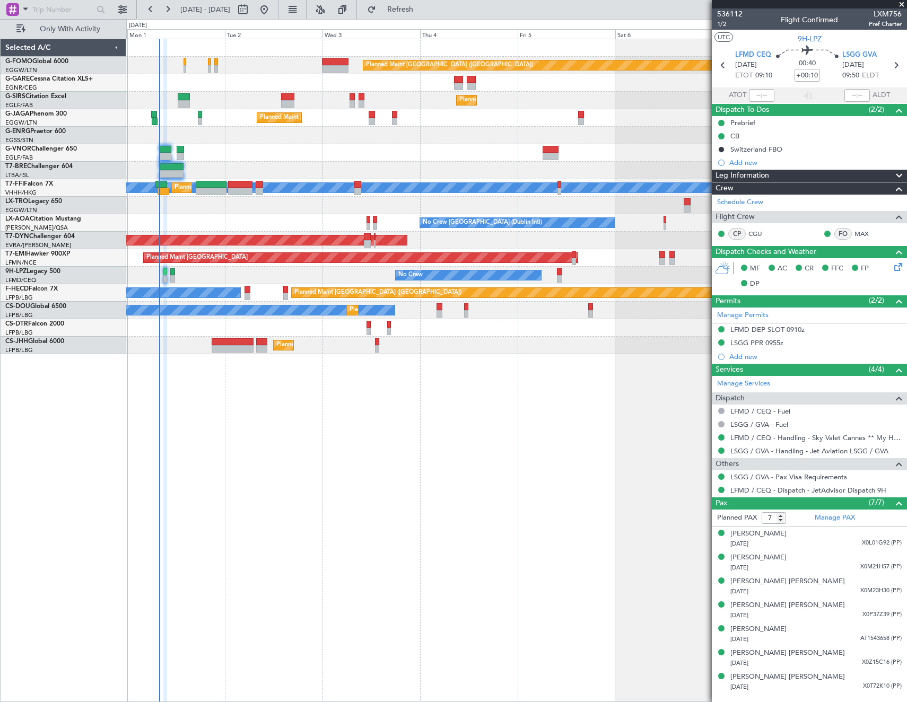
select select "9"
click at [423, 6] on span "Refresh" at bounding box center [400, 9] width 45 height 7
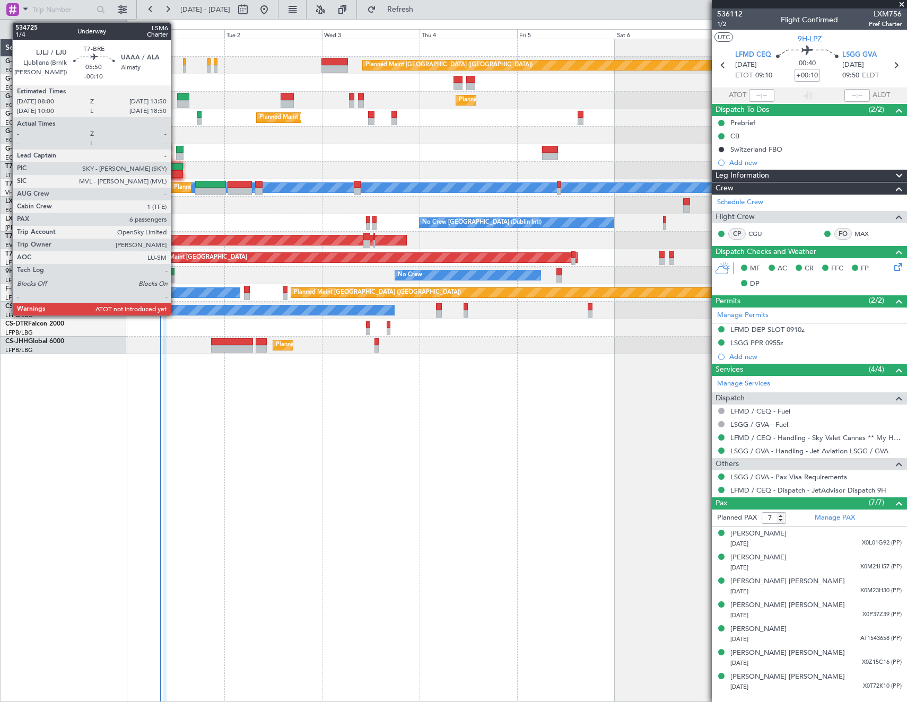
click at [175, 170] on div at bounding box center [171, 166] width 24 height 7
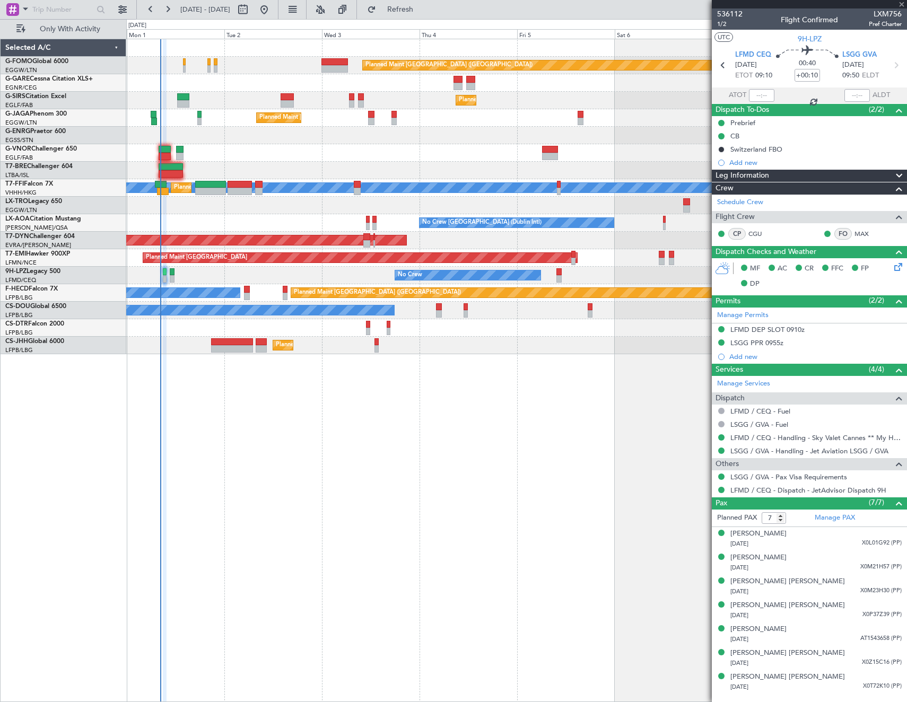
type input "-00:10"
type input "6"
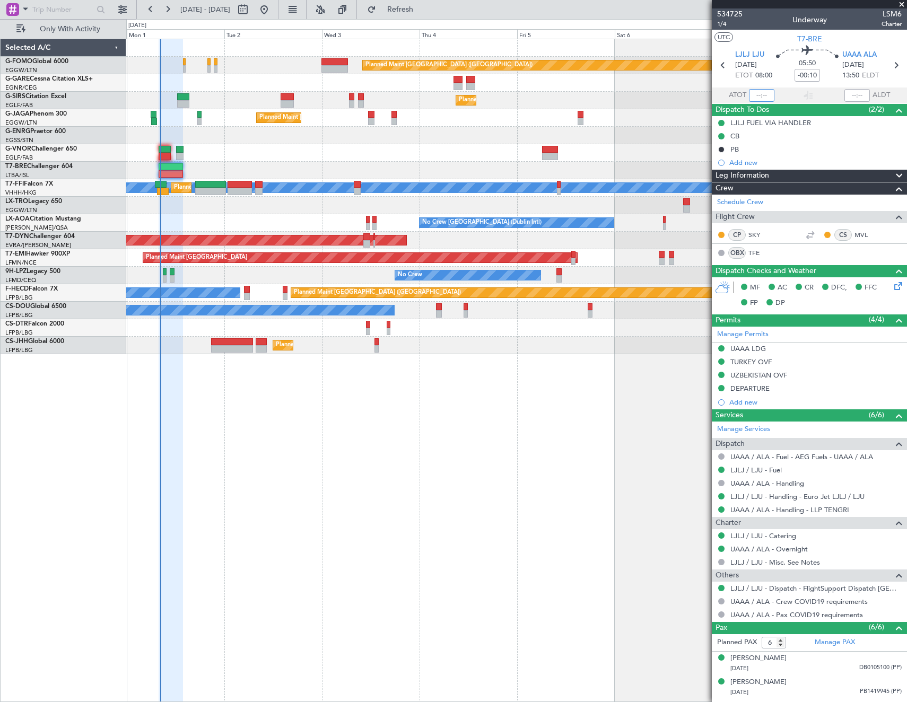
drag, startPoint x: 760, startPoint y: 91, endPoint x: 798, endPoint y: 91, distance: 38.7
click at [760, 91] on input "text" at bounding box center [761, 95] width 25 height 13
click at [768, 34] on section "UTC T7-BRE" at bounding box center [809, 38] width 195 height 16
type input "08:14"
click at [232, 148] on div at bounding box center [516, 153] width 780 height 18
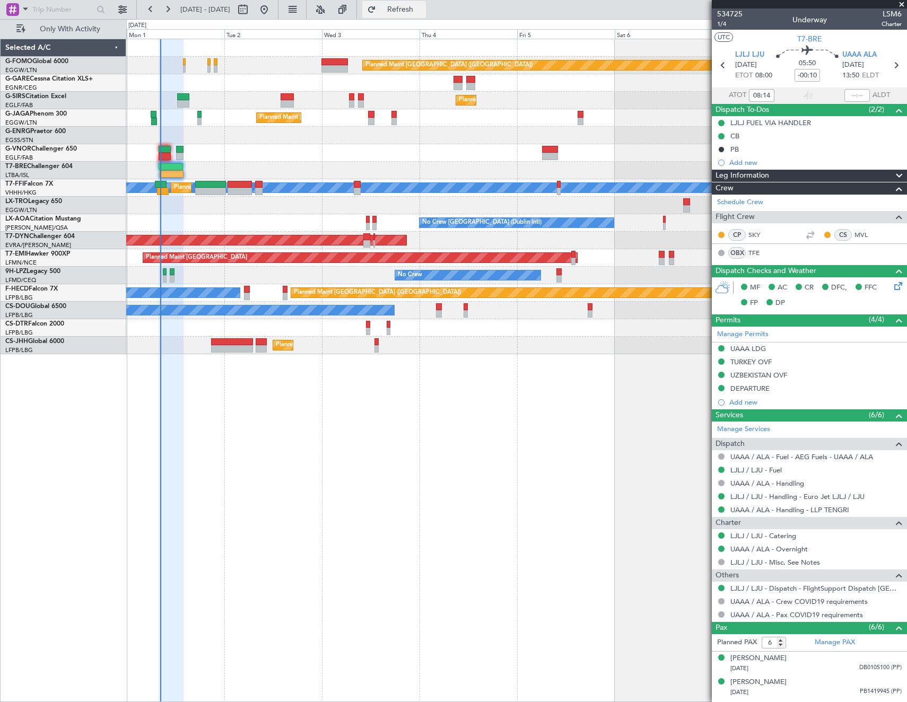
click at [423, 12] on span "Refresh" at bounding box center [400, 9] width 45 height 7
